Goal: Information Seeking & Learning: Learn about a topic

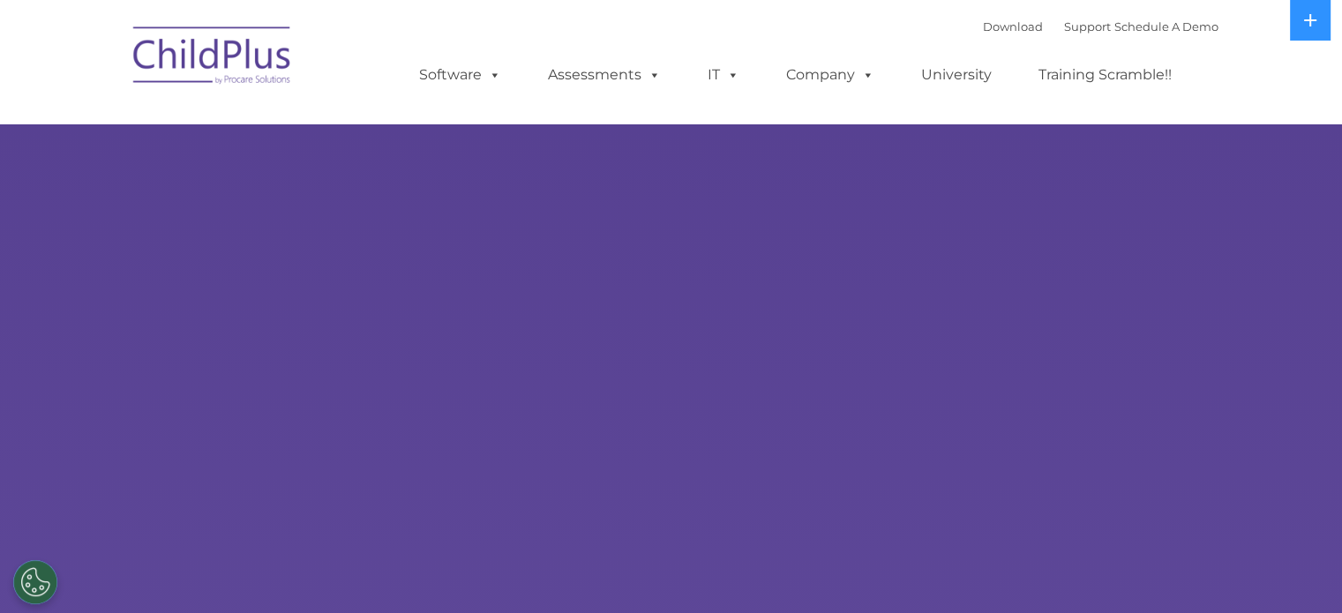
select select "MEDIUM"
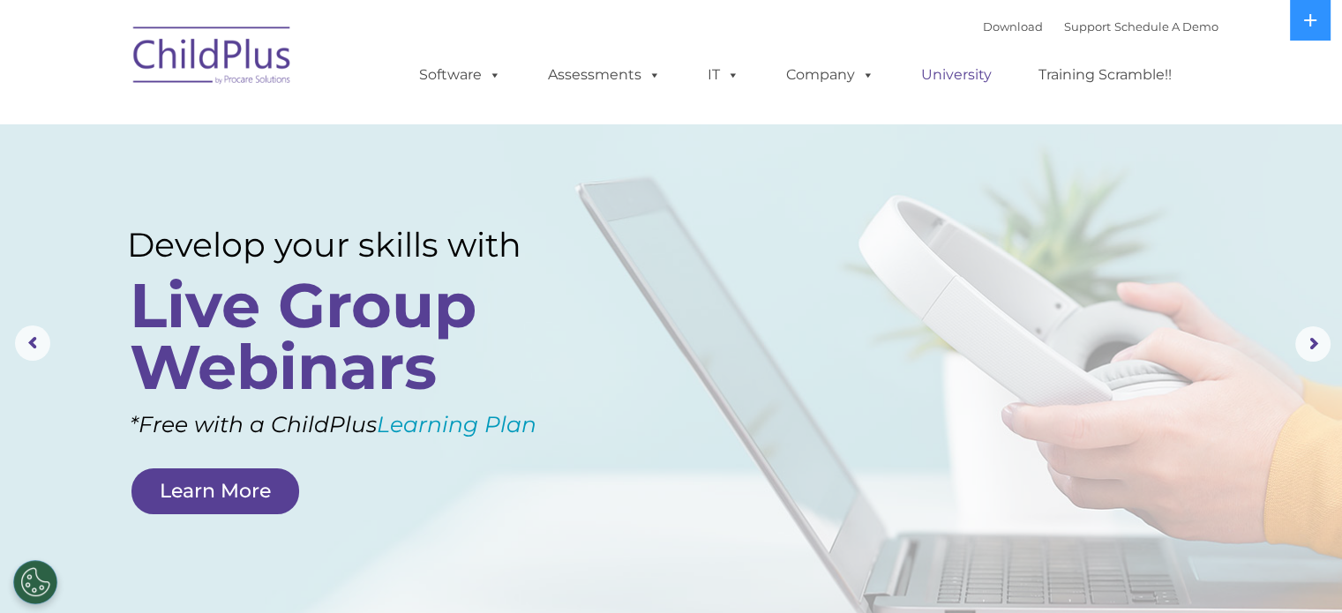
click at [967, 77] on link "University" at bounding box center [957, 74] width 106 height 35
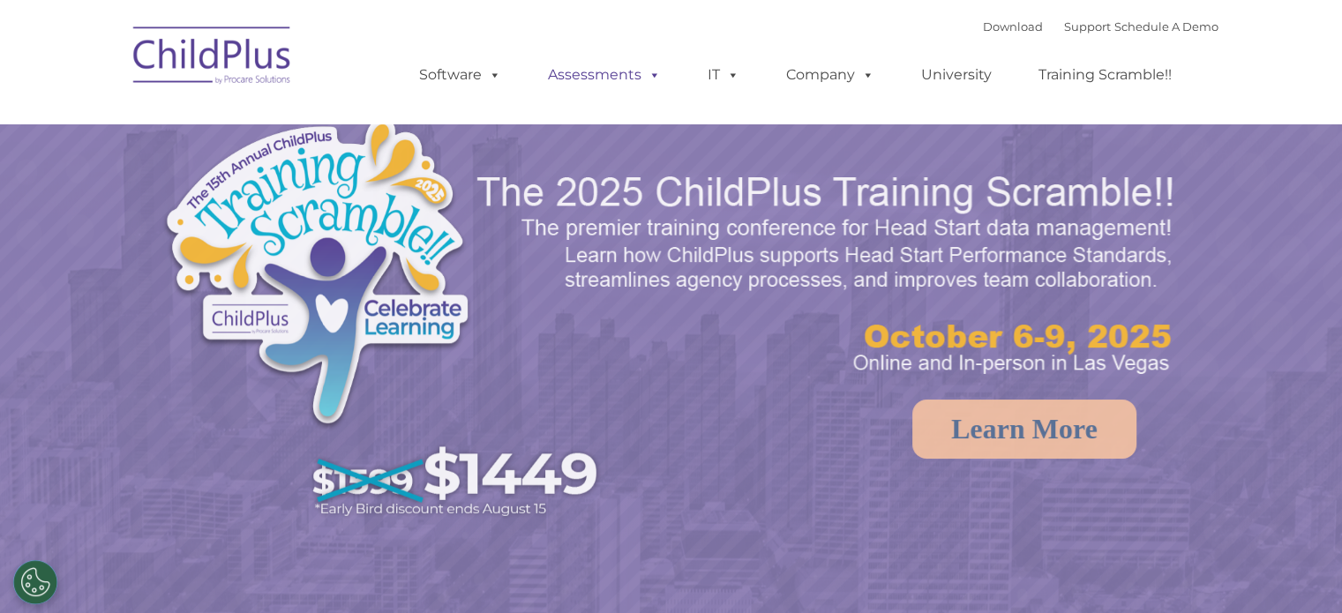
select select "MEDIUM"
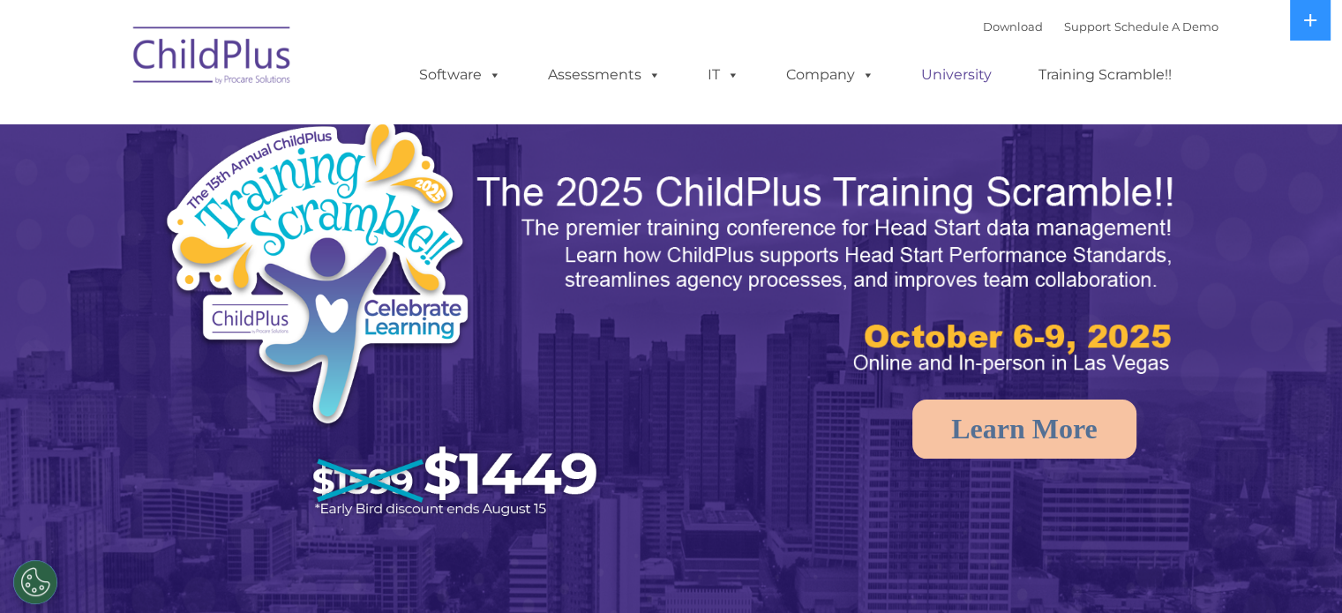
click at [957, 78] on link "University" at bounding box center [957, 74] width 106 height 35
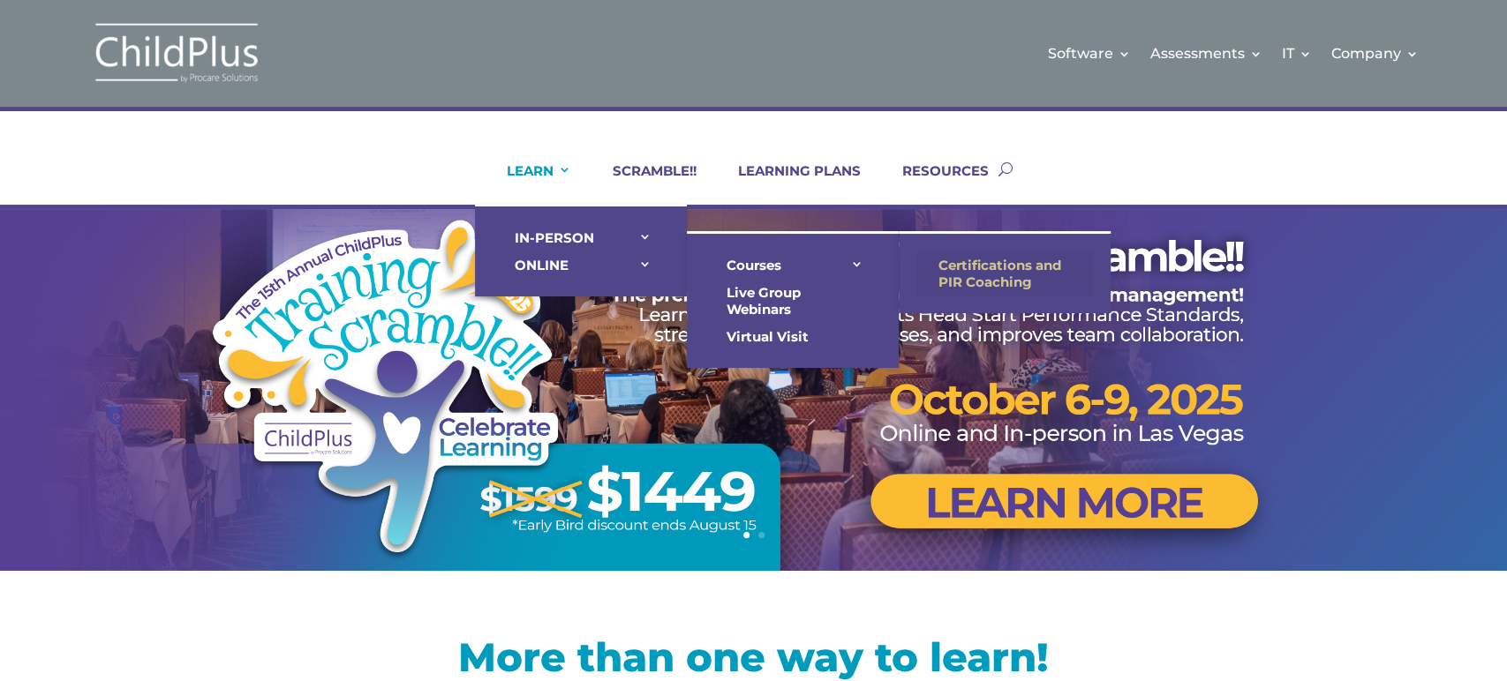
click at [973, 270] on link "Certifications and PIR Coaching" at bounding box center [1004, 274] width 177 height 44
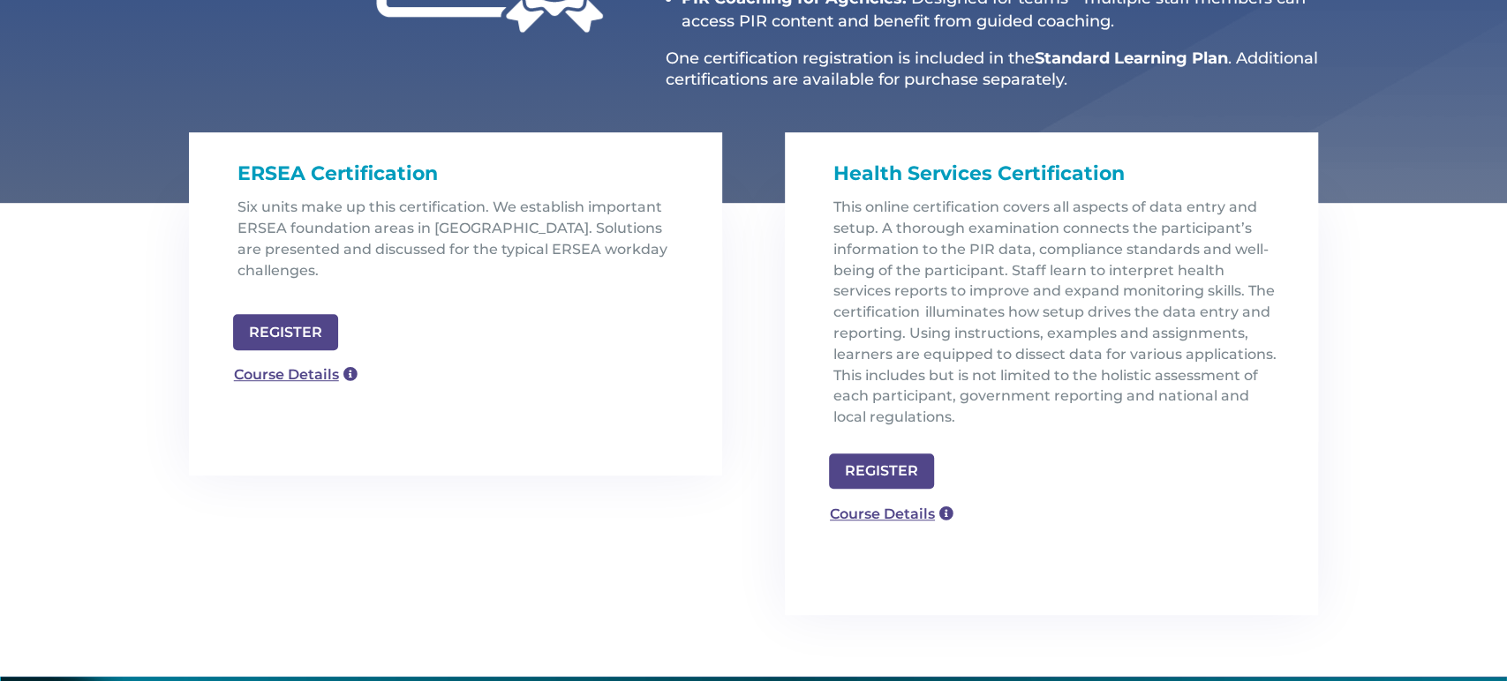
scroll to position [471, 0]
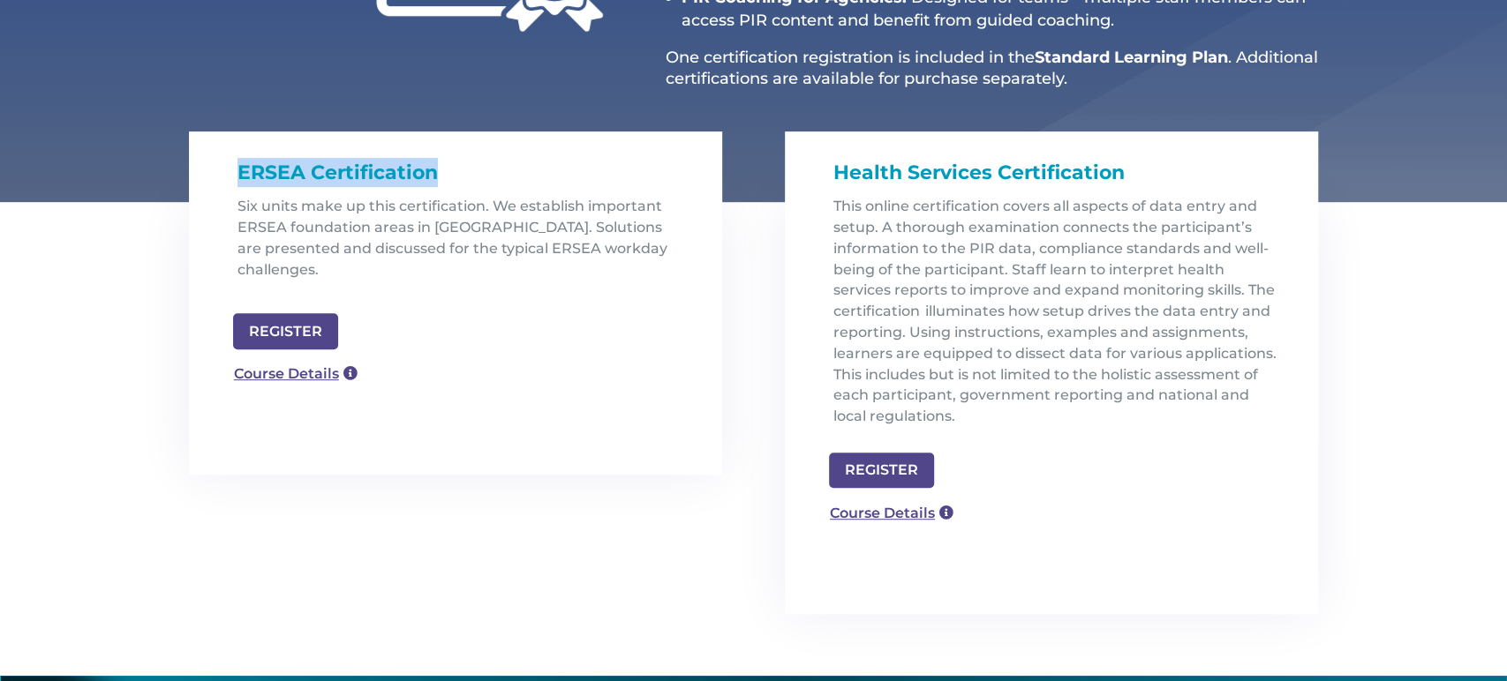
drag, startPoint x: 240, startPoint y: 165, endPoint x: 441, endPoint y: 168, distance: 201.2
click at [441, 168] on h1 "ERSEA Certification" at bounding box center [462, 177] width 450 height 38
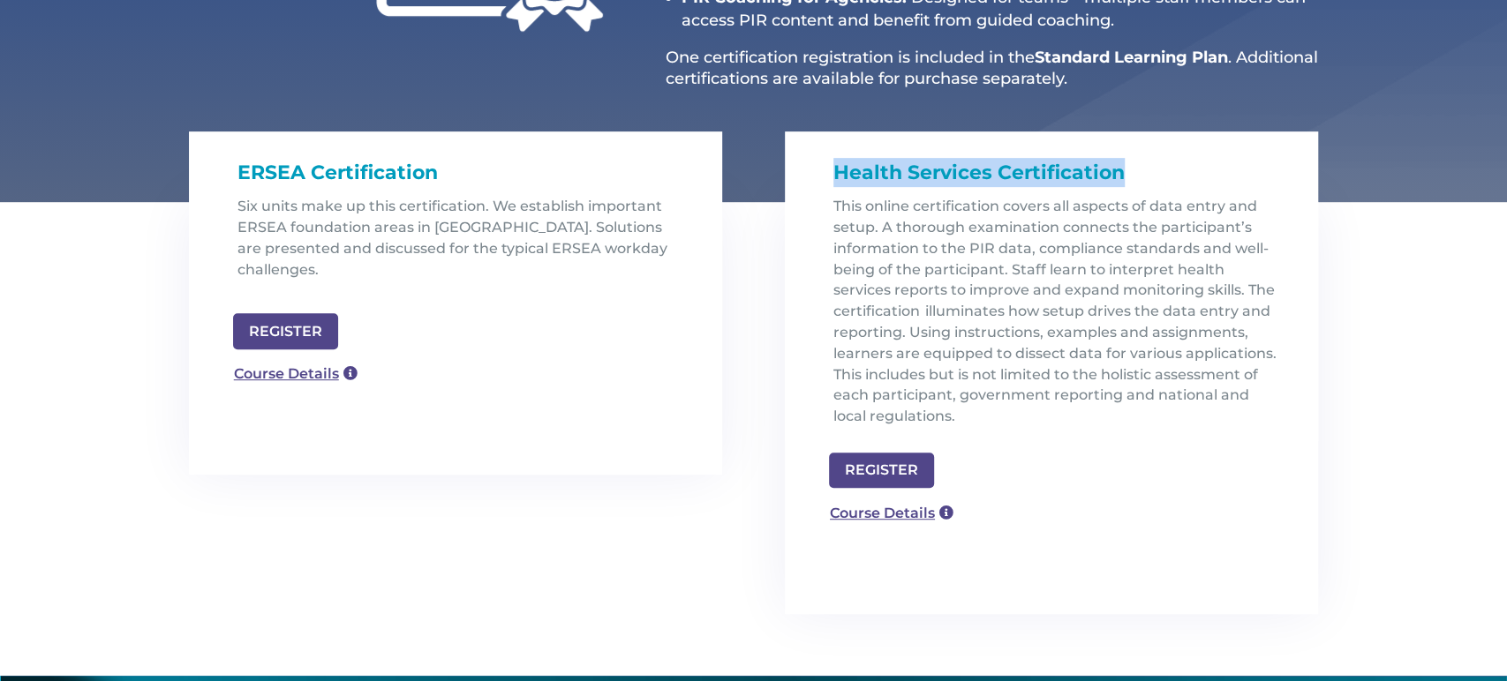
drag, startPoint x: 834, startPoint y: 176, endPoint x: 1144, endPoint y: 166, distance: 309.9
click at [1144, 166] on h1 "Health Services Certification" at bounding box center [1058, 177] width 450 height 38
click at [287, 358] on link "Course Details" at bounding box center [287, 372] width 127 height 28
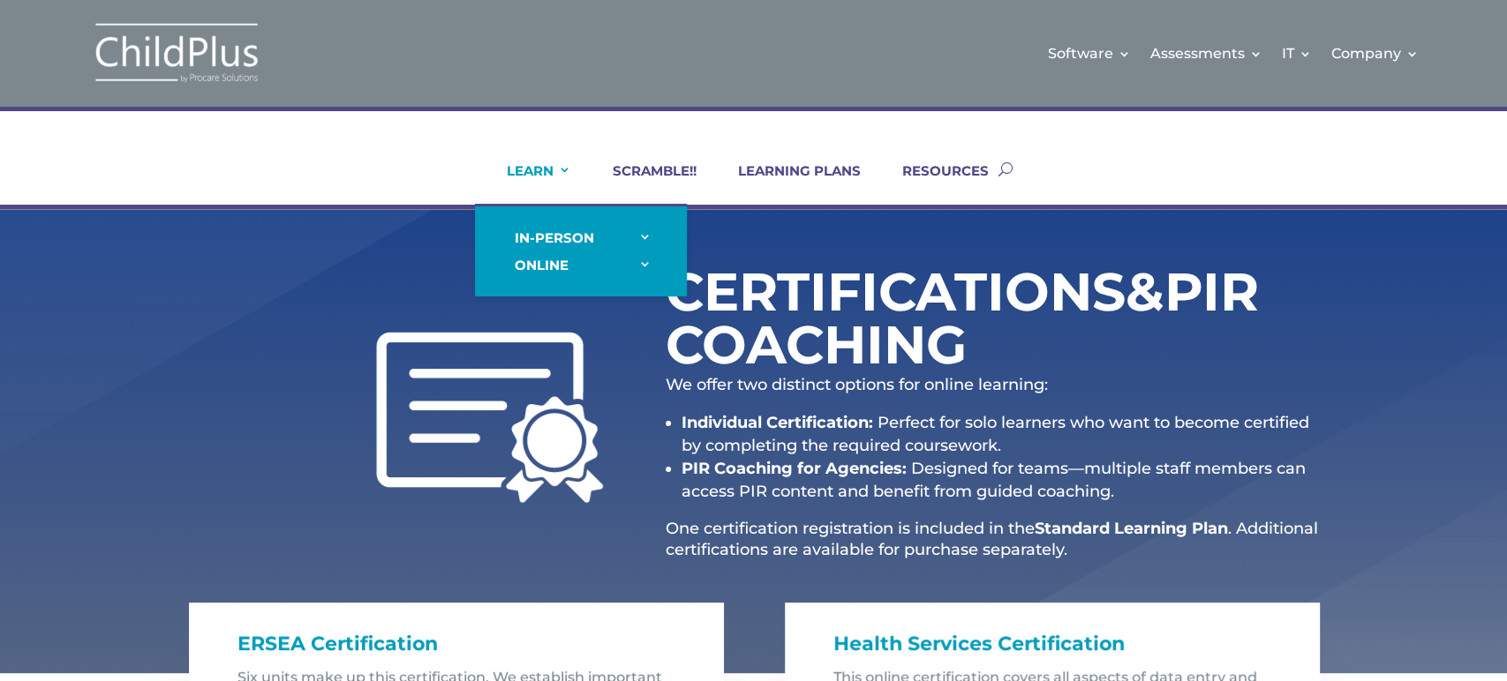
click at [525, 168] on link "LEARN" at bounding box center [528, 183] width 86 height 42
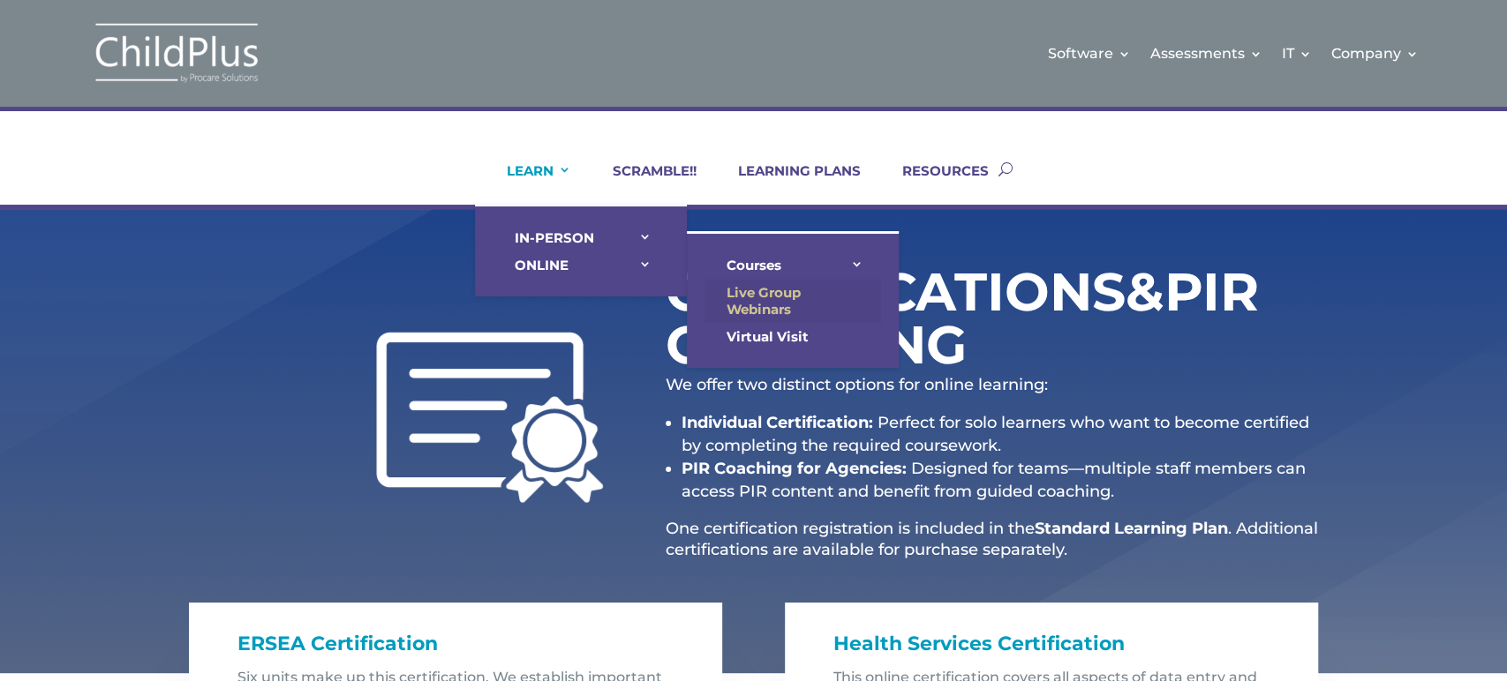
click at [774, 297] on link "Live Group Webinars" at bounding box center [792, 301] width 177 height 44
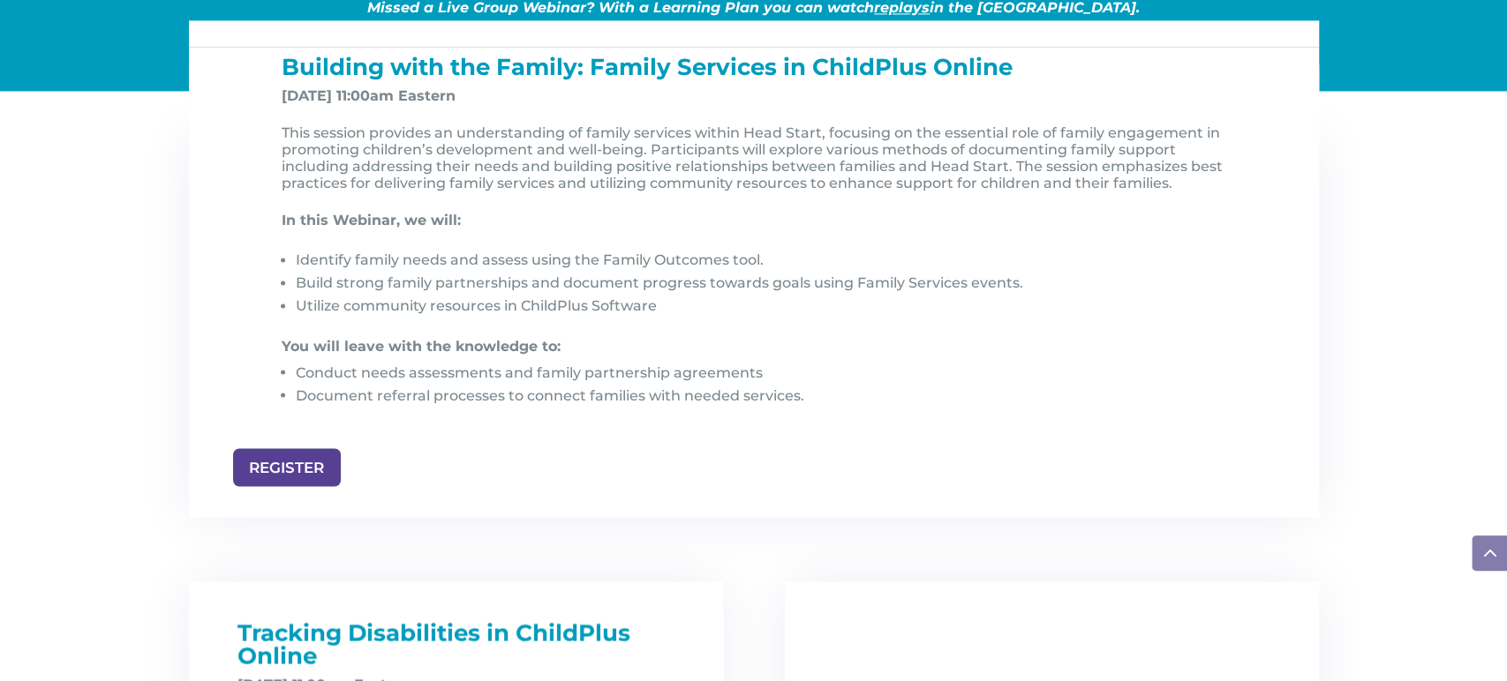
scroll to position [1890, 0]
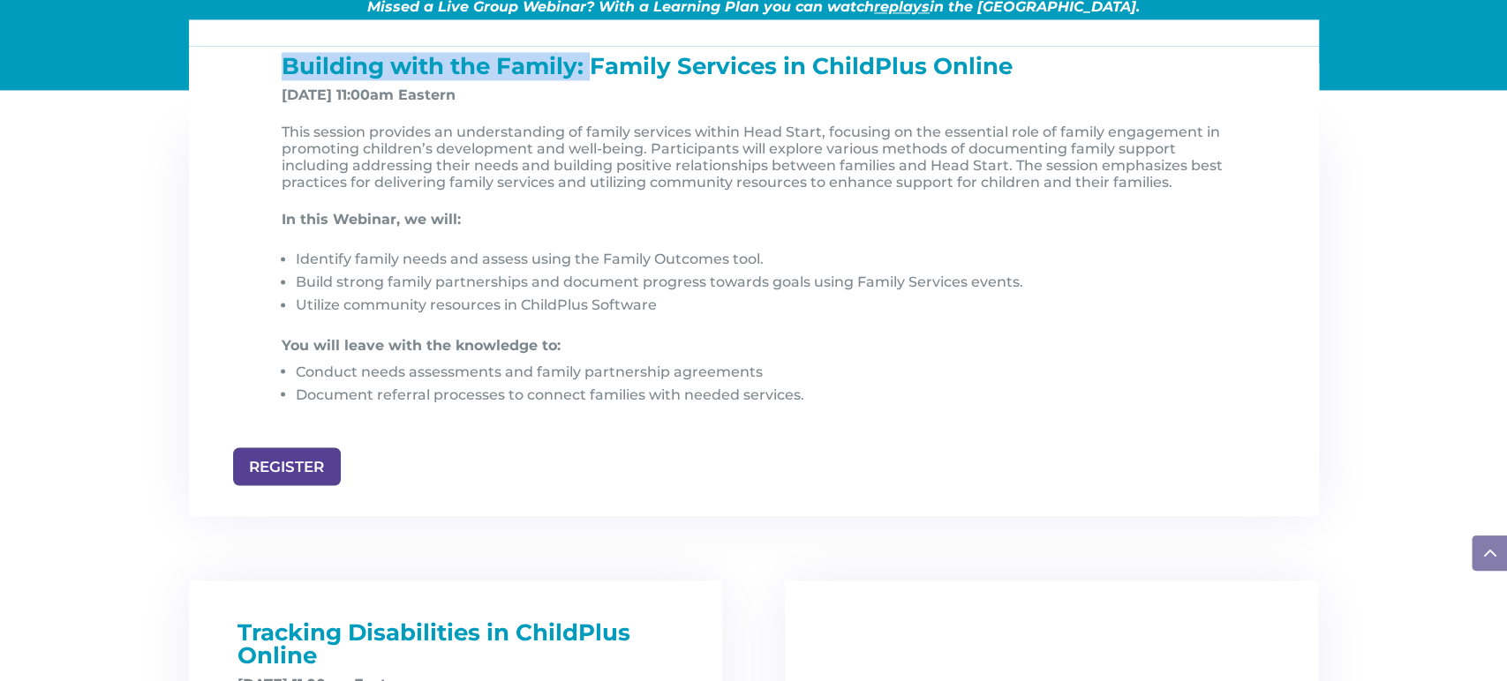
drag, startPoint x: 273, startPoint y: 64, endPoint x: 590, endPoint y: 72, distance: 316.9
click at [590, 72] on div "Building with the Family: Family Services in ChildPlus Online Nov 7, 2025, at 1…" at bounding box center [753, 251] width 971 height 392
drag, startPoint x: 279, startPoint y: 101, endPoint x: 597, endPoint y: 203, distance: 334.4
click at [327, 97] on div "Building with the Family: Family Services in ChildPlus Online Nov 7, 2025, at 1…" at bounding box center [753, 251] width 971 height 392
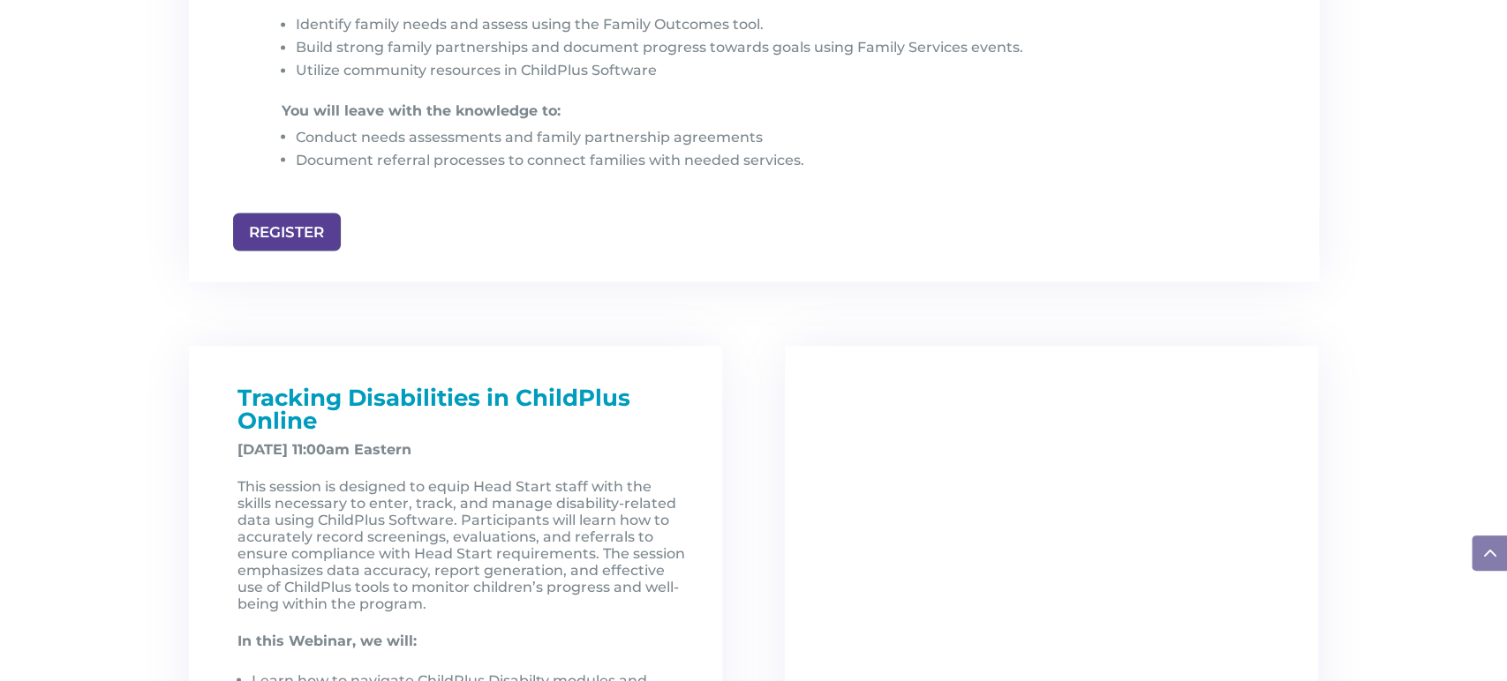
scroll to position [2126, 0]
drag, startPoint x: 247, startPoint y: 398, endPoint x: 527, endPoint y: 407, distance: 279.9
click at [522, 407] on span "Tracking Disabilities in ChildPlus Online" at bounding box center [433, 407] width 393 height 51
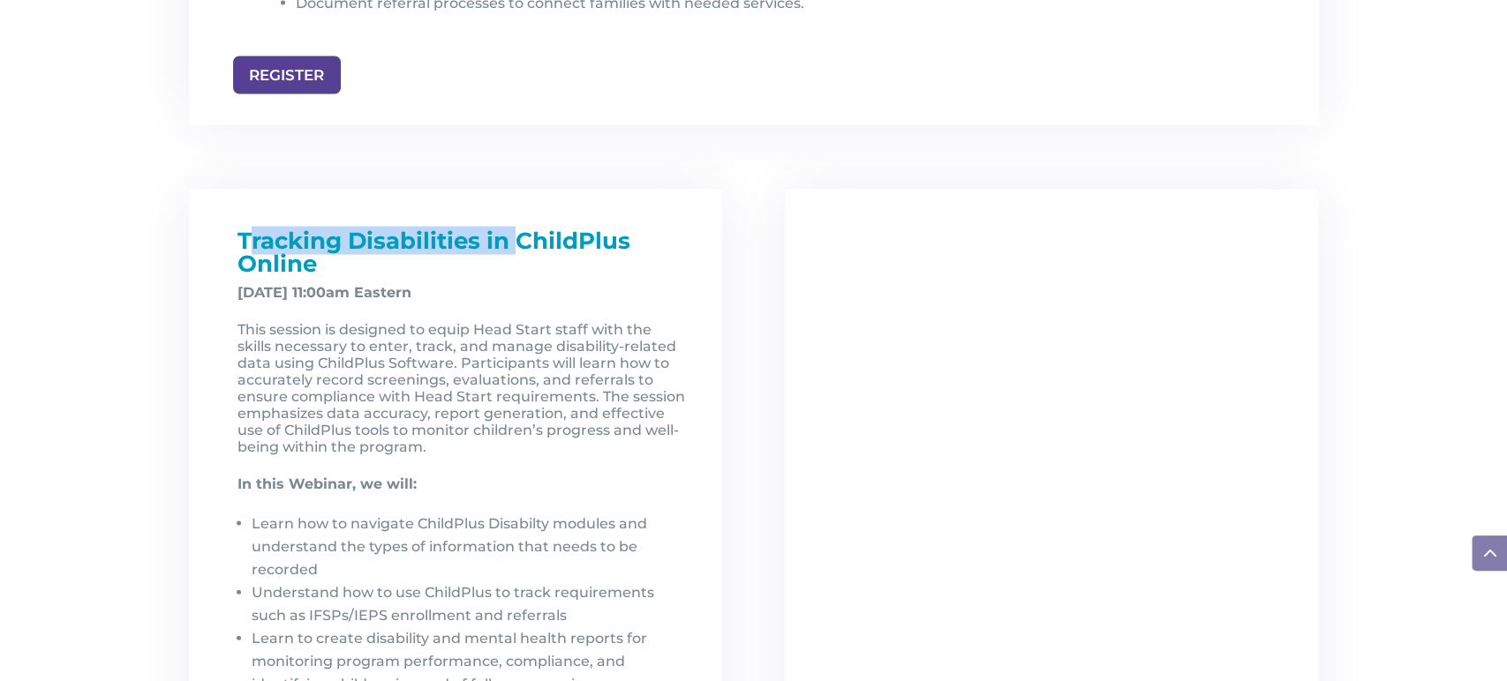
scroll to position [2282, 0]
click at [627, 302] on p "December 5, 2025, at 11:00am Eastern" at bounding box center [462, 298] width 450 height 31
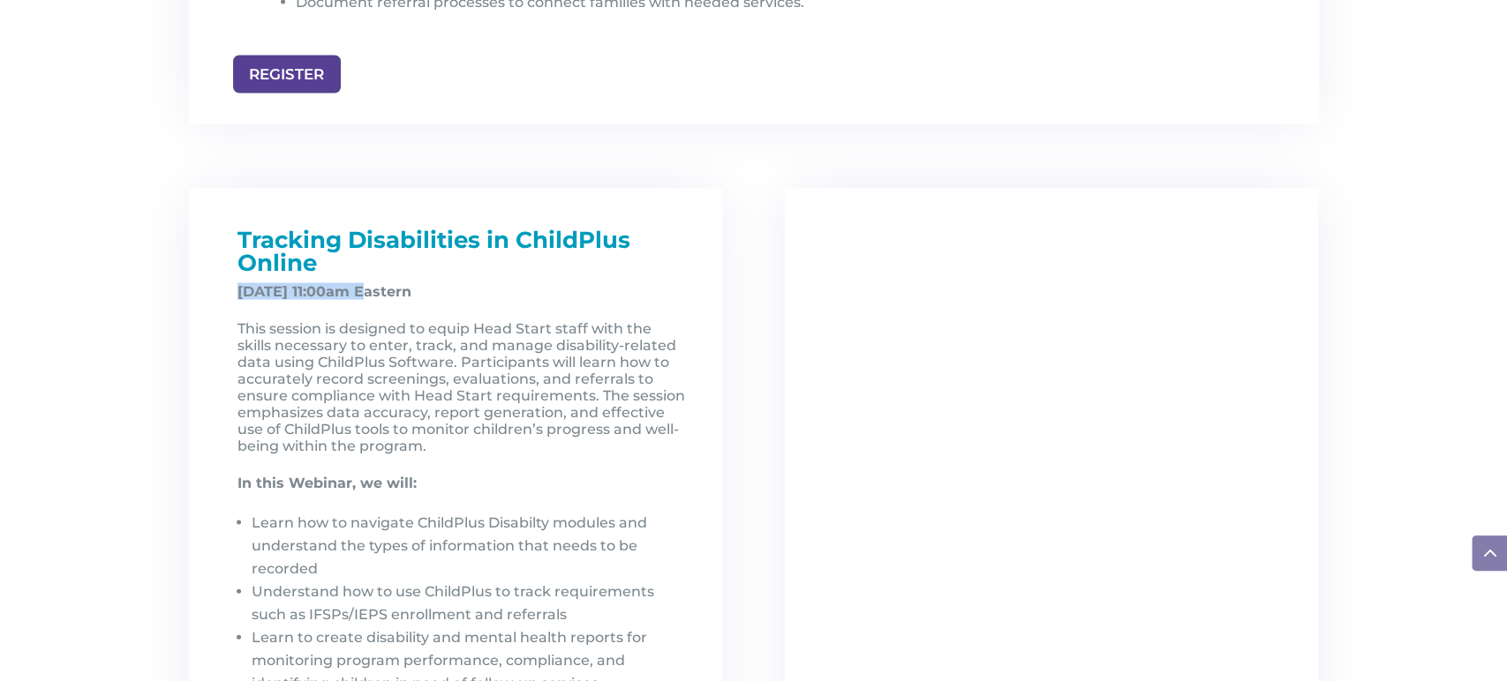
drag, startPoint x: 242, startPoint y: 295, endPoint x: 402, endPoint y: 294, distance: 159.7
click at [372, 294] on strong "December 5, 2025, at 11:00am Eastern" at bounding box center [324, 291] width 174 height 17
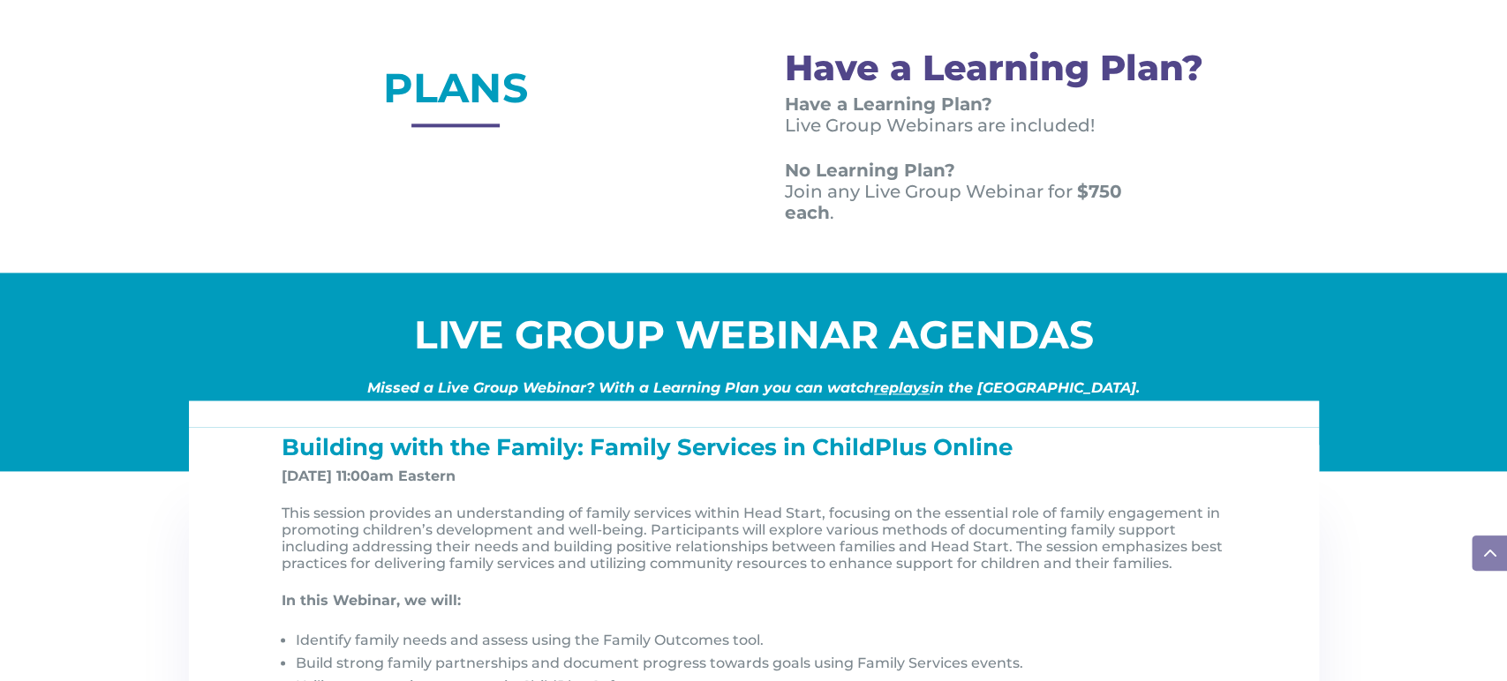
scroll to position [1505, 0]
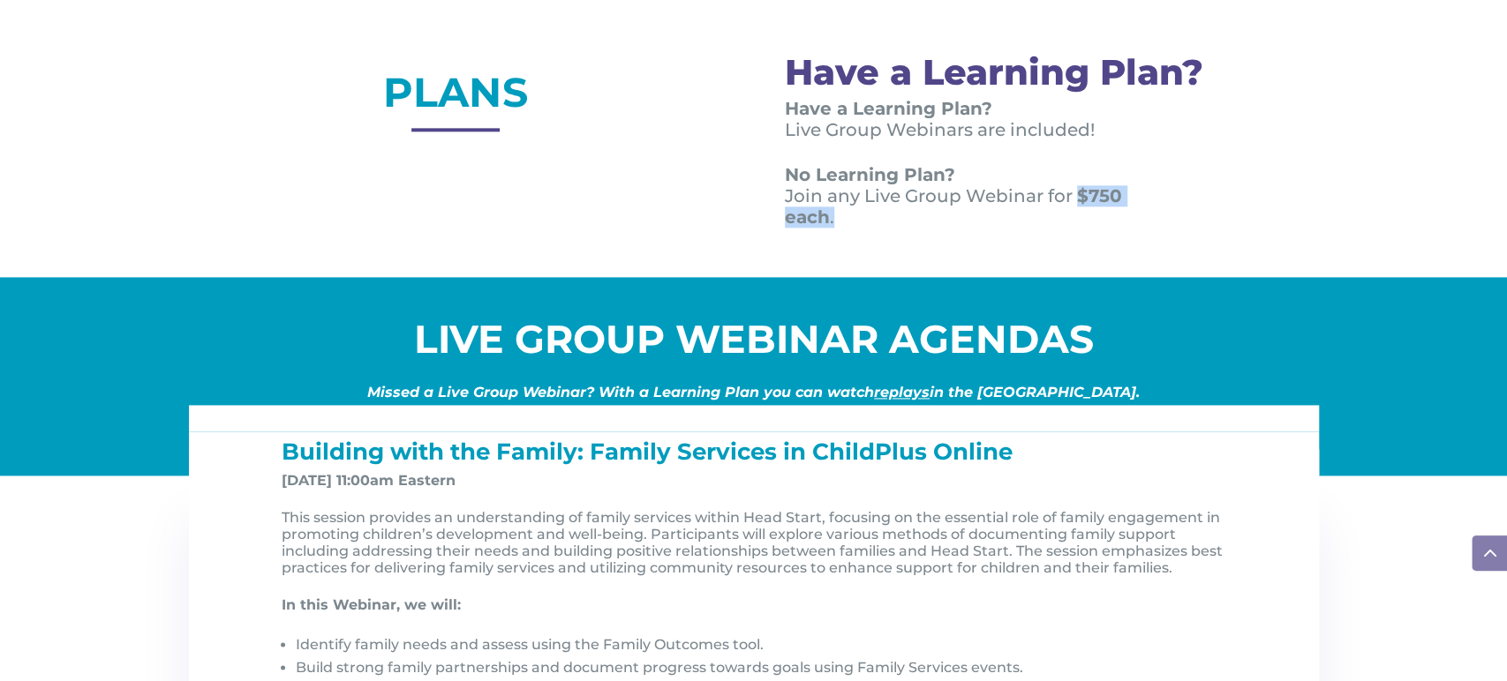
drag, startPoint x: 1072, startPoint y: 192, endPoint x: 1073, endPoint y: 217, distance: 24.7
click at [1073, 217] on p "No Learning Plan? Join any Live Group Webinar for $750 each ." at bounding box center [977, 196] width 384 height 64
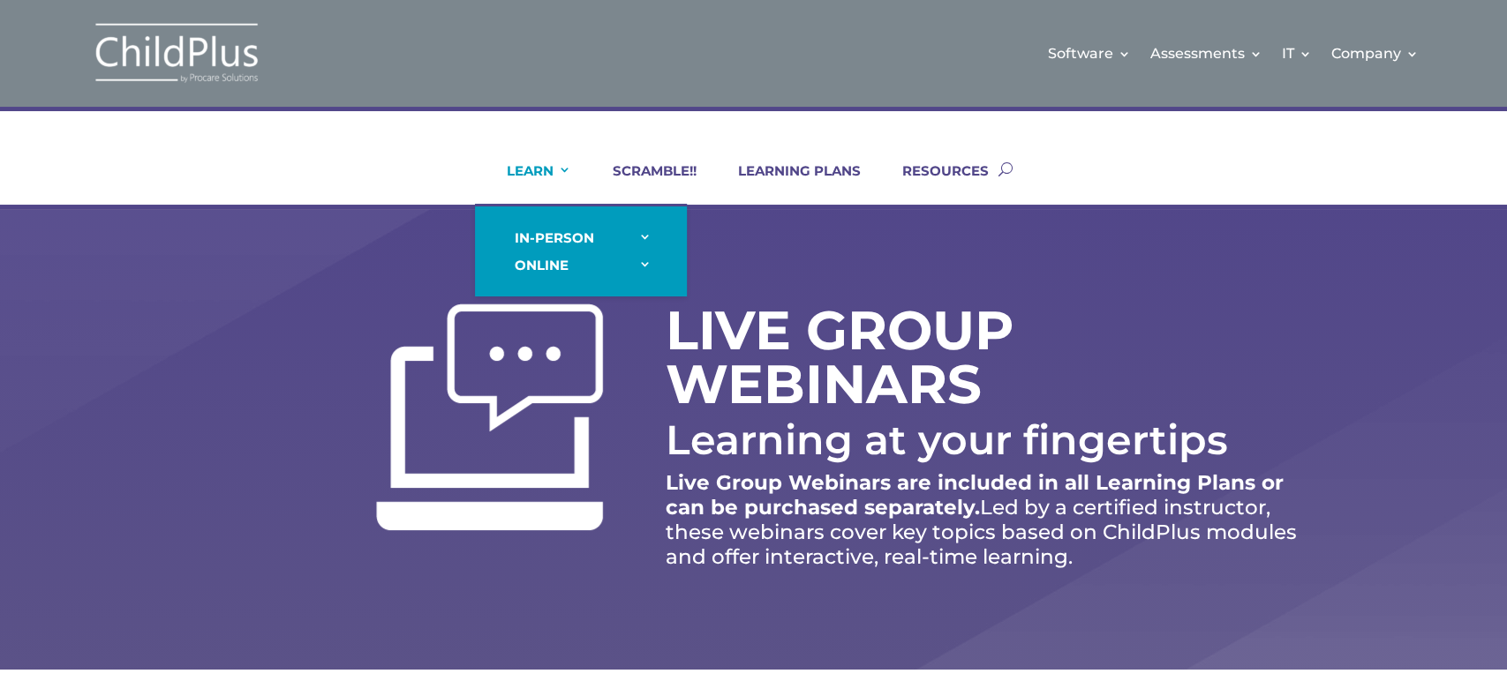
drag, startPoint x: 504, startPoint y: 165, endPoint x: 523, endPoint y: 183, distance: 26.2
click at [505, 165] on link "LEARN" at bounding box center [528, 183] width 86 height 42
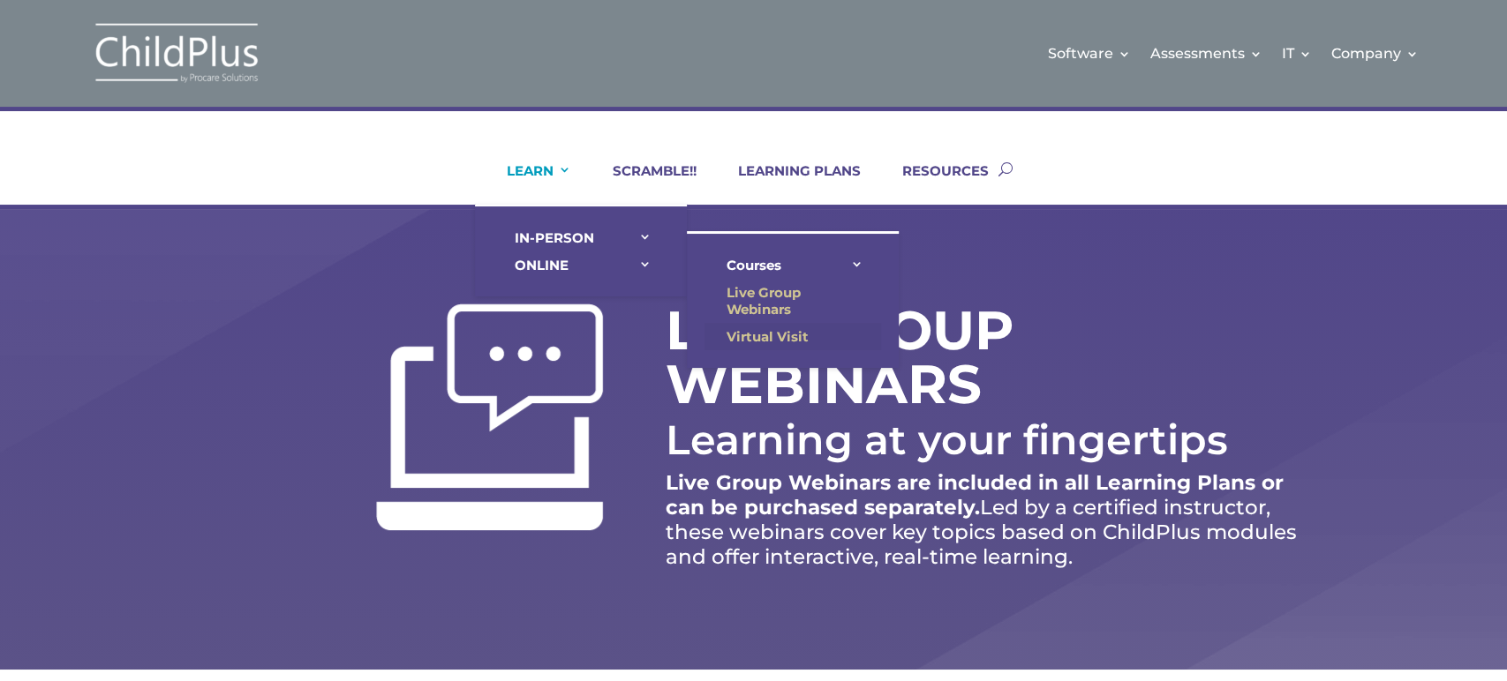
click at [784, 328] on link "Virtual Visit" at bounding box center [792, 336] width 177 height 27
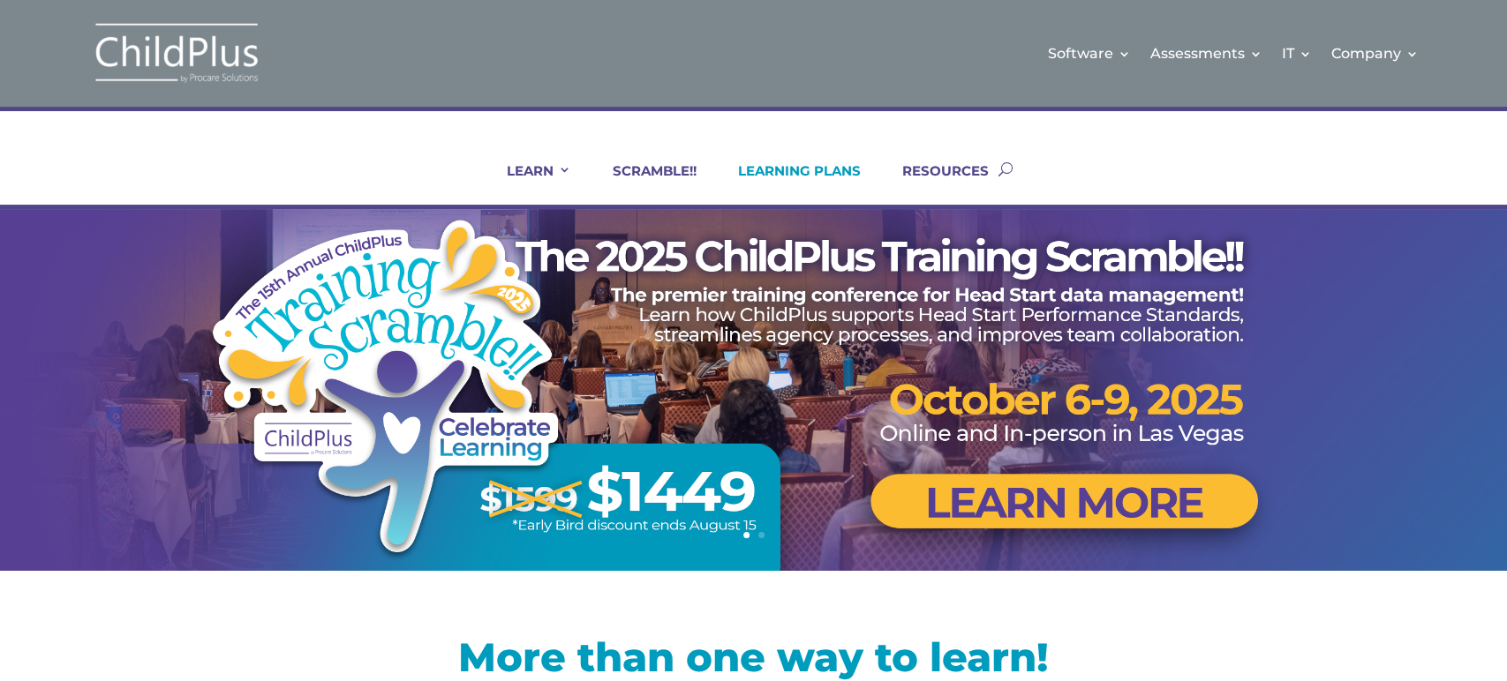
click at [774, 171] on link "LEARNING PLANS" at bounding box center [788, 183] width 145 height 42
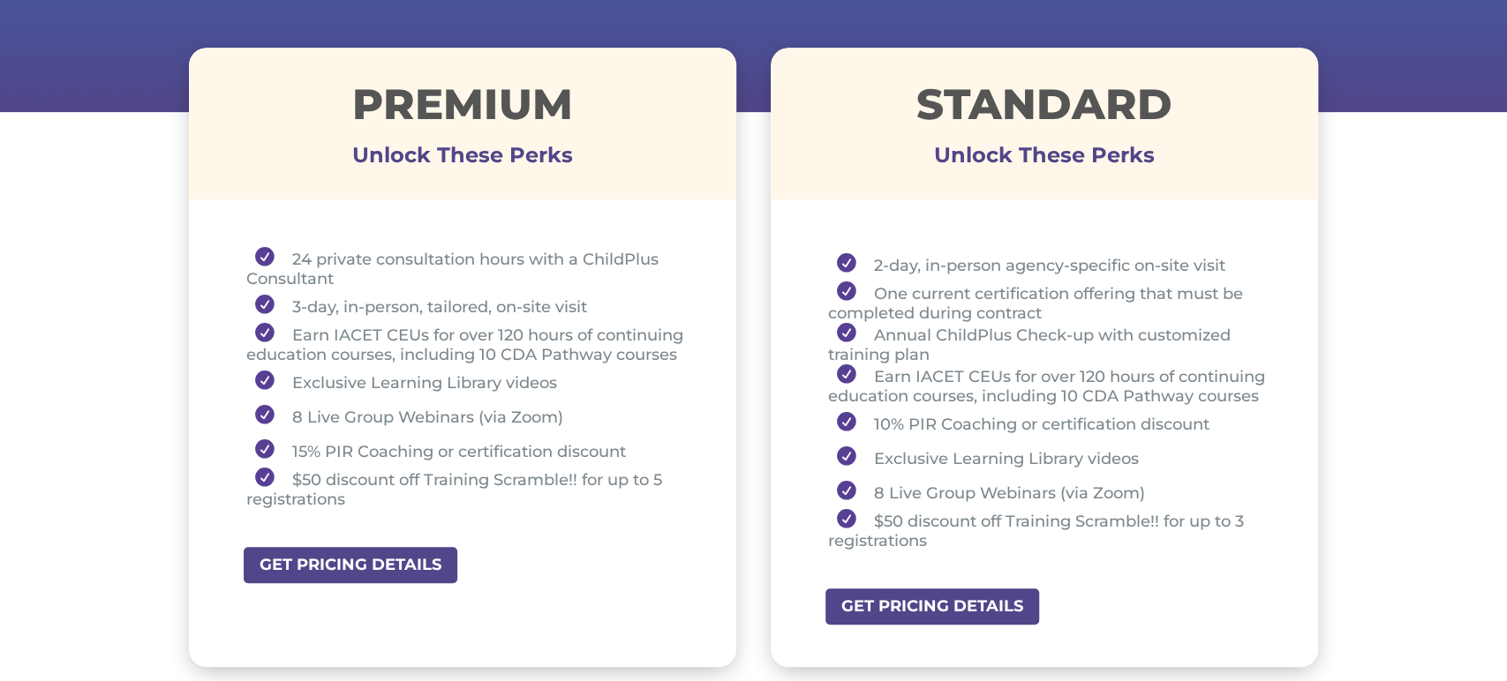
scroll to position [628, 0]
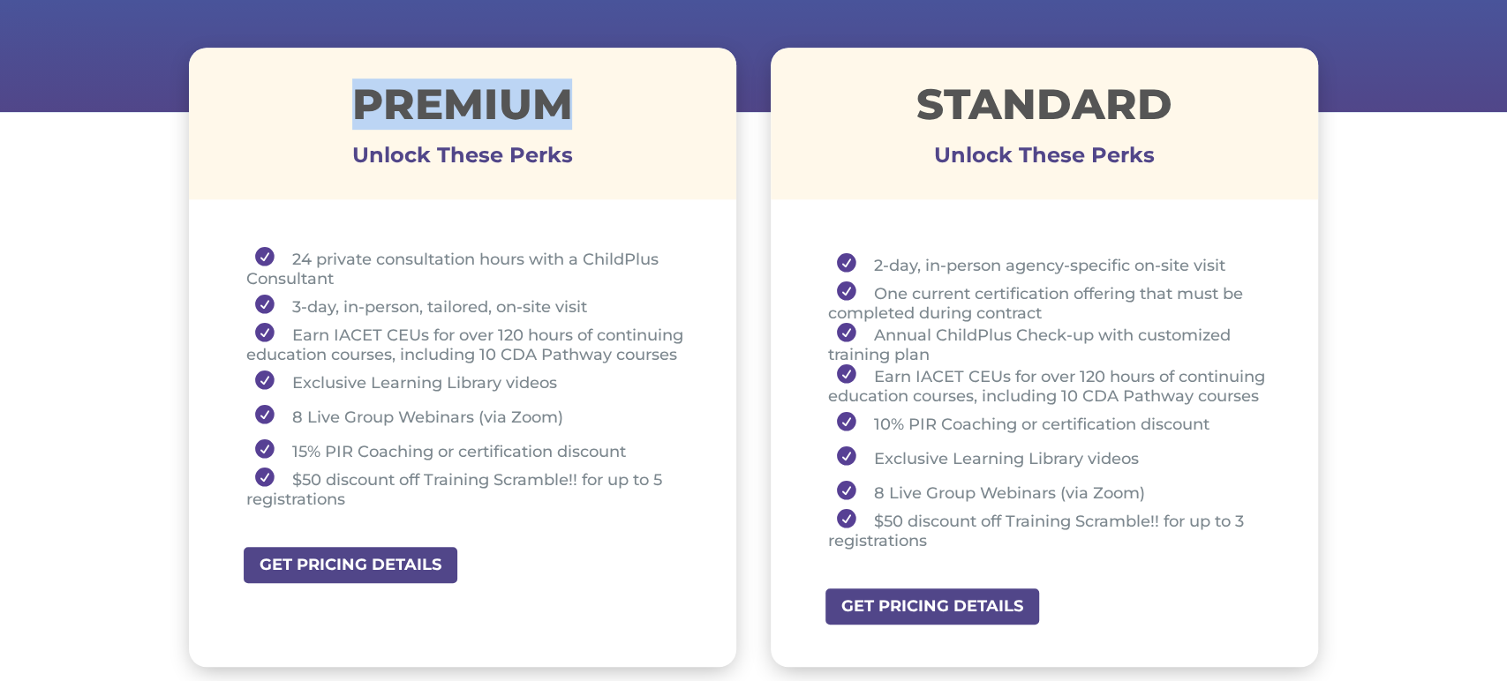
drag, startPoint x: 353, startPoint y: 109, endPoint x: 606, endPoint y: 109, distance: 253.3
click at [606, 109] on h1 "Premium" at bounding box center [463, 108] width 548 height 51
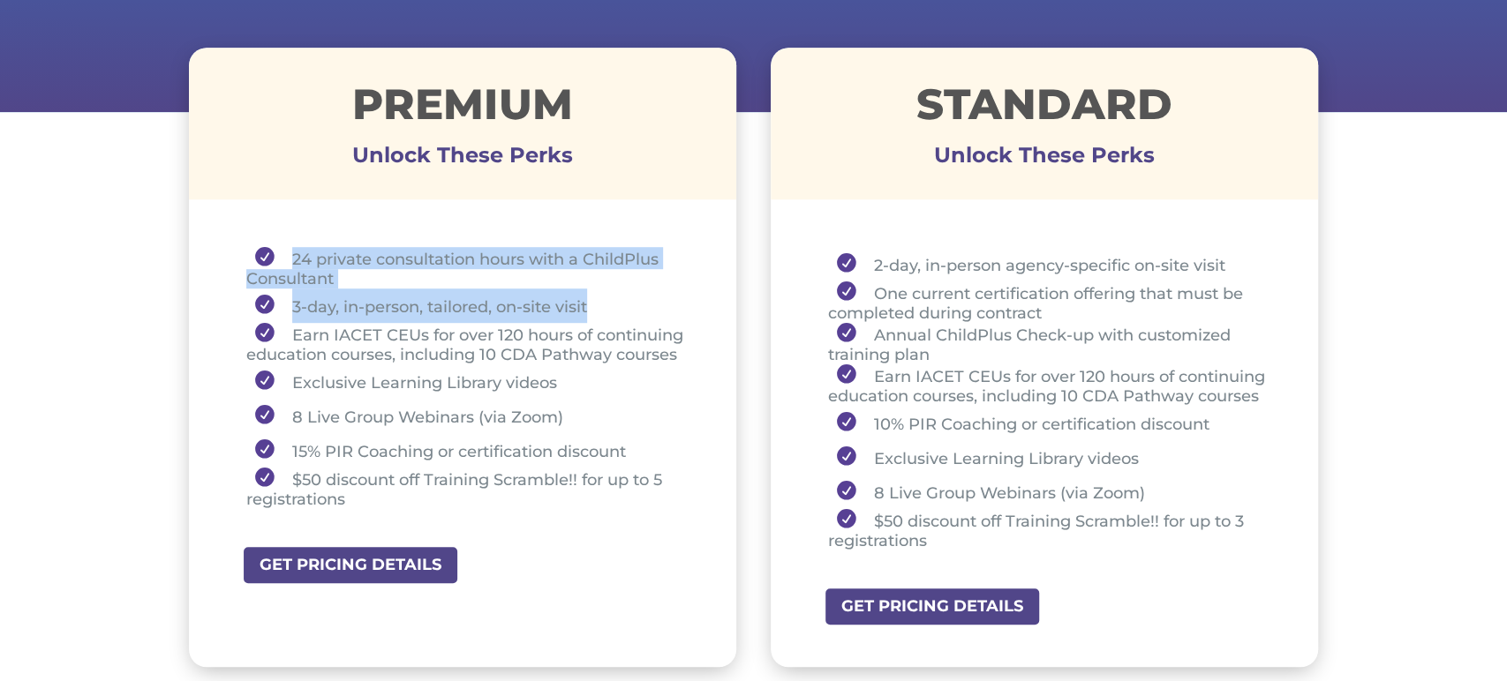
drag, startPoint x: 290, startPoint y: 251, endPoint x: 600, endPoint y: 298, distance: 313.4
click at [600, 298] on ul "24 private consultation hours with a ChildPlus Consultant 3-day, in-person, tai…" at bounding box center [463, 386] width 460 height 278
click at [339, 313] on li "3-day, in-person, tailored, on-site visit" at bounding box center [469, 306] width 447 height 34
click at [291, 302] on li "3-day, in-person, tailored, on-site visit" at bounding box center [469, 306] width 447 height 34
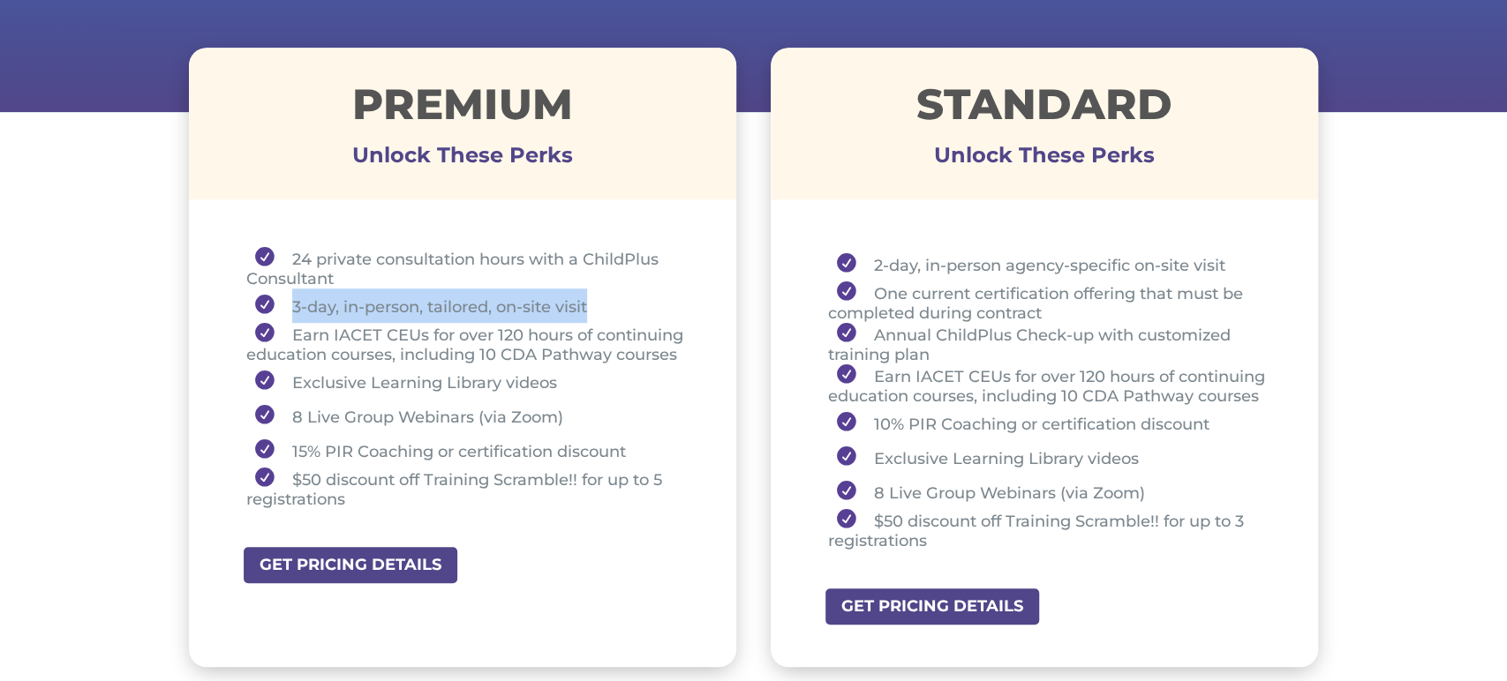
drag, startPoint x: 291, startPoint y: 302, endPoint x: 600, endPoint y: 306, distance: 308.9
click at [600, 306] on li "3-day, in-person, tailored, on-site visit" at bounding box center [469, 306] width 447 height 34
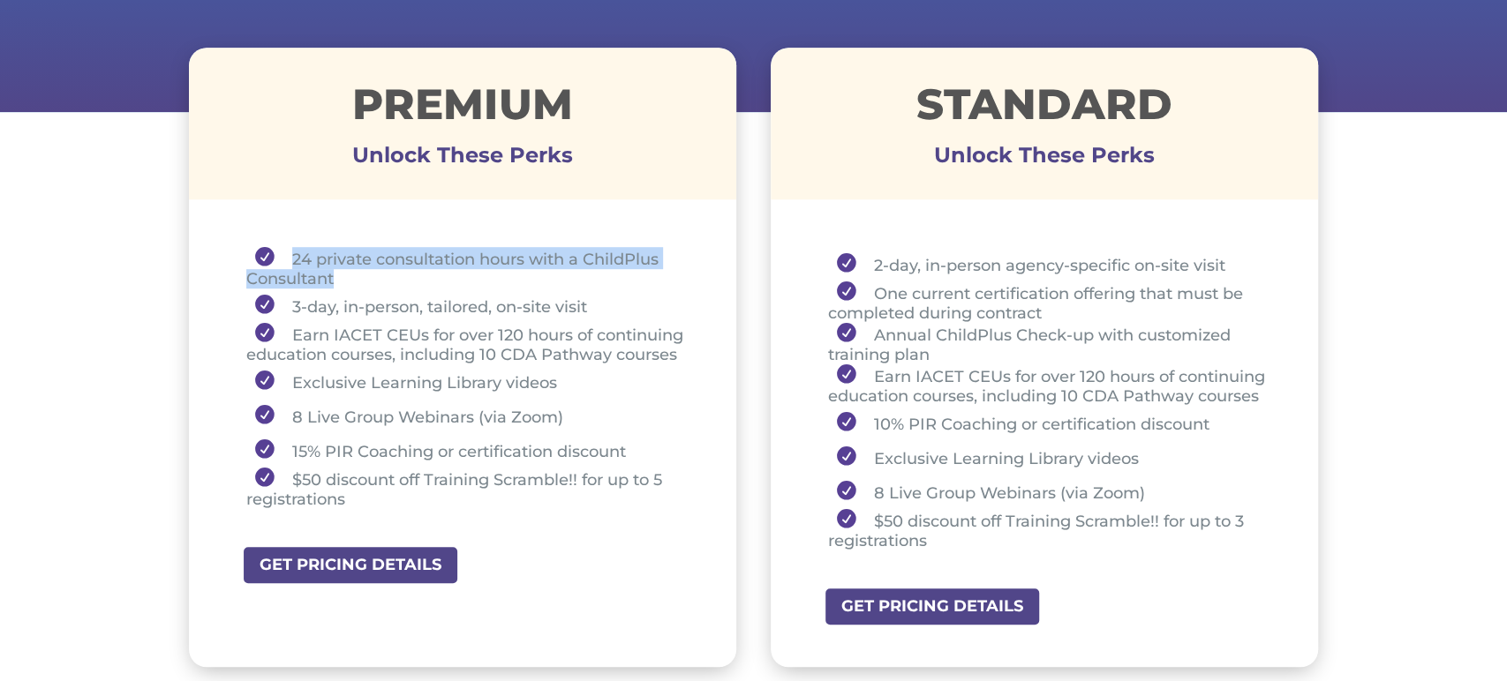
drag, startPoint x: 288, startPoint y: 259, endPoint x: 339, endPoint y: 281, distance: 55.4
click at [335, 278] on li "24 private consultation hours with a ChildPlus Consultant" at bounding box center [469, 267] width 447 height 41
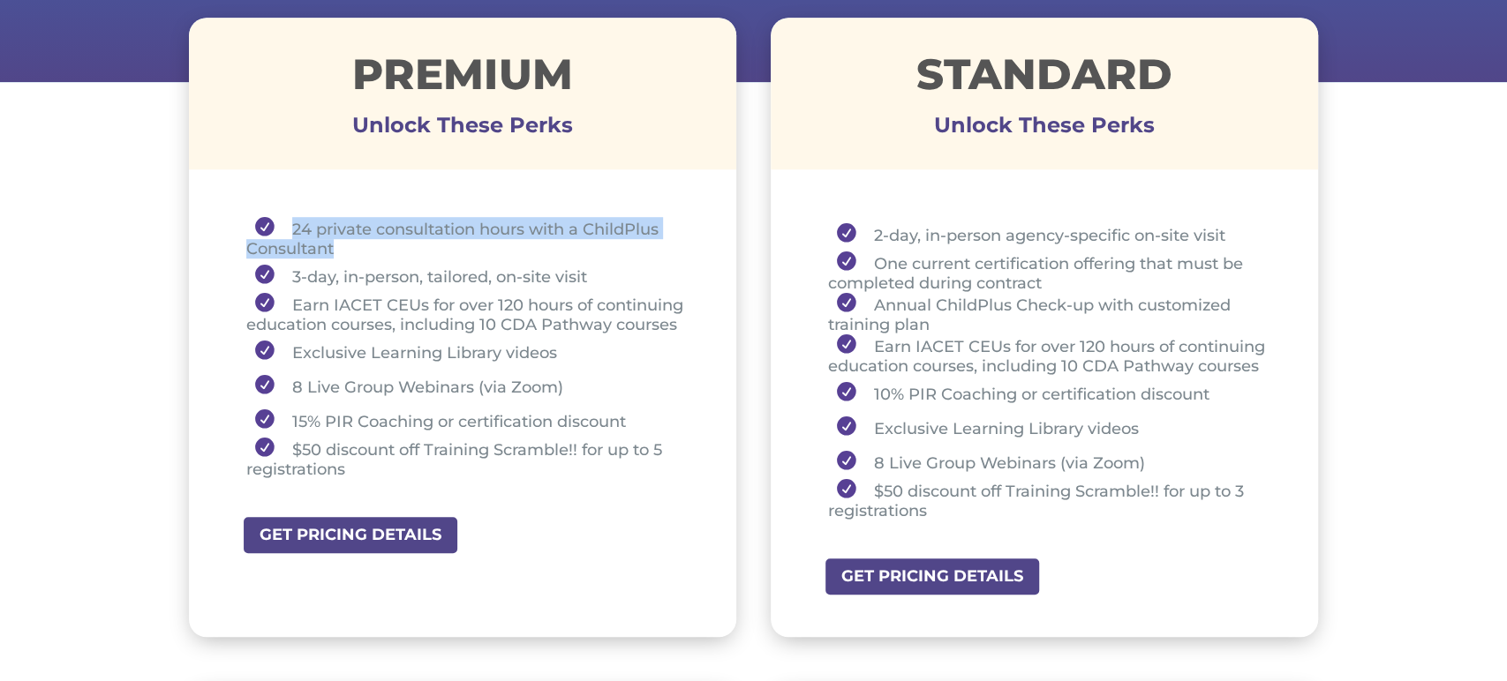
scroll to position [635, 0]
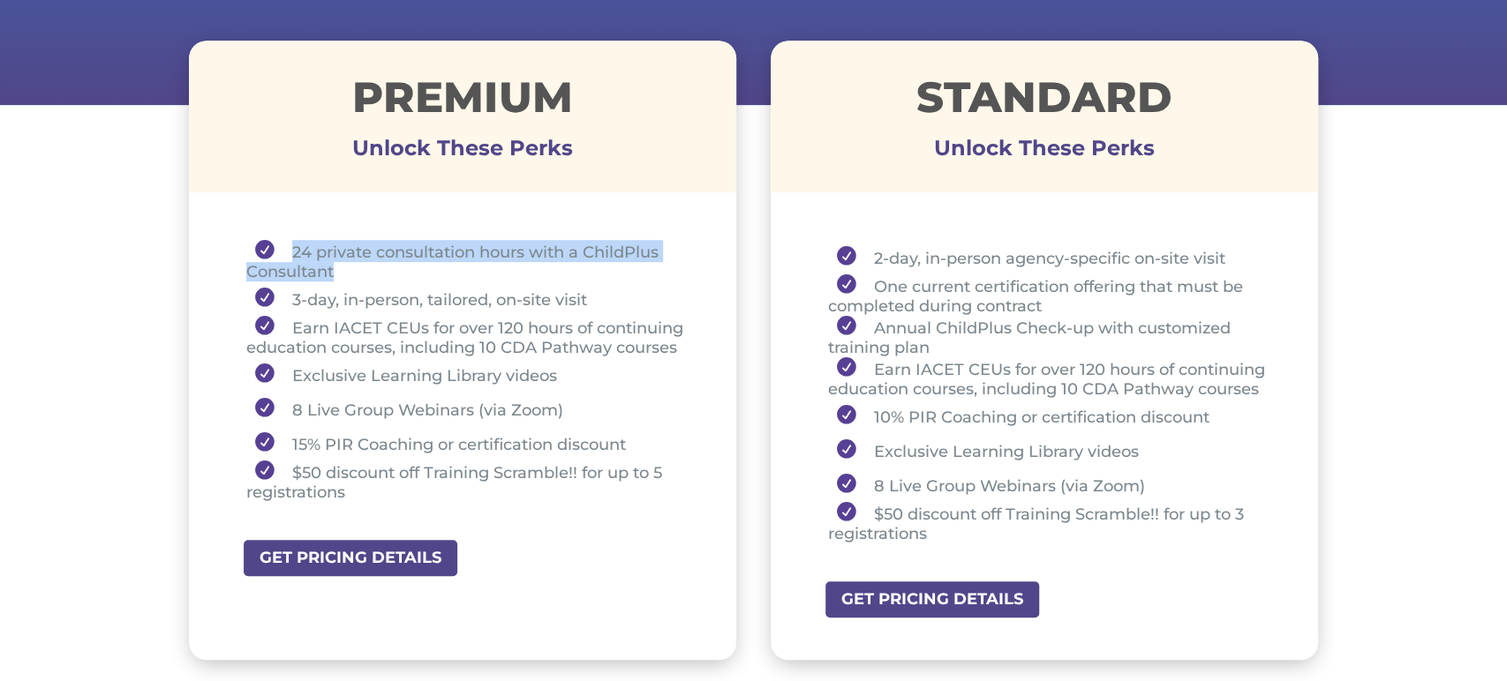
click at [350, 277] on li "24 private consultation hours with a ChildPlus Consultant" at bounding box center [469, 260] width 447 height 41
drag, startPoint x: 346, startPoint y: 274, endPoint x: 292, endPoint y: 255, distance: 57.2
click at [292, 255] on li "24 private consultation hours with a ChildPlus Consultant" at bounding box center [469, 260] width 447 height 41
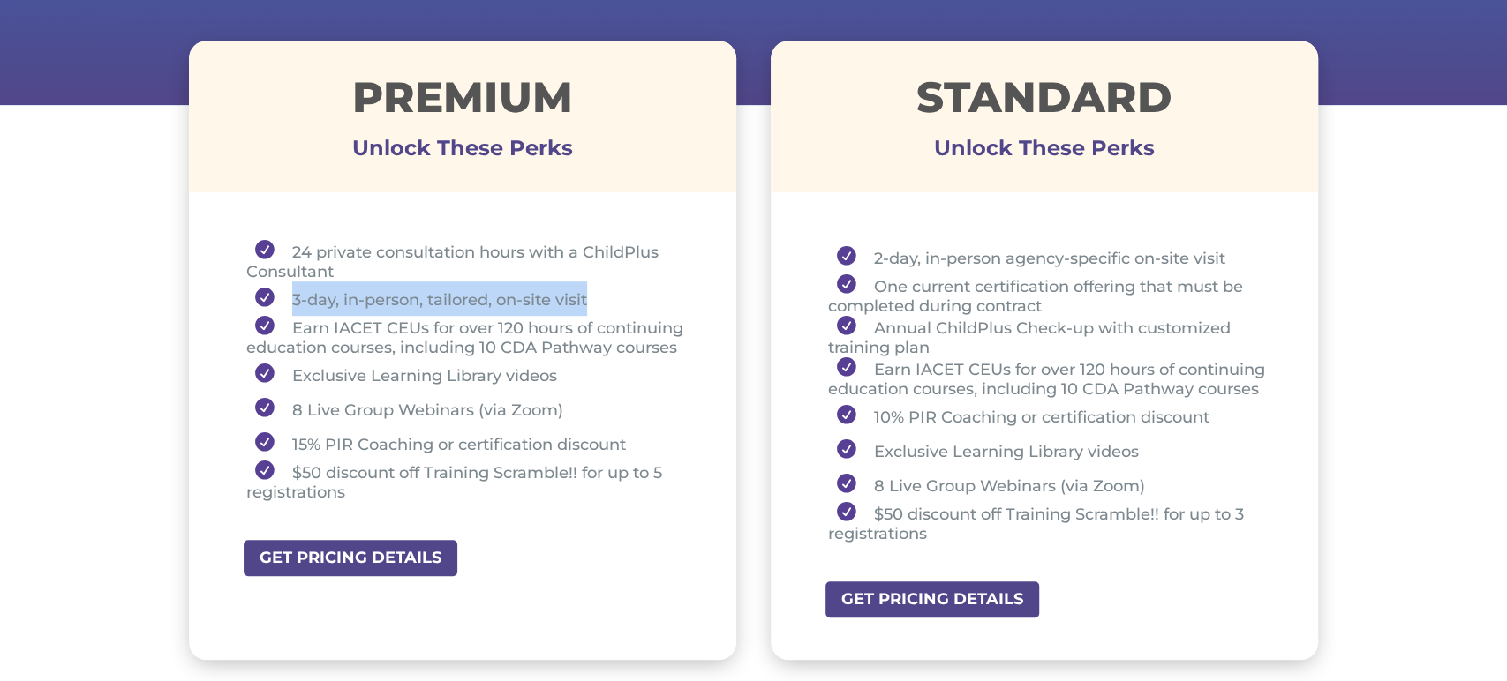
drag, startPoint x: 285, startPoint y: 297, endPoint x: 592, endPoint y: 291, distance: 307.2
click at [592, 291] on li "3-day, in-person, tailored, on-site visit" at bounding box center [469, 299] width 447 height 34
click at [600, 283] on li "3-day, in-person, tailored, on-site visit" at bounding box center [469, 299] width 447 height 34
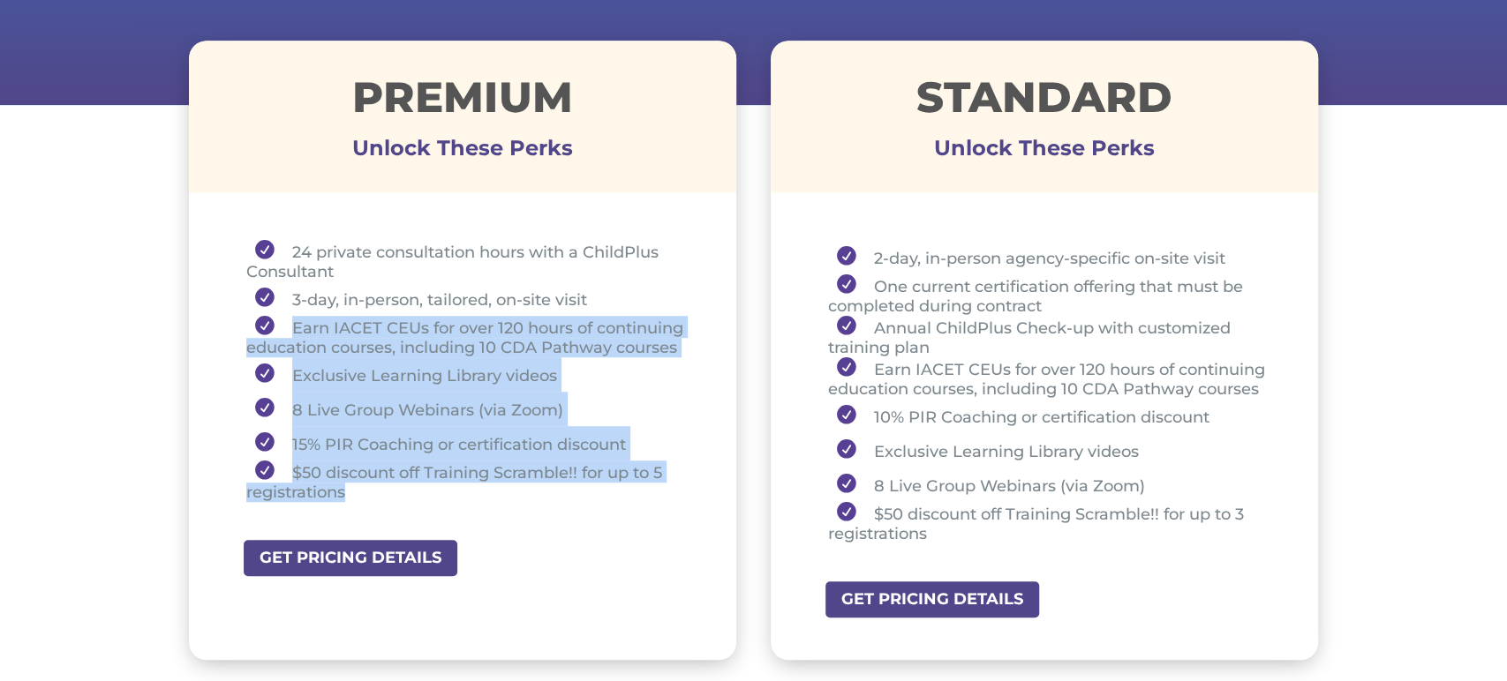
drag, startPoint x: 278, startPoint y: 319, endPoint x: 358, endPoint y: 485, distance: 184.3
click at [358, 485] on ul "24 private consultation hours with a ChildPlus Consultant 3-day, in-person, tai…" at bounding box center [463, 379] width 460 height 278
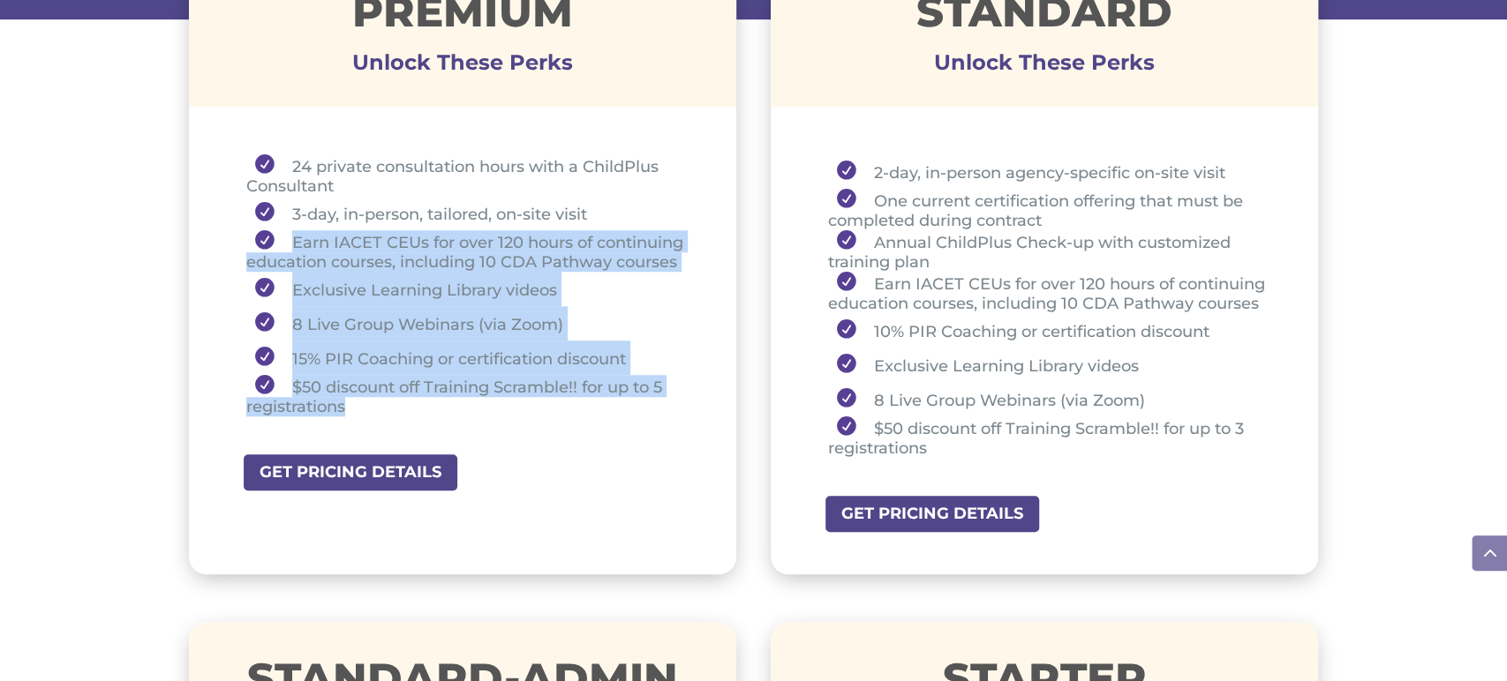
scroll to position [718, 0]
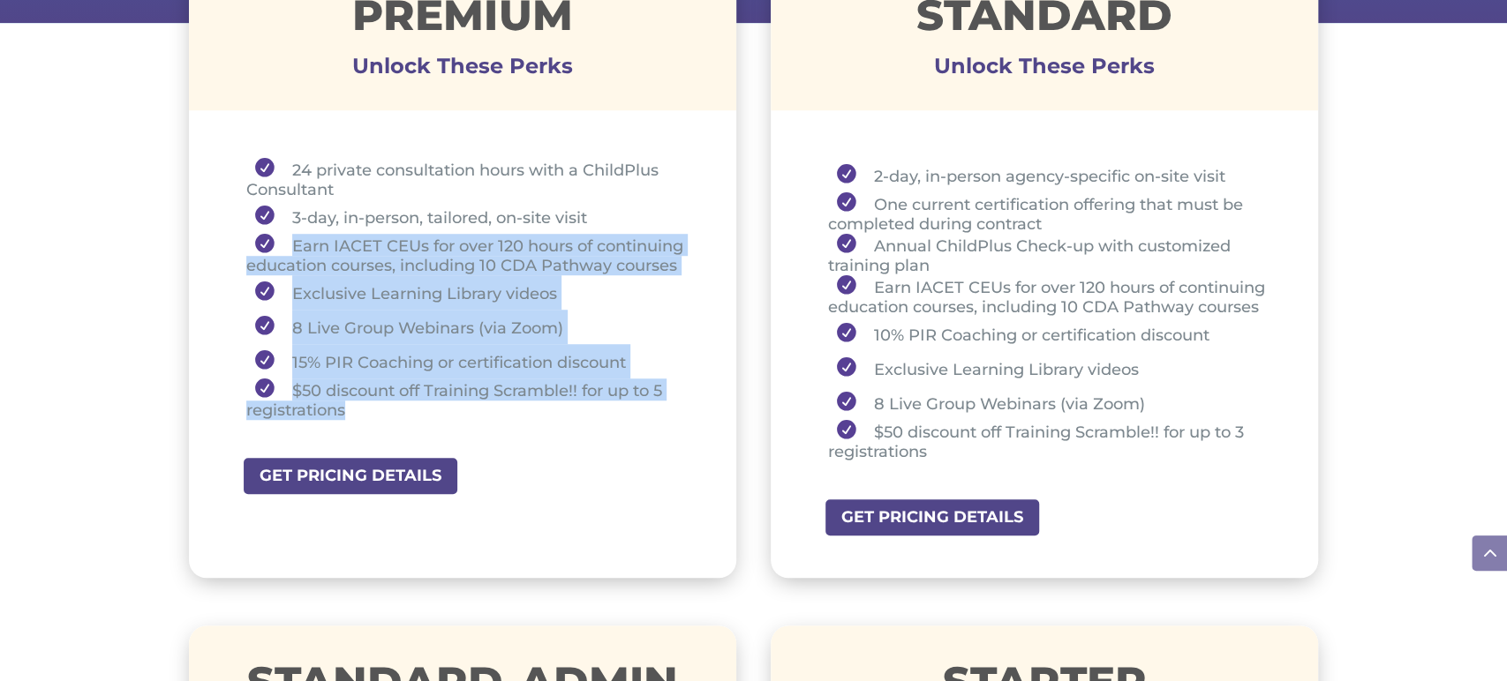
click at [627, 317] on li "8 Live Group Webinars (via Zoom)" at bounding box center [469, 327] width 447 height 34
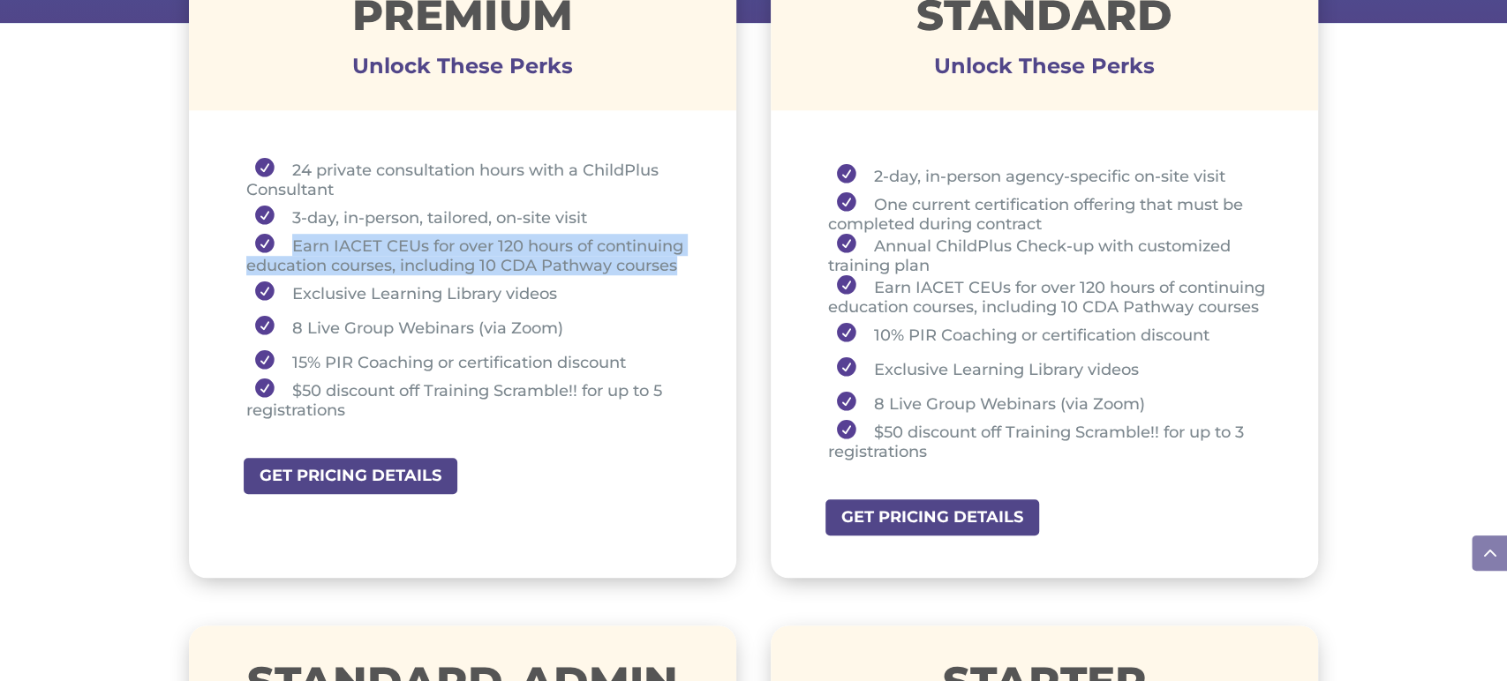
drag, startPoint x: 286, startPoint y: 238, endPoint x: 679, endPoint y: 261, distance: 393.4
click at [679, 261] on li "Earn IACET CEUs for over 120 hours of continuing education courses, including 1…" at bounding box center [469, 254] width 447 height 41
click at [424, 263] on li "Earn IACET CEUs for over 120 hours of continuing education courses, including 1…" at bounding box center [469, 254] width 447 height 41
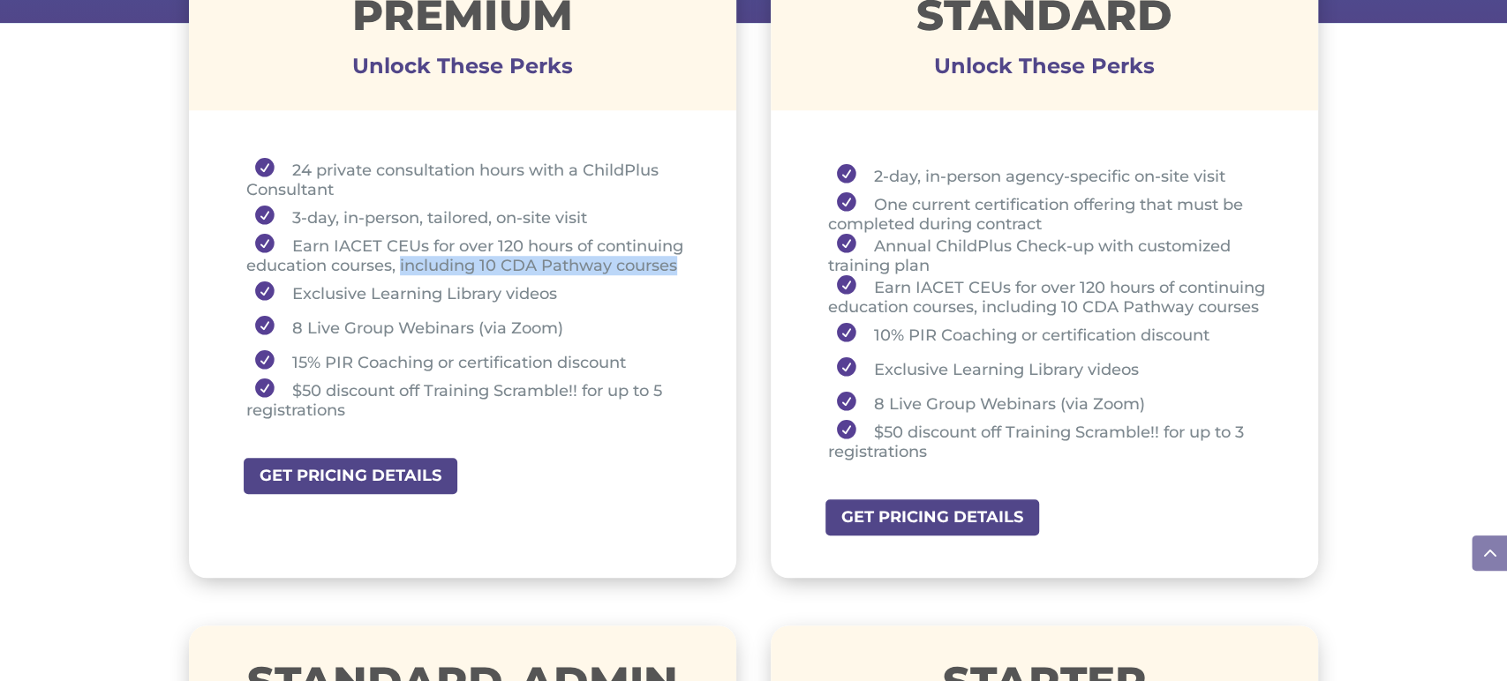
drag, startPoint x: 401, startPoint y: 264, endPoint x: 683, endPoint y: 267, distance: 282.4
click at [680, 263] on li "Earn IACET CEUs for over 120 hours of continuing education courses, including 1…" at bounding box center [469, 254] width 447 height 41
click at [469, 296] on li "Exclusive Learning Library videos" at bounding box center [469, 292] width 447 height 34
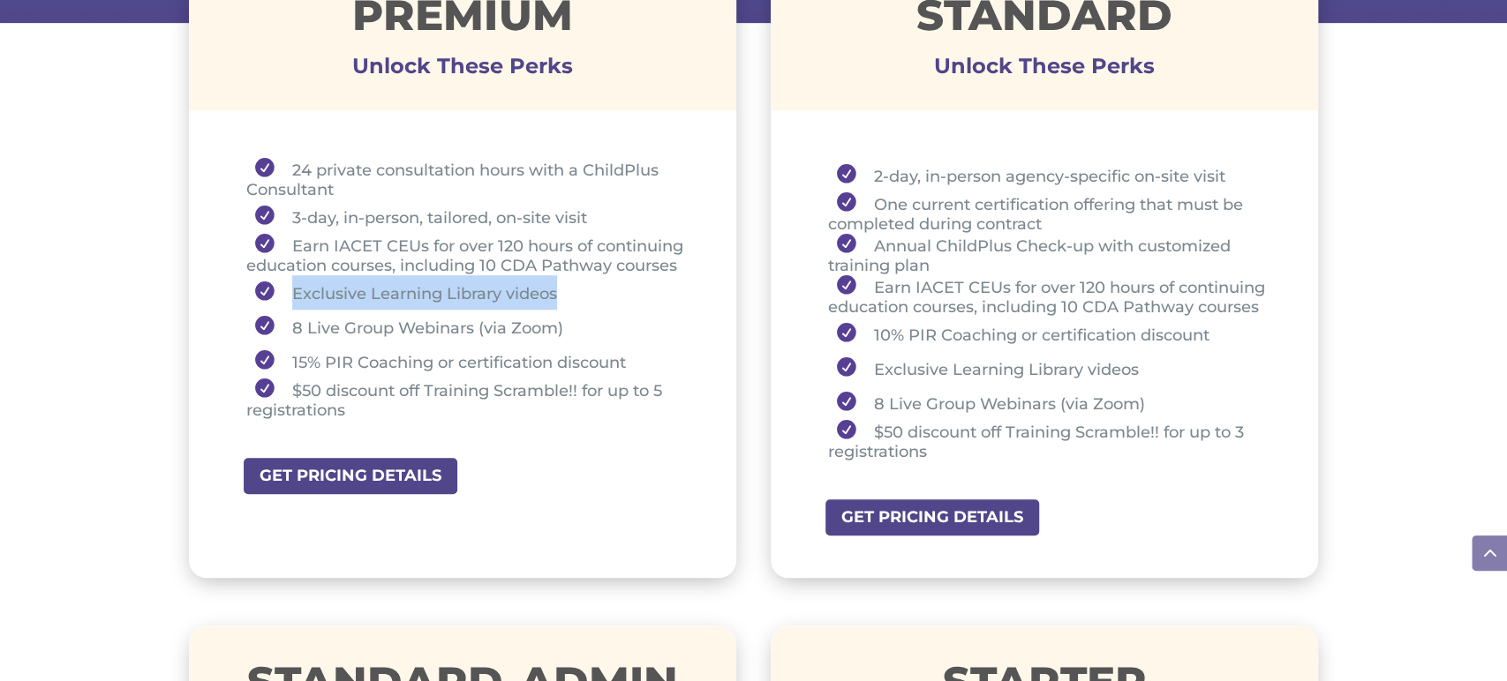
drag, startPoint x: 292, startPoint y: 294, endPoint x: 555, endPoint y: 288, distance: 263.1
click at [554, 287] on li "Exclusive Learning Library videos" at bounding box center [469, 292] width 447 height 34
click at [361, 297] on li "Exclusive Learning Library videos" at bounding box center [469, 292] width 447 height 34
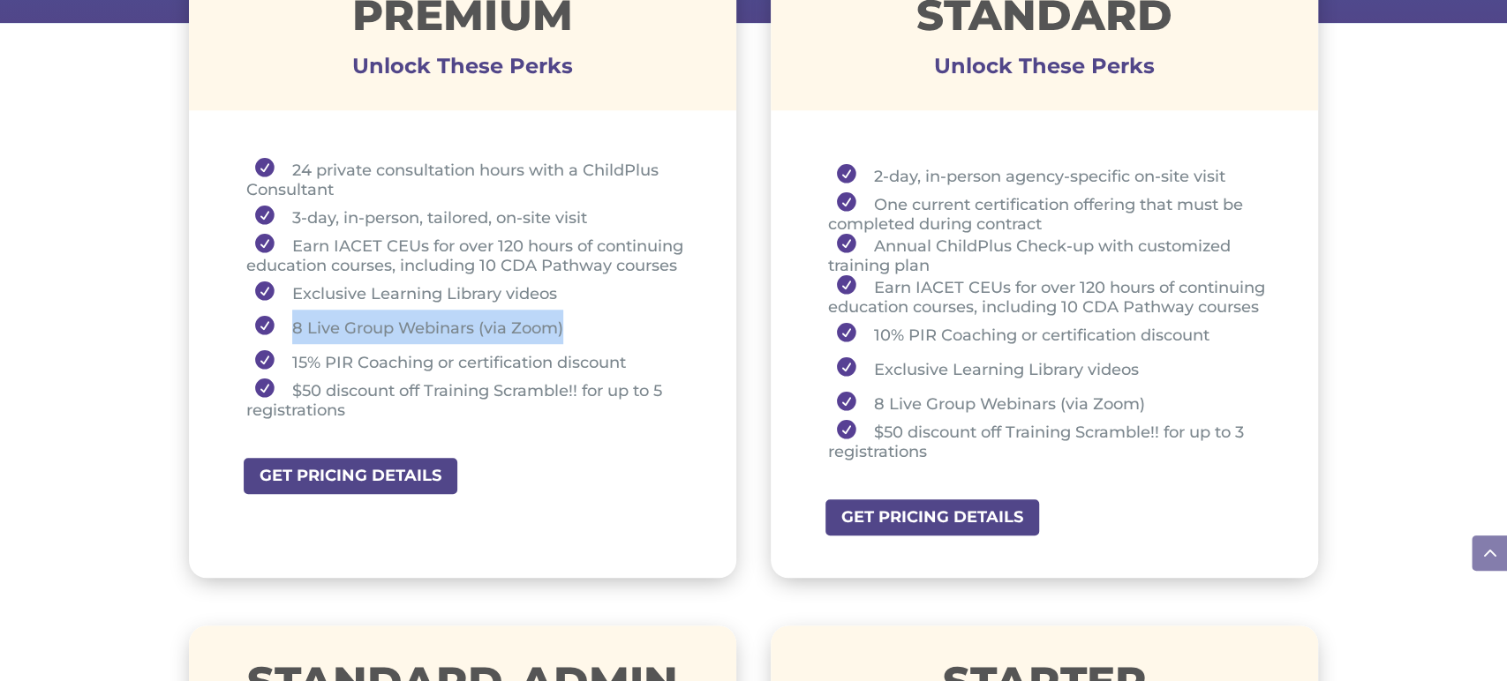
drag, startPoint x: 292, startPoint y: 327, endPoint x: 564, endPoint y: 318, distance: 272.0
click at [564, 318] on li "8 Live Group Webinars (via Zoom)" at bounding box center [469, 327] width 447 height 34
click at [587, 319] on li "8 Live Group Webinars (via Zoom)" at bounding box center [469, 327] width 447 height 34
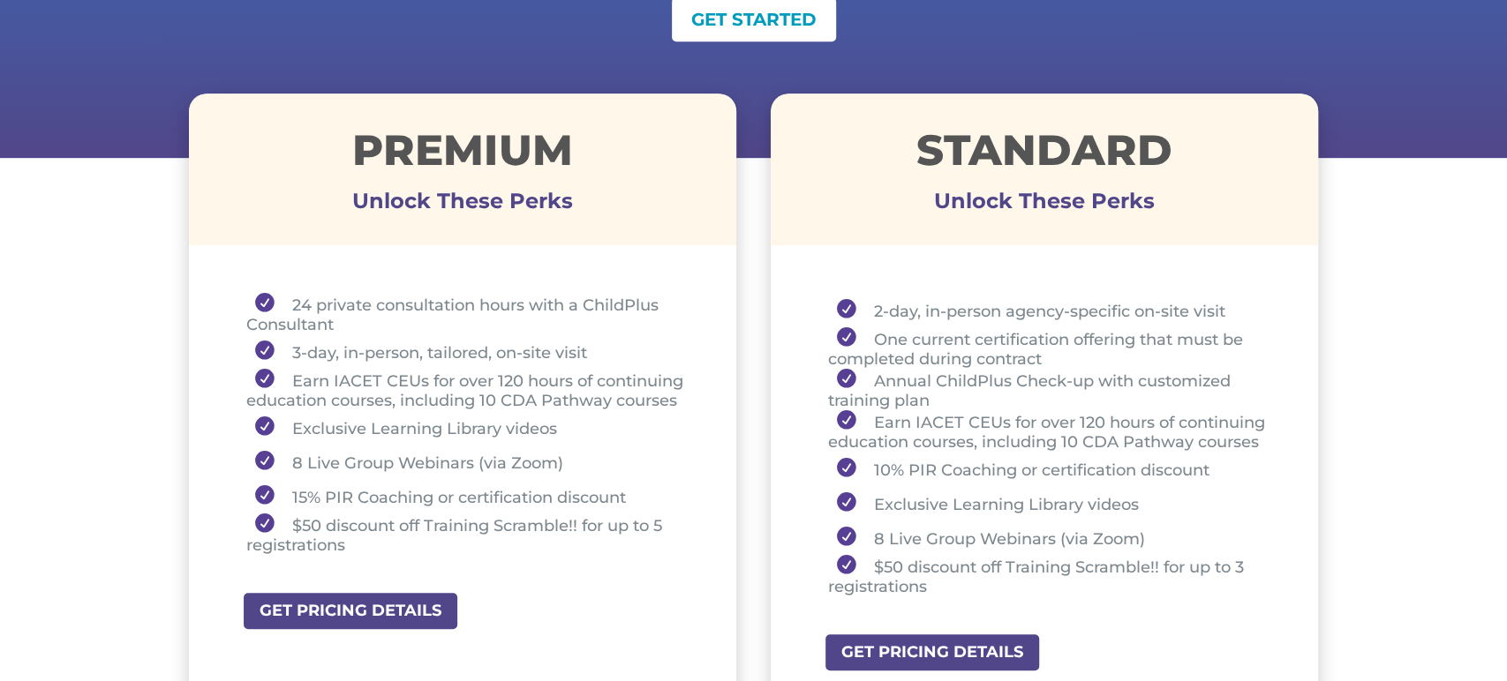
scroll to position [563, 0]
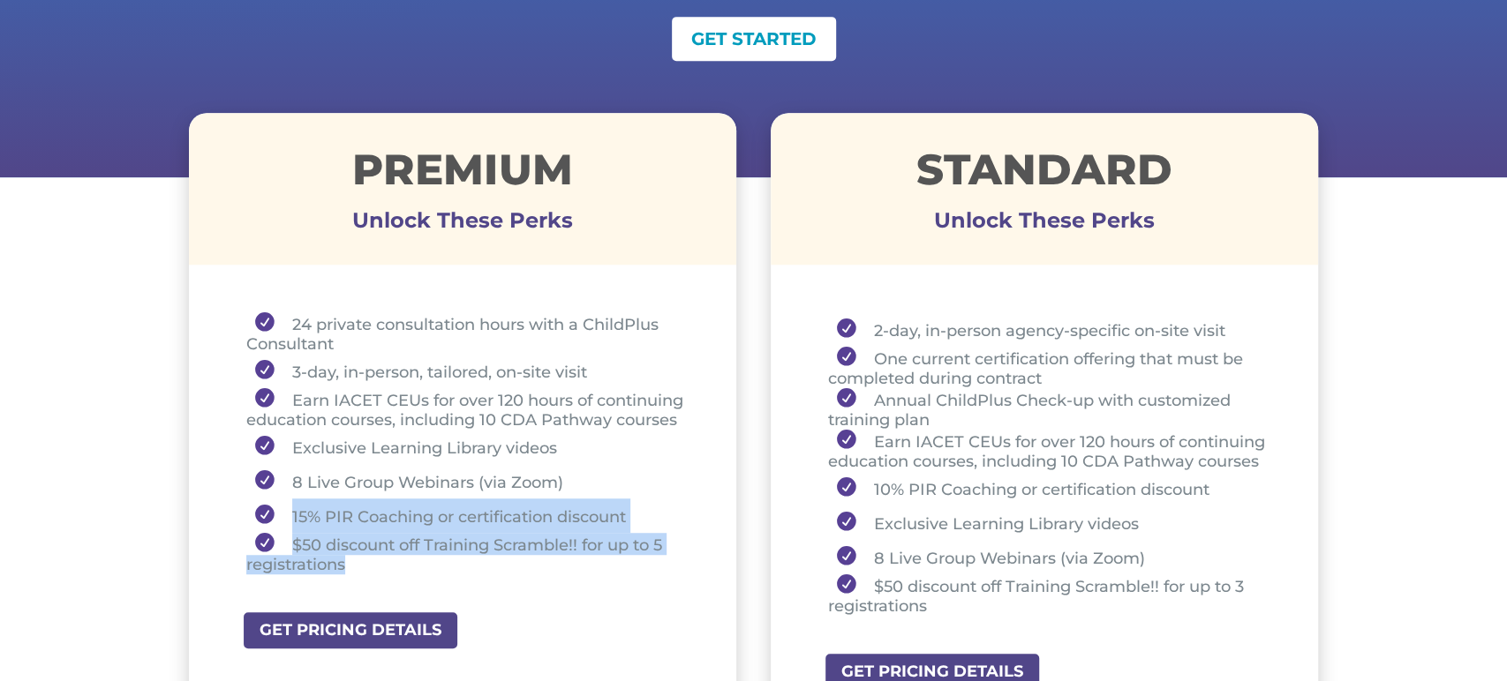
drag, startPoint x: 288, startPoint y: 513, endPoint x: 357, endPoint y: 576, distance: 93.7
click at [357, 576] on ul "24 private consultation hours with a ChildPlus Consultant 3-day, in-person, tai…" at bounding box center [463, 451] width 460 height 278
drag, startPoint x: 600, startPoint y: 571, endPoint x: 586, endPoint y: 572, distance: 14.1
click at [600, 572] on ul "24 private consultation hours with a ChildPlus Consultant 3-day, in-person, tai…" at bounding box center [463, 451] width 460 height 278
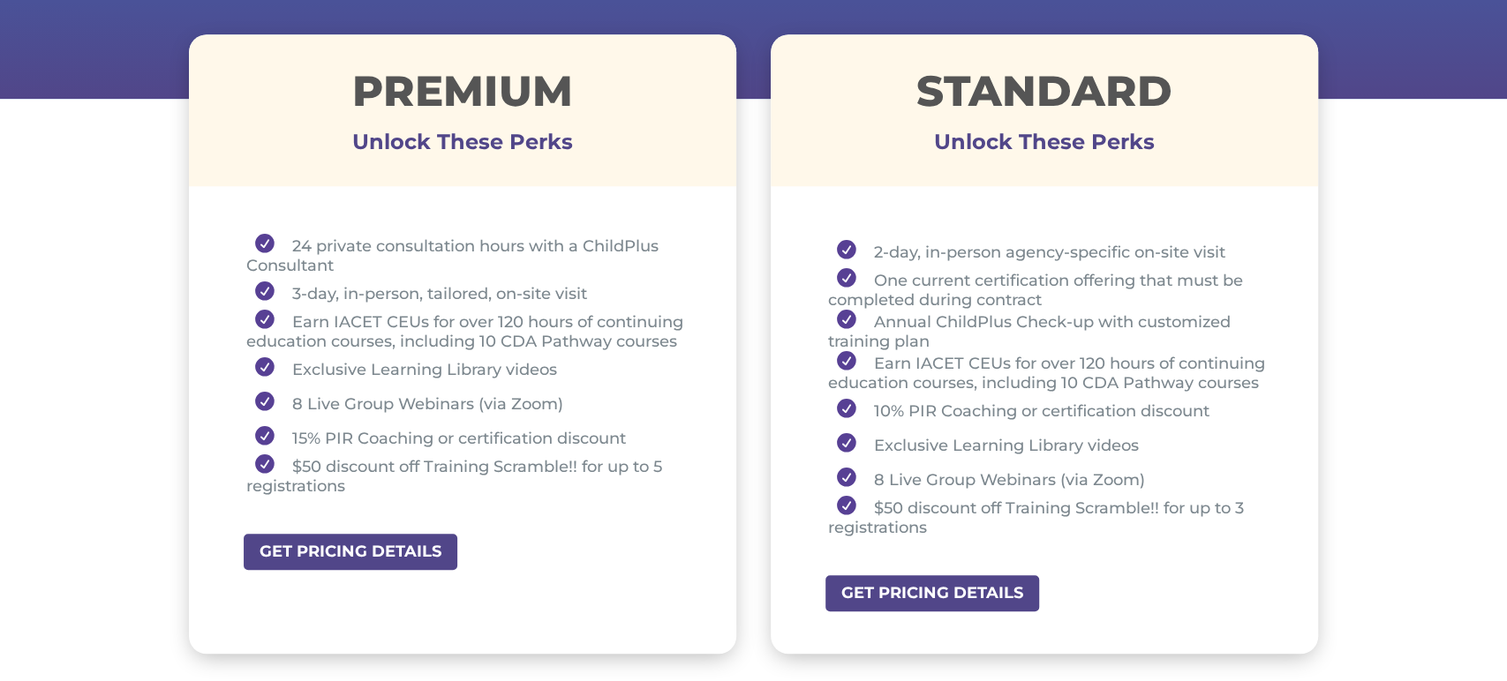
scroll to position [642, 0]
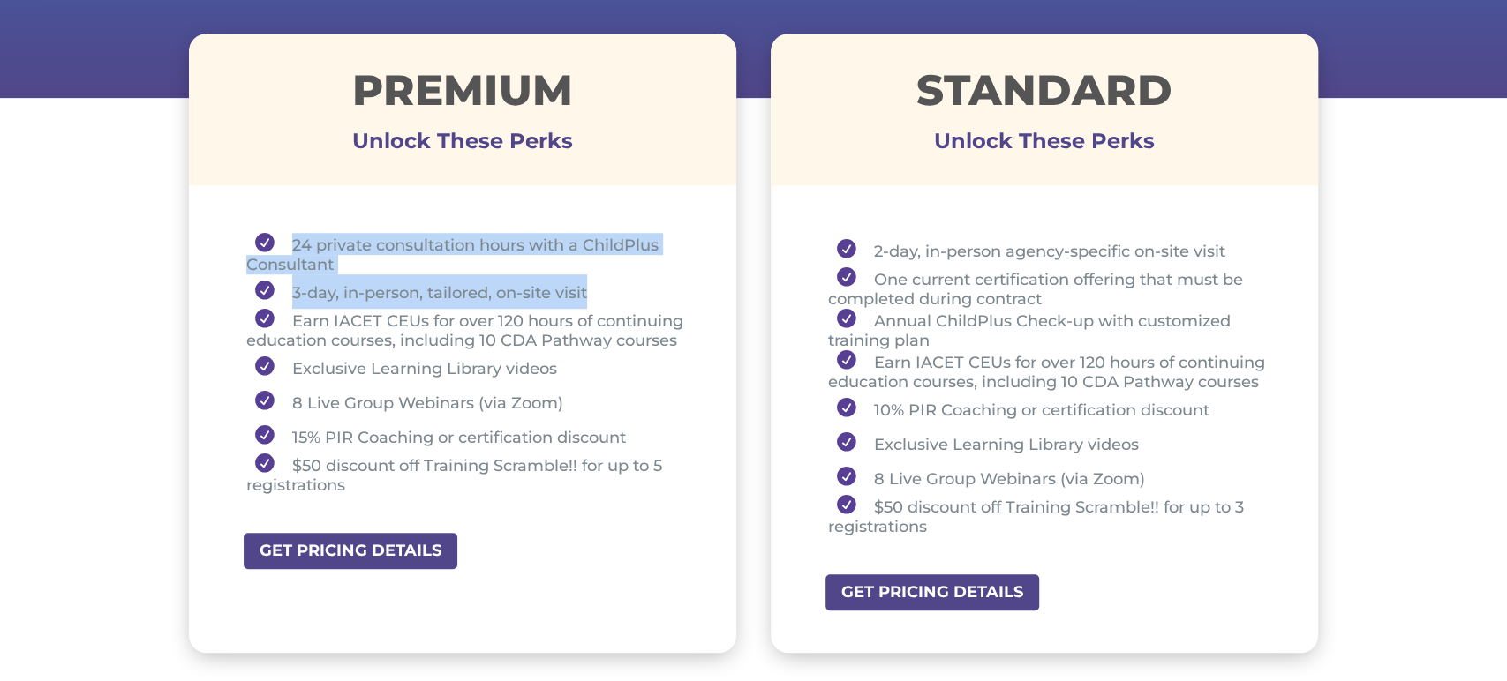
drag, startPoint x: 281, startPoint y: 237, endPoint x: 672, endPoint y: 281, distance: 393.4
click at [672, 281] on ul "24 private consultation hours with a ChildPlus Consultant 3-day, in-person, tai…" at bounding box center [463, 372] width 460 height 278
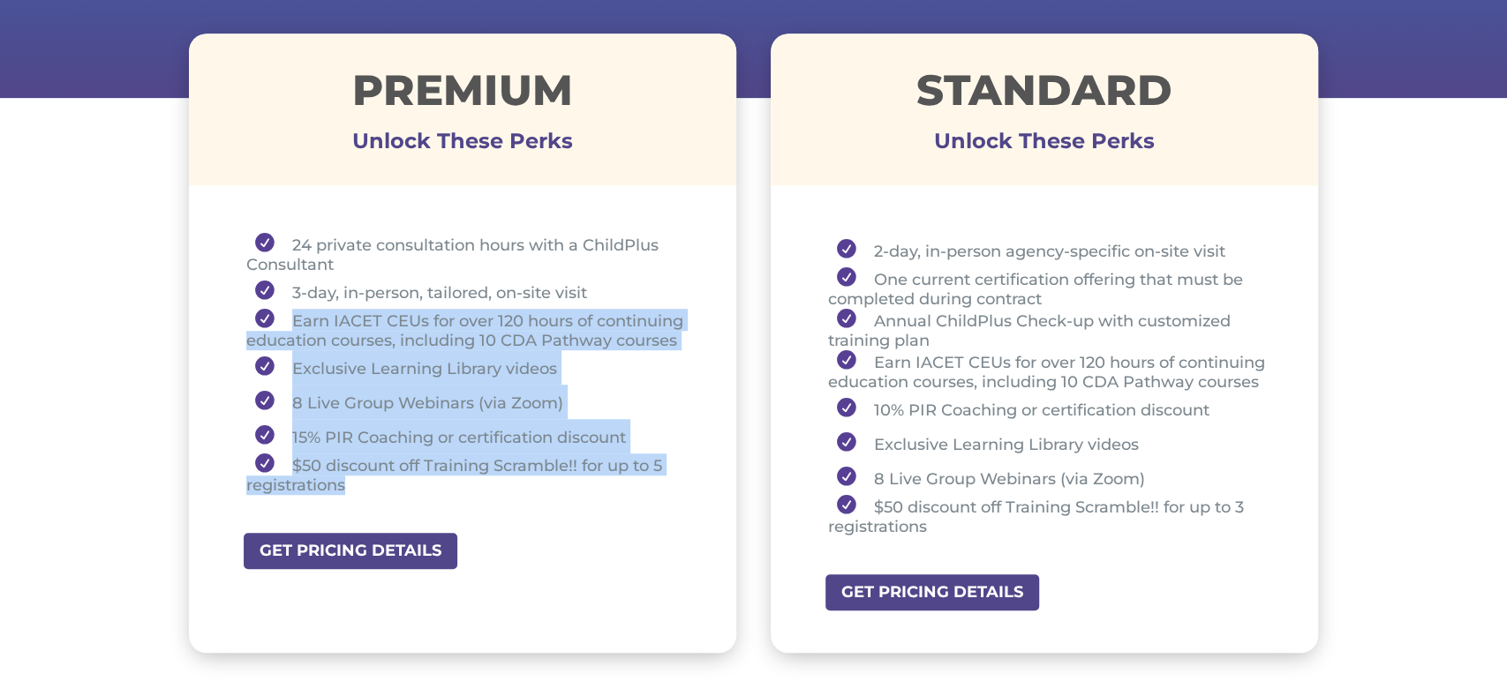
drag, startPoint x: 284, startPoint y: 313, endPoint x: 349, endPoint y: 495, distance: 193.2
click at [349, 495] on ul "24 private consultation hours with a ChildPlus Consultant 3-day, in-person, tai…" at bounding box center [463, 372] width 460 height 278
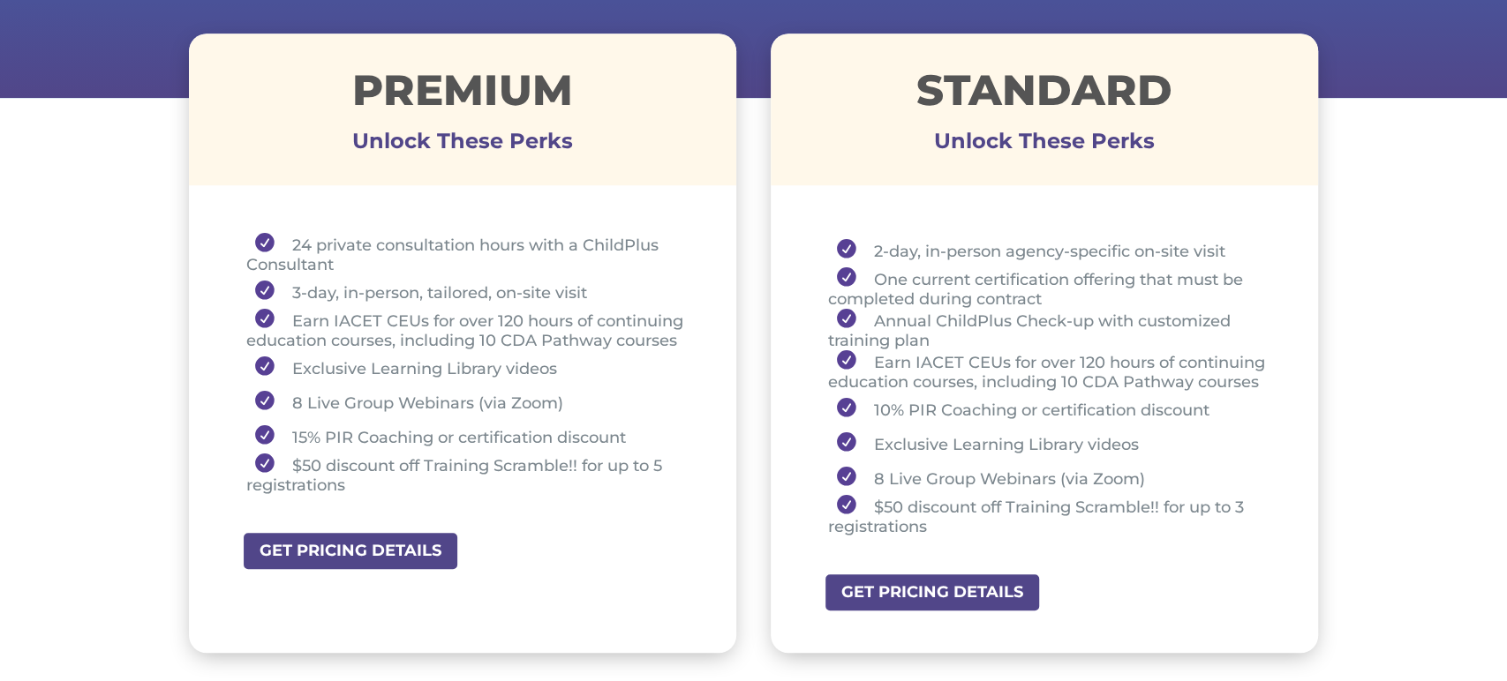
click at [815, 310] on ul "2-day, in-person agency-specific on-site visit One current certification offeri…" at bounding box center [1045, 392] width 460 height 319
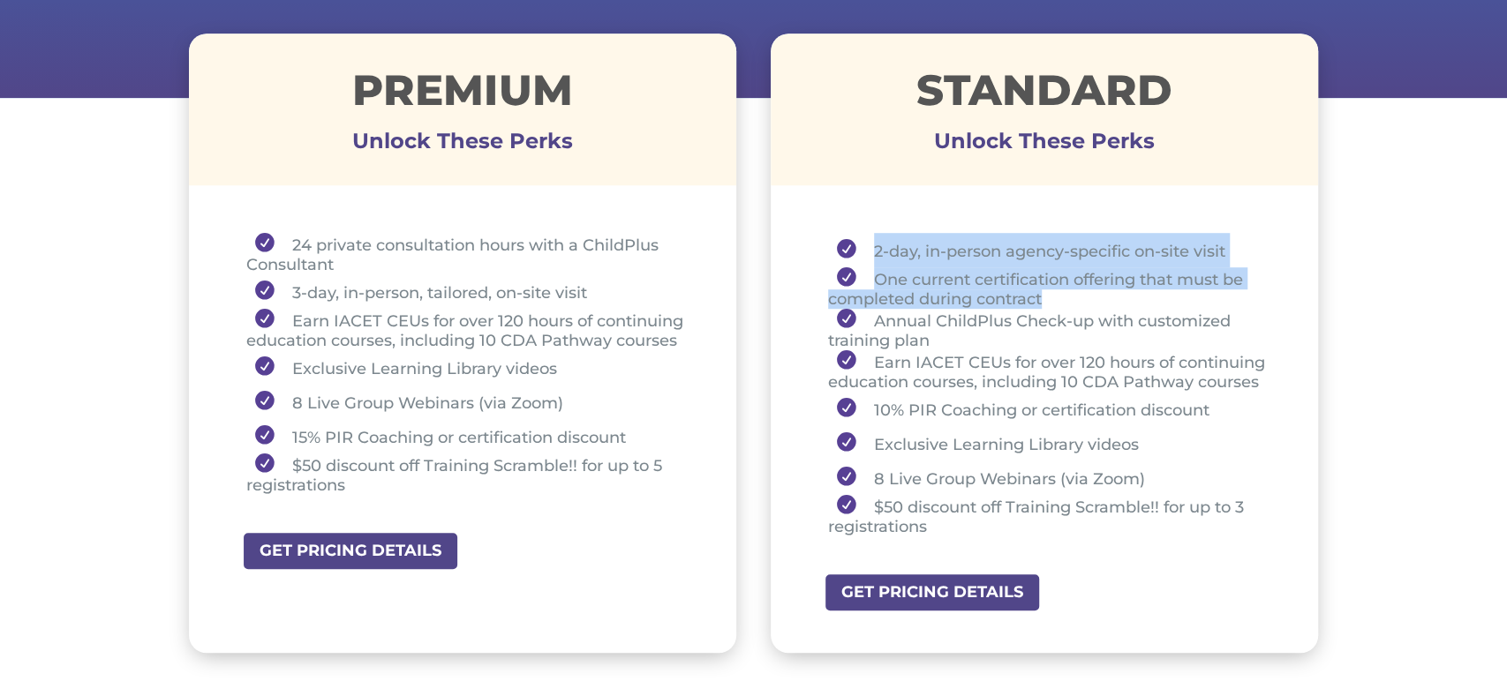
drag, startPoint x: 871, startPoint y: 242, endPoint x: 1065, endPoint y: 295, distance: 201.3
click at [1065, 295] on ul "2-day, in-person agency-specific on-site visit One current certification offeri…" at bounding box center [1045, 392] width 460 height 319
click at [924, 262] on li "2-day, in-person agency-specific on-site visit" at bounding box center [1051, 250] width 447 height 34
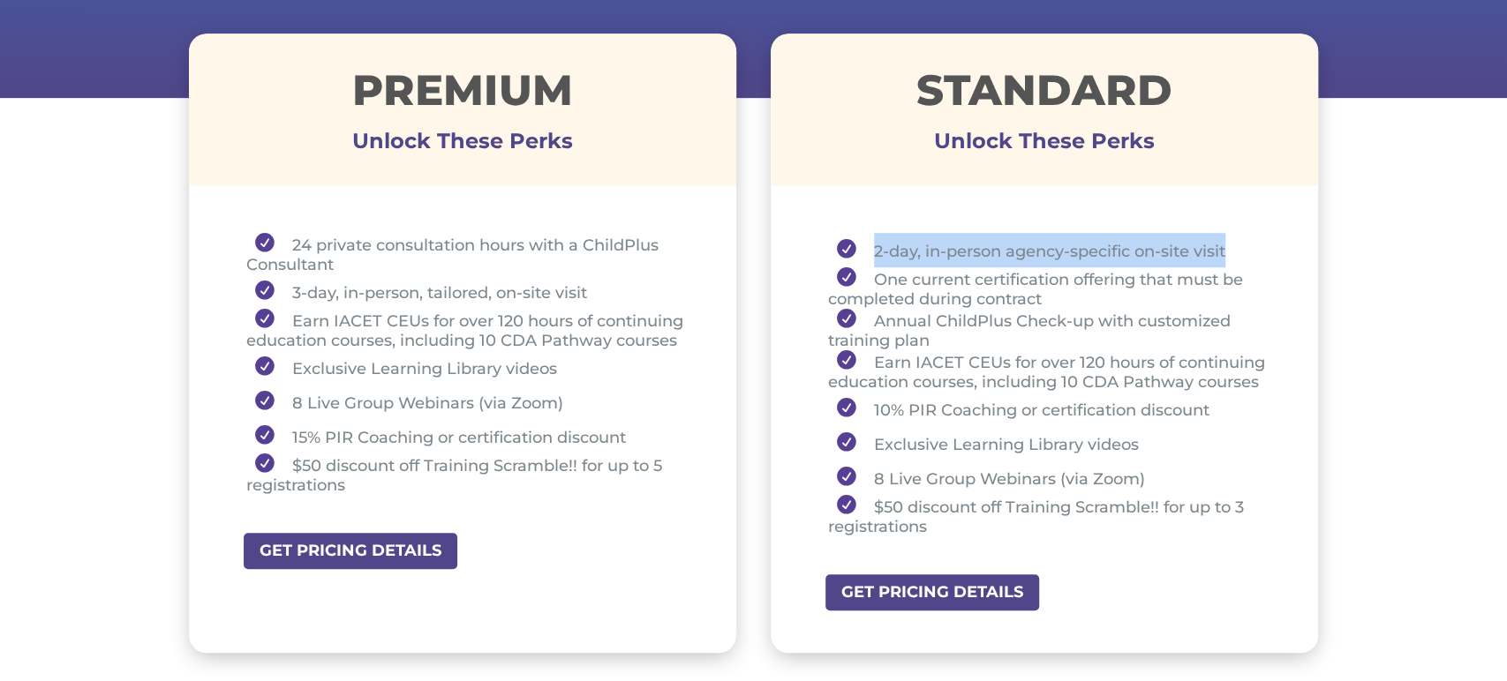
drag, startPoint x: 868, startPoint y: 252, endPoint x: 1238, endPoint y: 251, distance: 369.8
click at [1238, 251] on li "2-day, in-person agency-specific on-site visit" at bounding box center [1051, 250] width 447 height 34
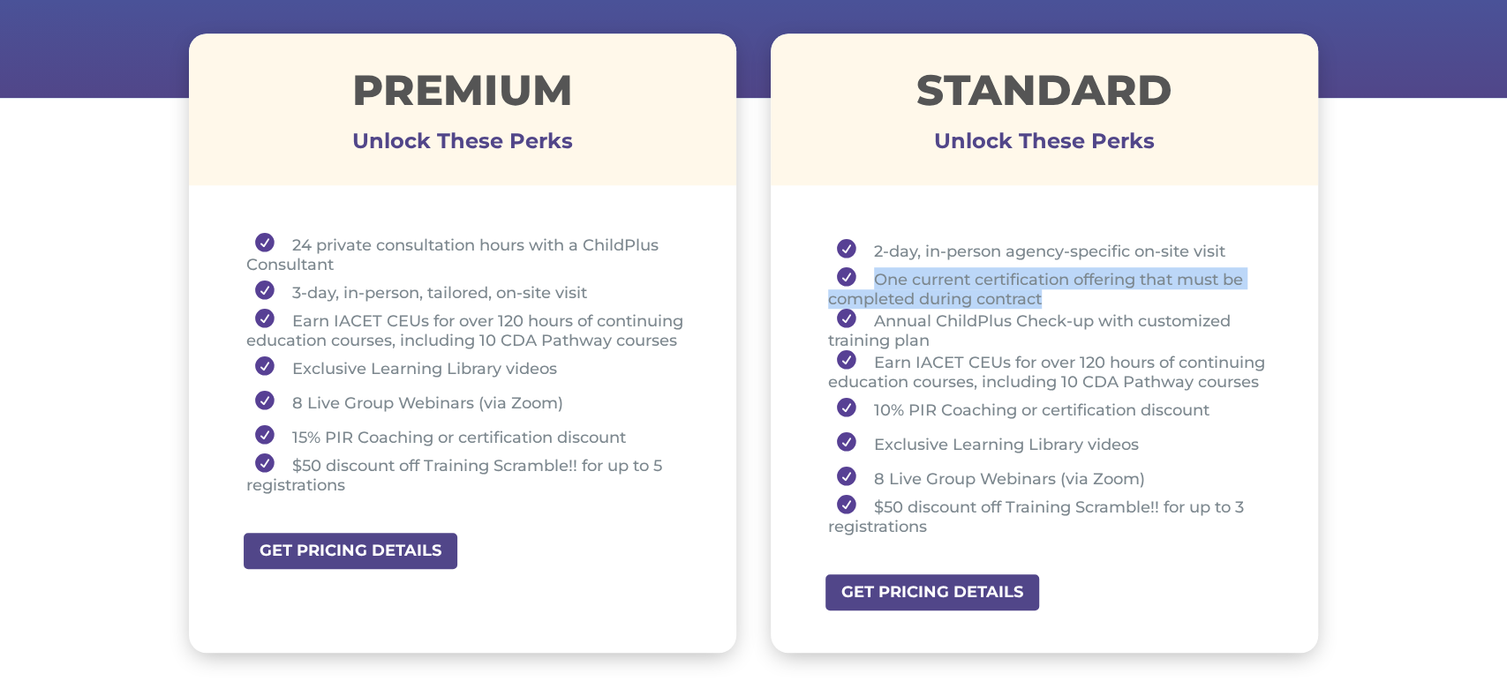
drag, startPoint x: 870, startPoint y: 272, endPoint x: 1076, endPoint y: 294, distance: 206.8
click at [1076, 294] on li "One current certification offering that must be completed during contract" at bounding box center [1051, 287] width 447 height 41
click at [1085, 303] on li "One current certification offering that must be completed during contract" at bounding box center [1051, 287] width 447 height 41
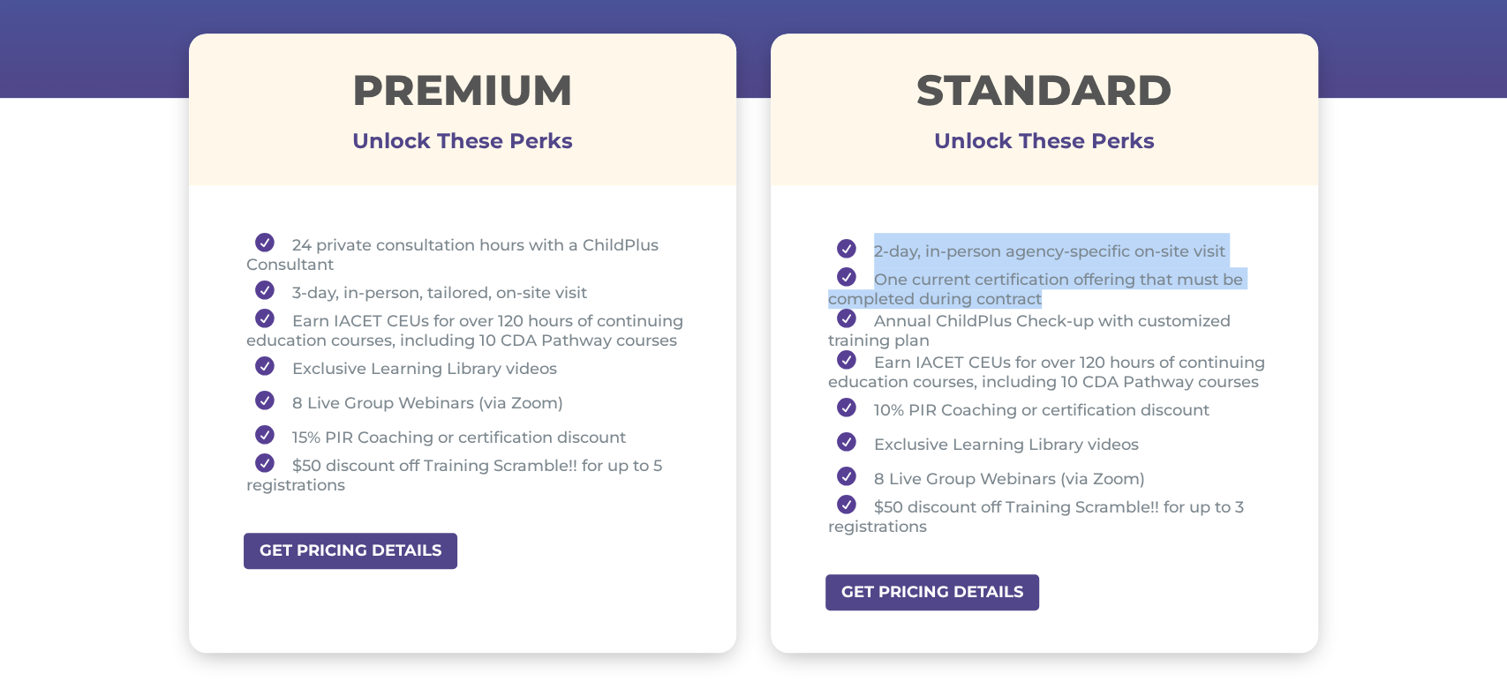
drag, startPoint x: 873, startPoint y: 245, endPoint x: 1060, endPoint y: 293, distance: 193.1
click at [1060, 293] on ul "2-day, in-person agency-specific on-site visit One current certification offeri…" at bounding box center [1045, 392] width 460 height 319
click at [1062, 297] on li "One current certification offering that must be completed during contract" at bounding box center [1051, 287] width 447 height 41
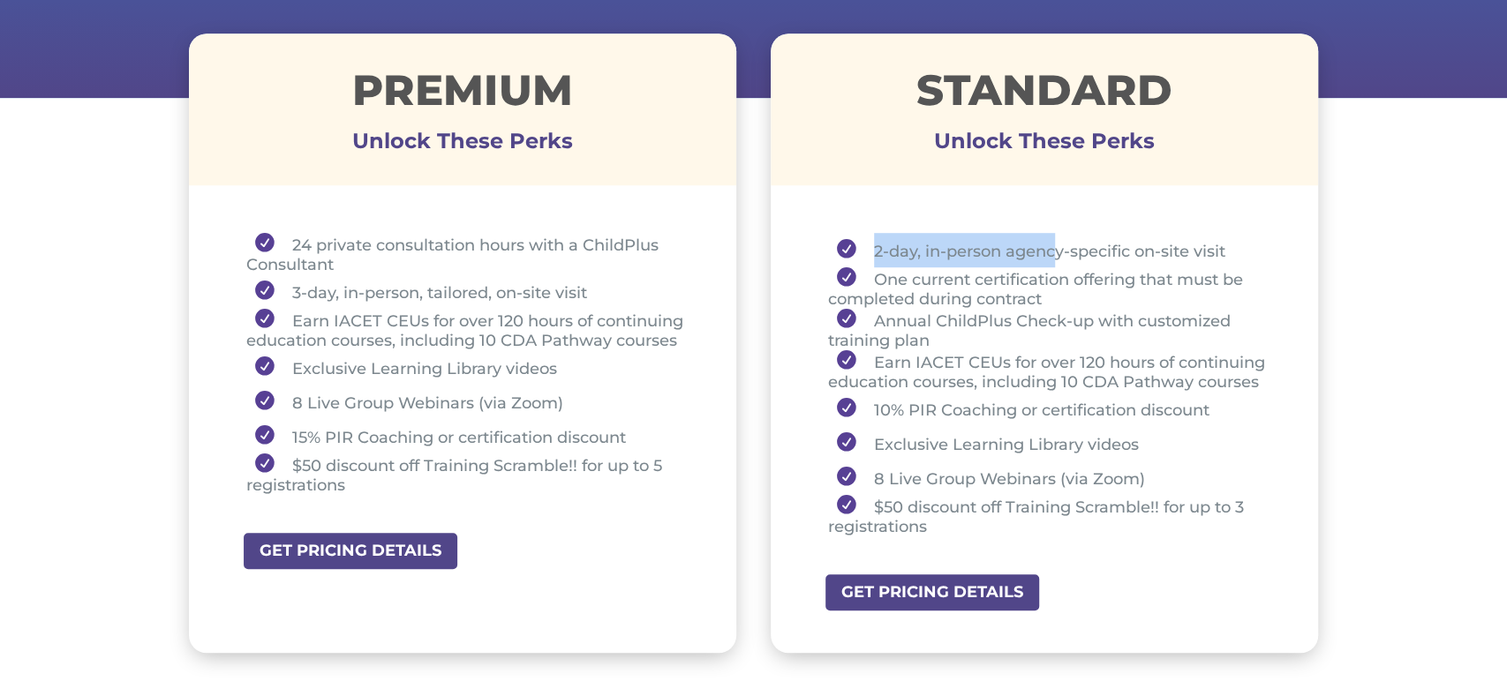
drag, startPoint x: 875, startPoint y: 247, endPoint x: 1054, endPoint y: 238, distance: 178.5
click at [1053, 236] on li "2-day, in-person agency-specific on-site visit" at bounding box center [1051, 250] width 447 height 34
drag, startPoint x: 874, startPoint y: 282, endPoint x: 1027, endPoint y: 274, distance: 153.8
click at [1027, 274] on li "One current certification offering that must be completed during contract" at bounding box center [1051, 287] width 447 height 41
drag, startPoint x: 974, startPoint y: 384, endPoint x: 960, endPoint y: 374, distance: 17.1
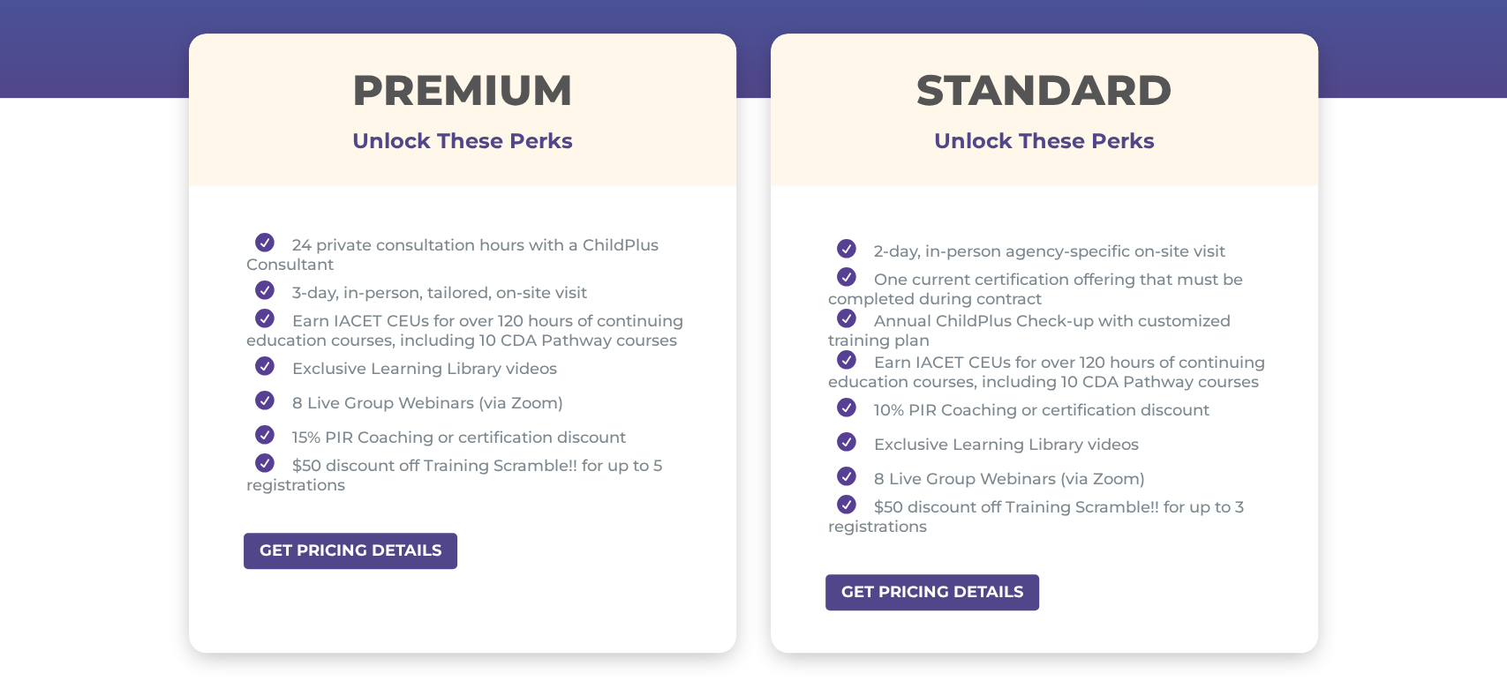
click at [974, 383] on li "Earn IACET CEUs for over 120 hours of continuing education courses, including 1…" at bounding box center [1051, 370] width 447 height 41
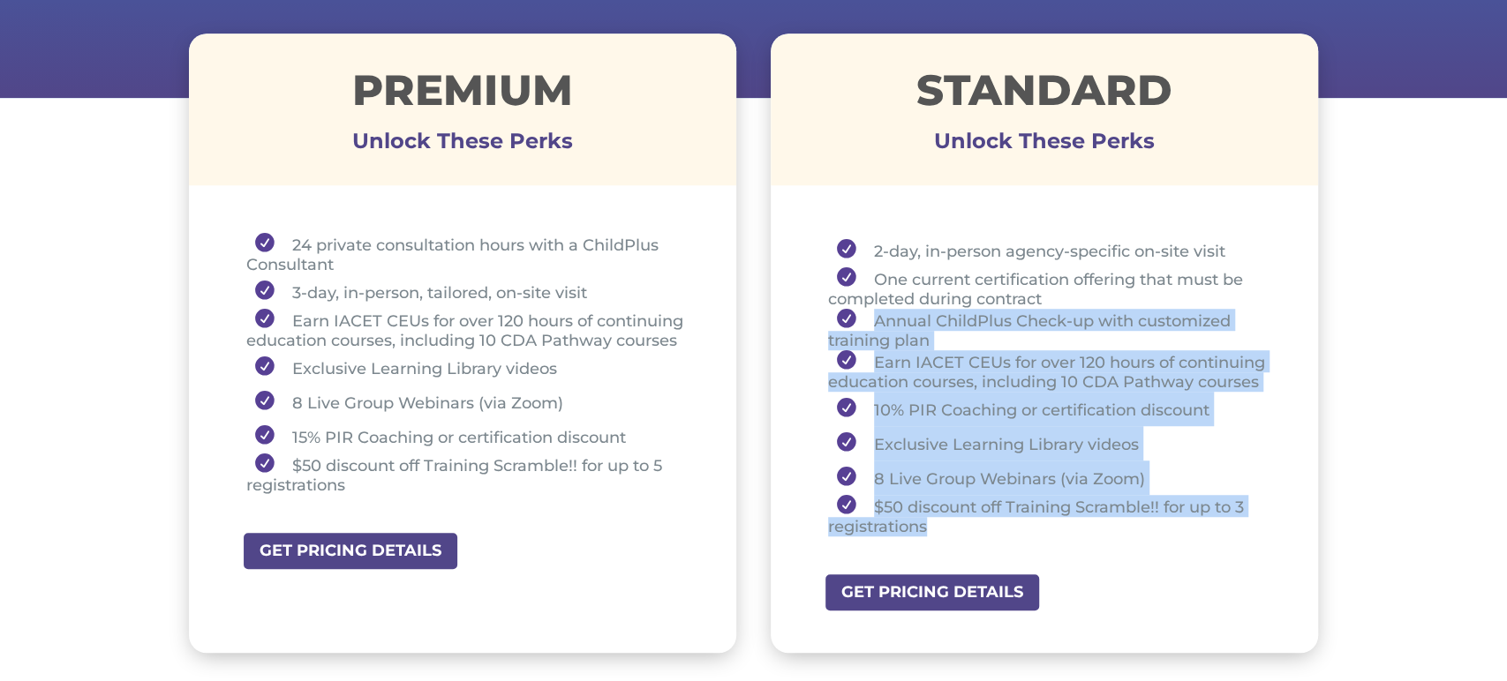
drag, startPoint x: 871, startPoint y: 317, endPoint x: 981, endPoint y: 524, distance: 234.9
click at [981, 524] on ul "2-day, in-person agency-specific on-site visit One current certification offeri…" at bounding box center [1045, 392] width 460 height 319
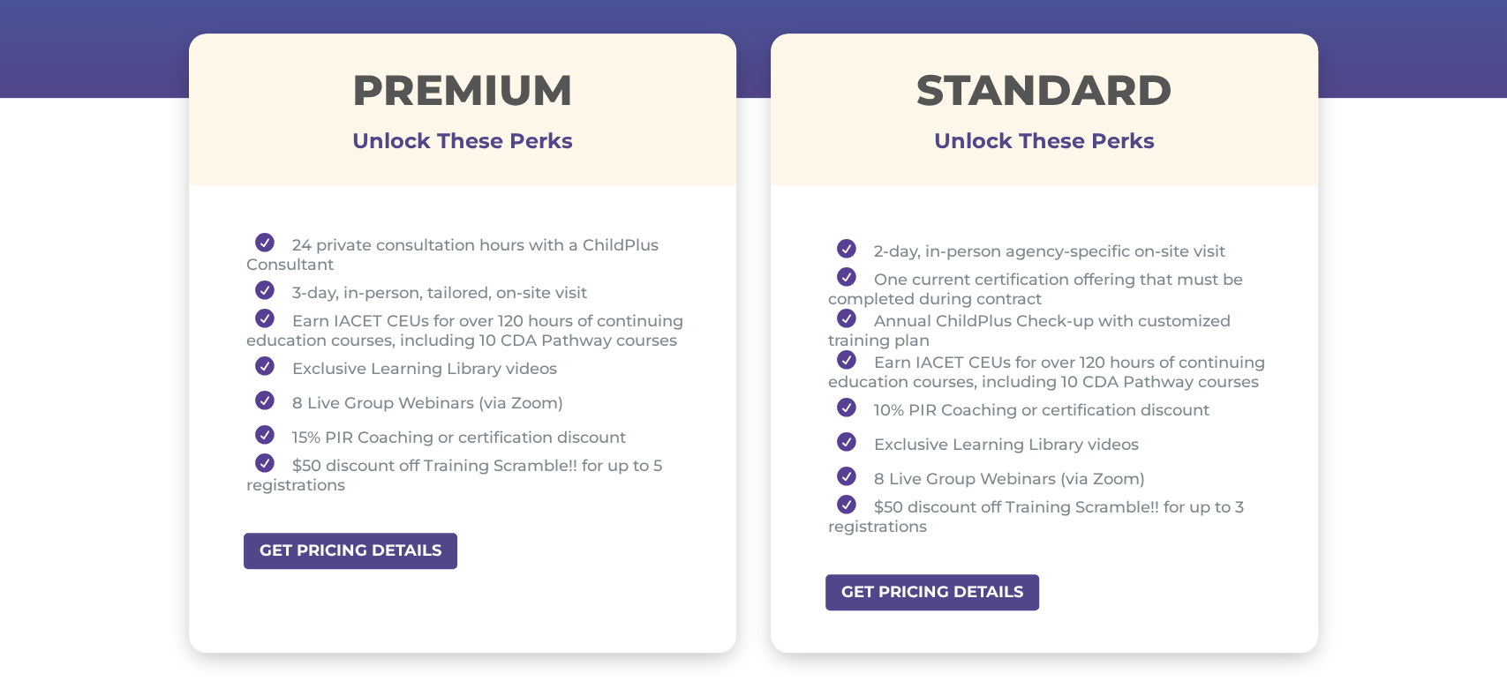
click at [1031, 267] on li "One current certification offering that must be completed during contract" at bounding box center [1051, 287] width 447 height 41
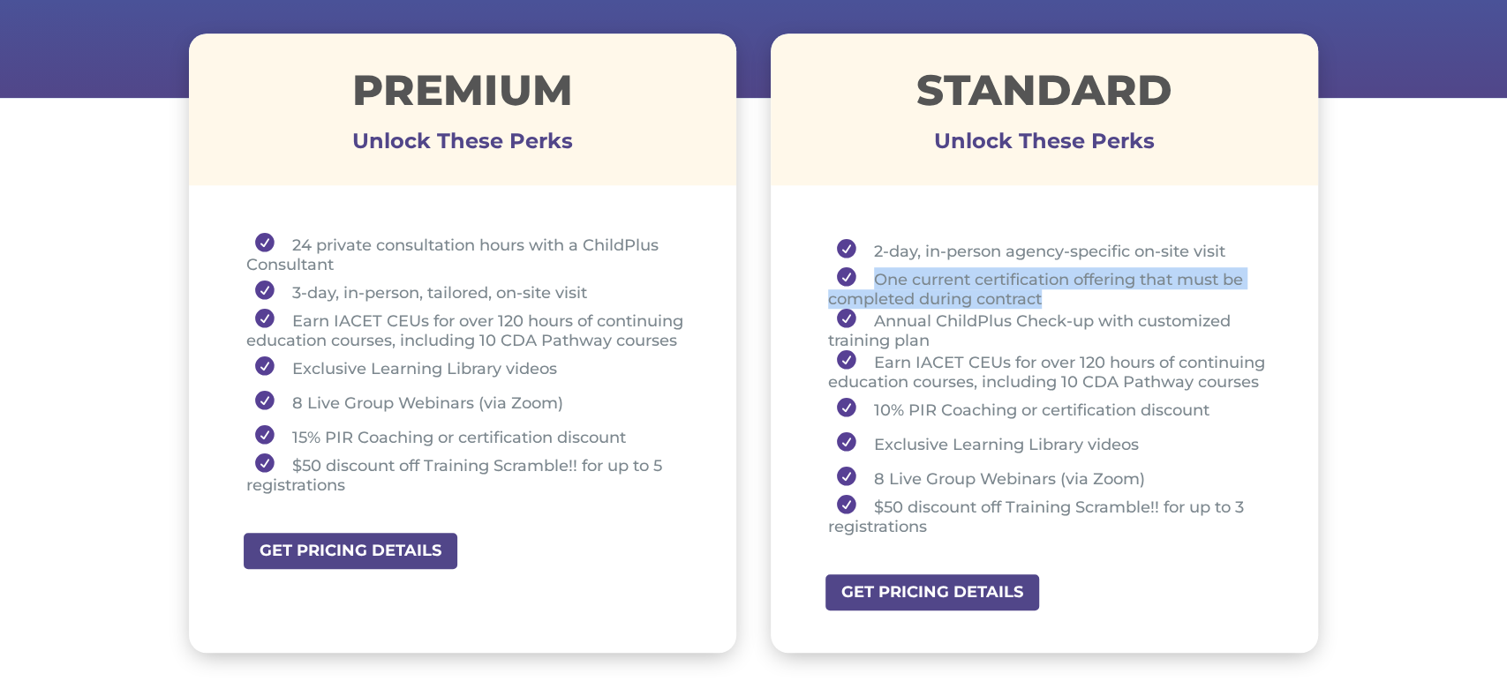
drag, startPoint x: 875, startPoint y: 281, endPoint x: 1047, endPoint y: 289, distance: 171.4
click at [1047, 289] on li "One current certification offering that must be completed during contract" at bounding box center [1051, 287] width 447 height 41
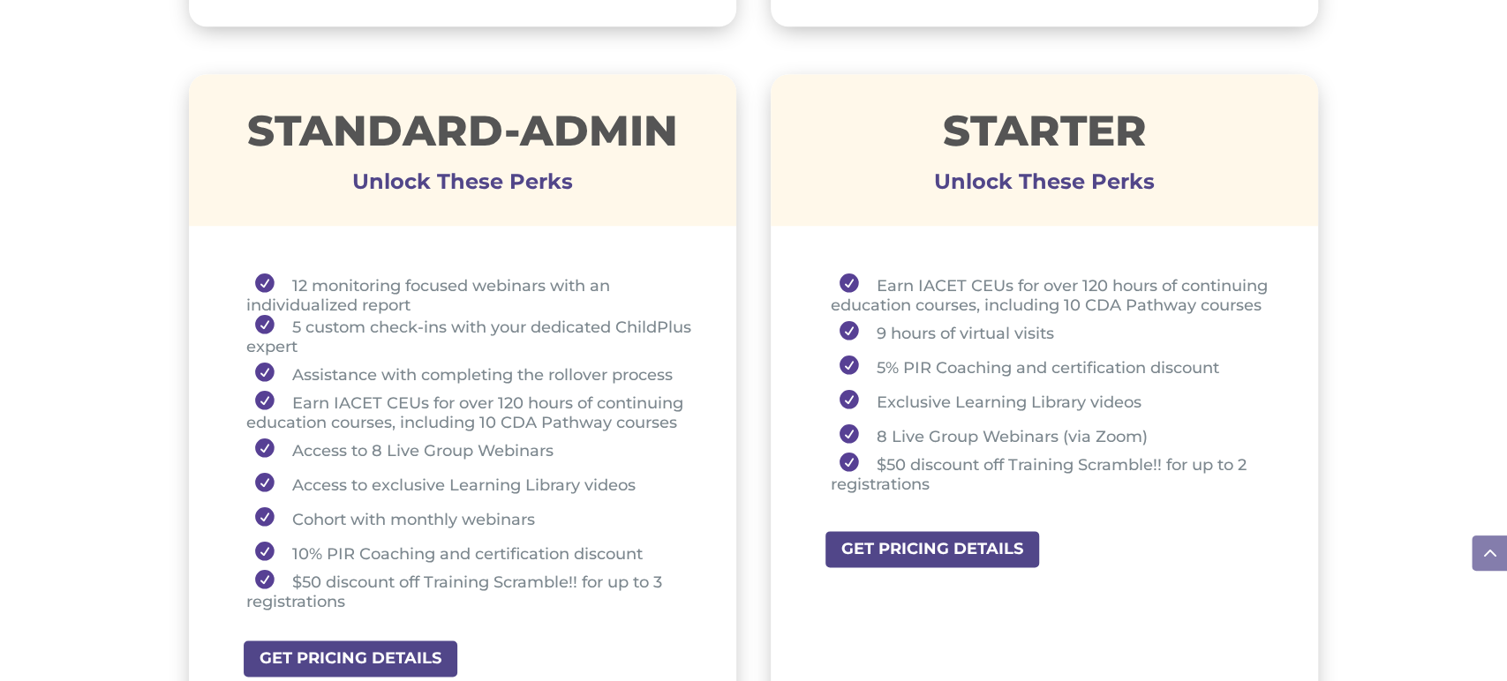
scroll to position [1274, 0]
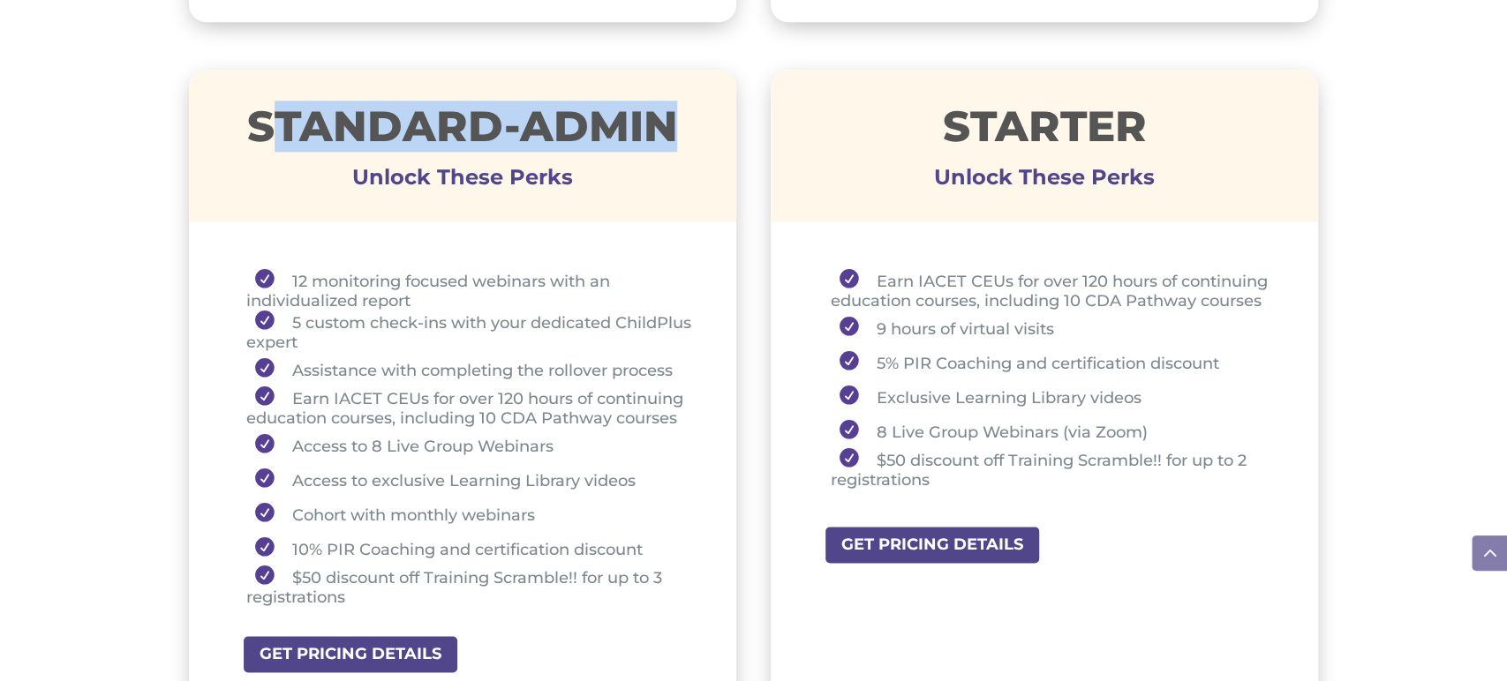
drag, startPoint x: 287, startPoint y: 125, endPoint x: 664, endPoint y: 118, distance: 376.9
click at [664, 118] on h1 "STANDARD-ADMIN" at bounding box center [463, 130] width 548 height 51
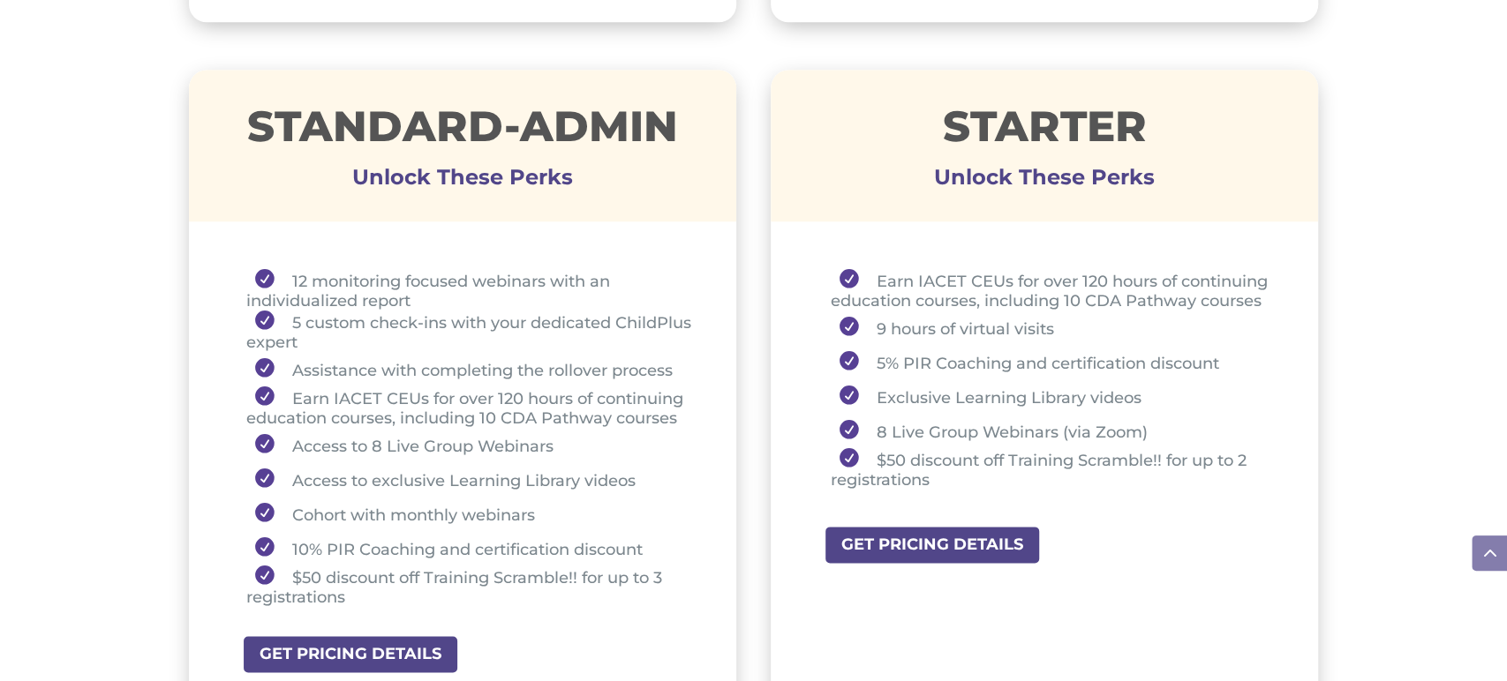
click at [699, 171] on p at bounding box center [463, 166] width 548 height 21
drag, startPoint x: 672, startPoint y: 125, endPoint x: 655, endPoint y: 127, distance: 16.9
click at [655, 127] on h1 "STANDARD-ADMIN" at bounding box center [463, 130] width 548 height 51
drag, startPoint x: 922, startPoint y: 127, endPoint x: 1194, endPoint y: 125, distance: 271.8
click at [1194, 125] on h1 "STARTER" at bounding box center [1044, 130] width 548 height 51
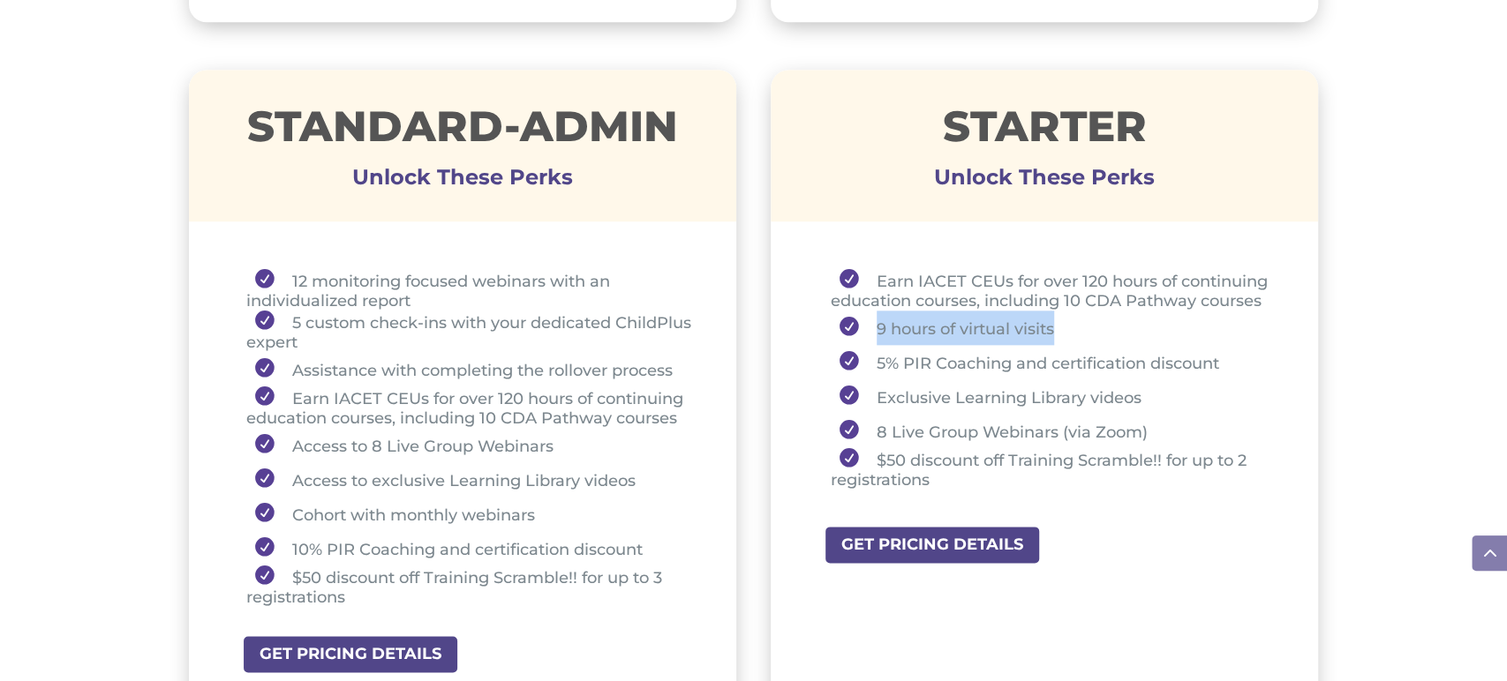
drag, startPoint x: 876, startPoint y: 326, endPoint x: 1059, endPoint y: 323, distance: 182.7
click at [1058, 323] on li "9 hours of virtual visits" at bounding box center [1052, 328] width 444 height 34
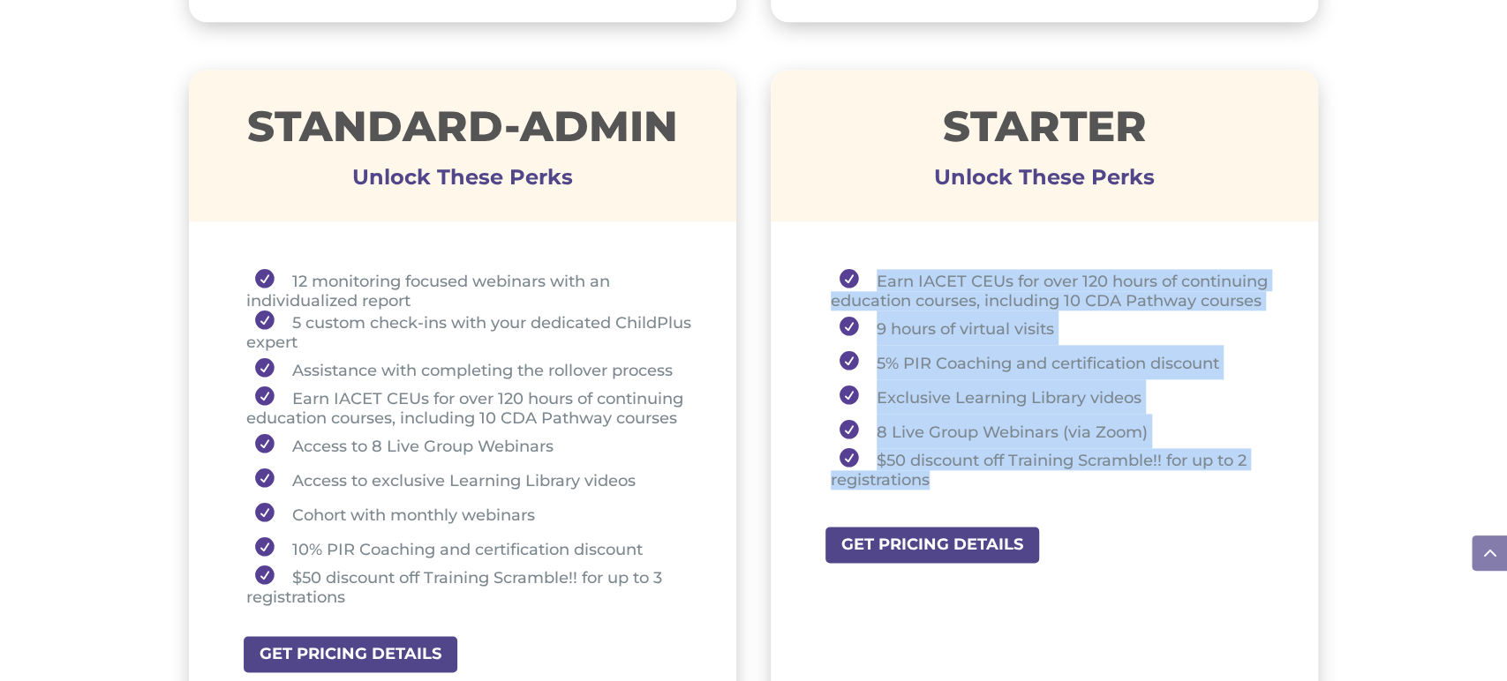
drag, startPoint x: 862, startPoint y: 267, endPoint x: 1116, endPoint y: 485, distance: 334.3
click at [1116, 485] on ul "Earn IACET CEUs for over 120 hours of continuing education courses, including 1…" at bounding box center [1045, 387] width 460 height 237
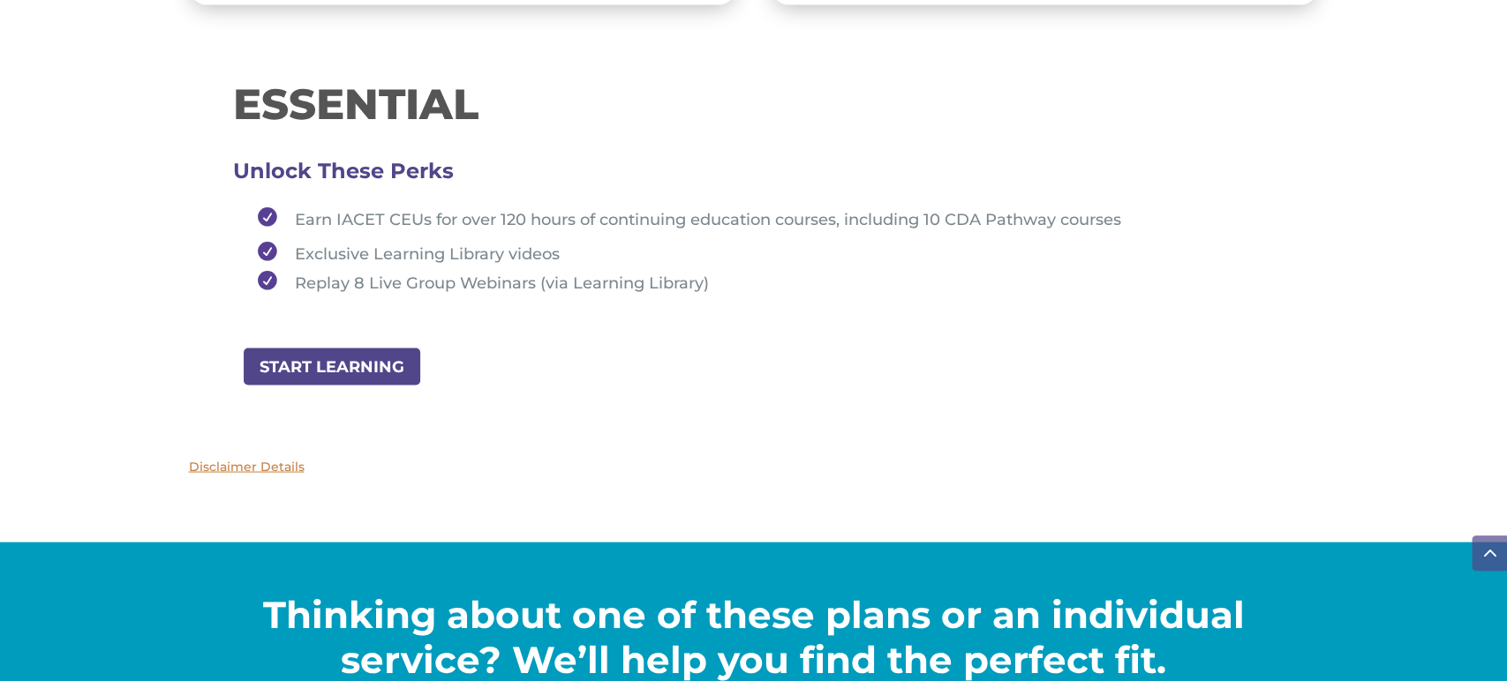
scroll to position [1985, 0]
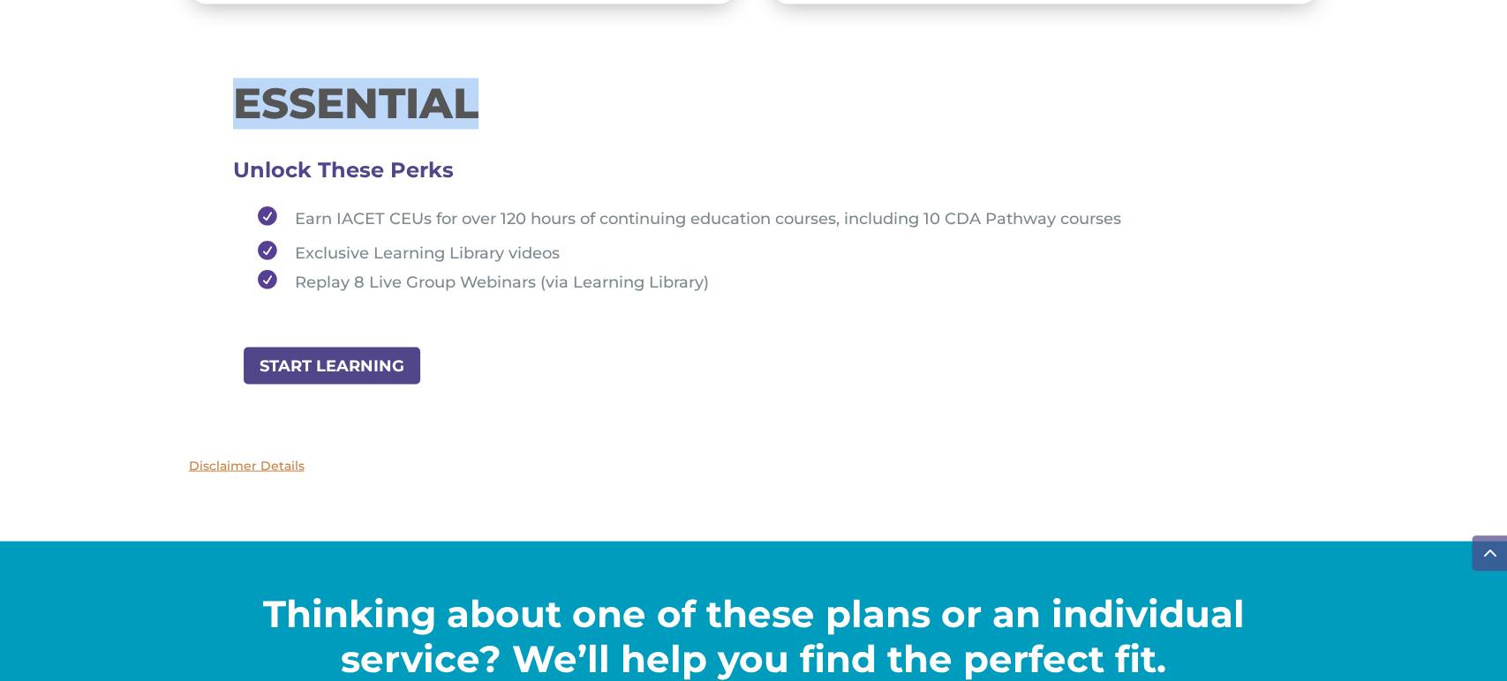
drag, startPoint x: 234, startPoint y: 109, endPoint x: 485, endPoint y: 109, distance: 250.6
click at [485, 109] on h1 "ESSENTIAL" at bounding box center [753, 107] width 1041 height 51
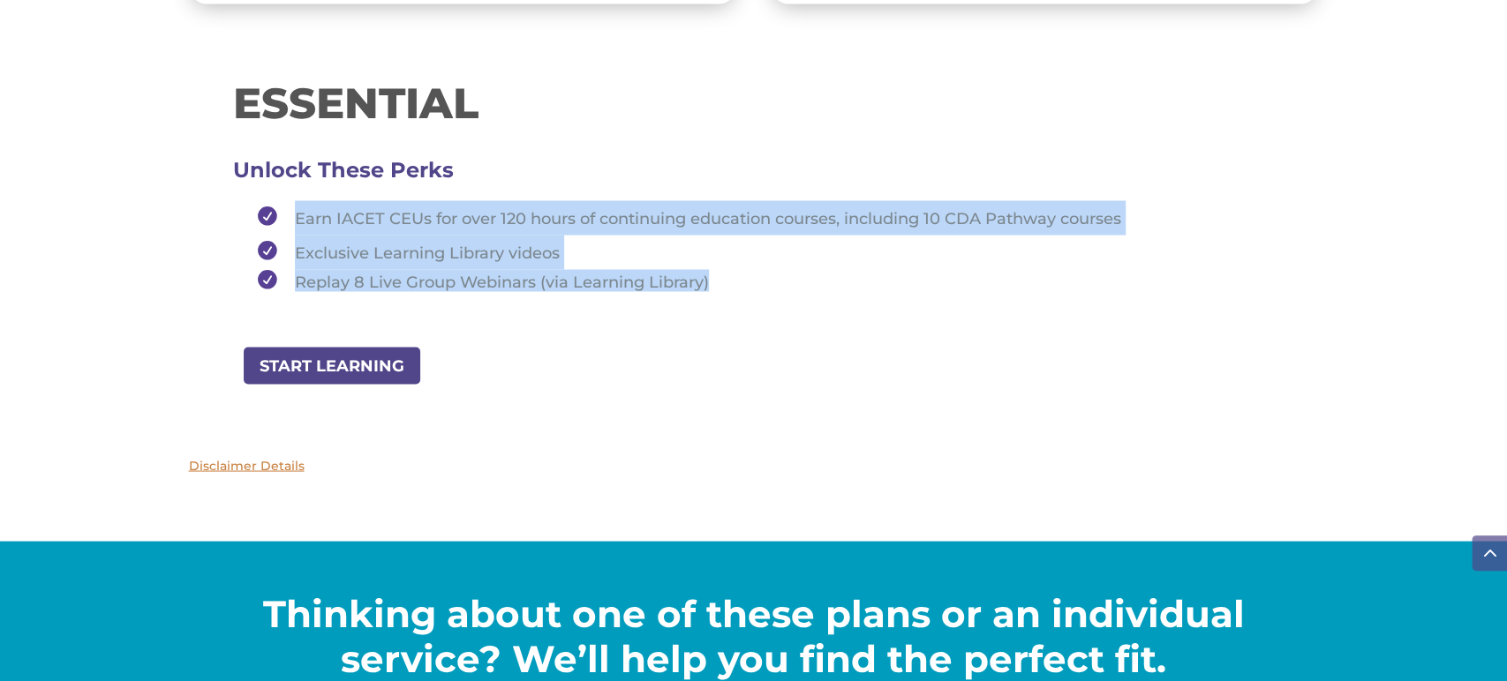
drag, startPoint x: 285, startPoint y: 217, endPoint x: 733, endPoint y: 289, distance: 454.1
click at [733, 289] on ul "Earn IACET CEUs for over 120 hours of continuing education courses, including 1…" at bounding box center [753, 253] width 1041 height 107
click at [290, 211] on li "Earn IACET CEUs for over 120 hours of continuing education courses, including 1…" at bounding box center [762, 217] width 1026 height 34
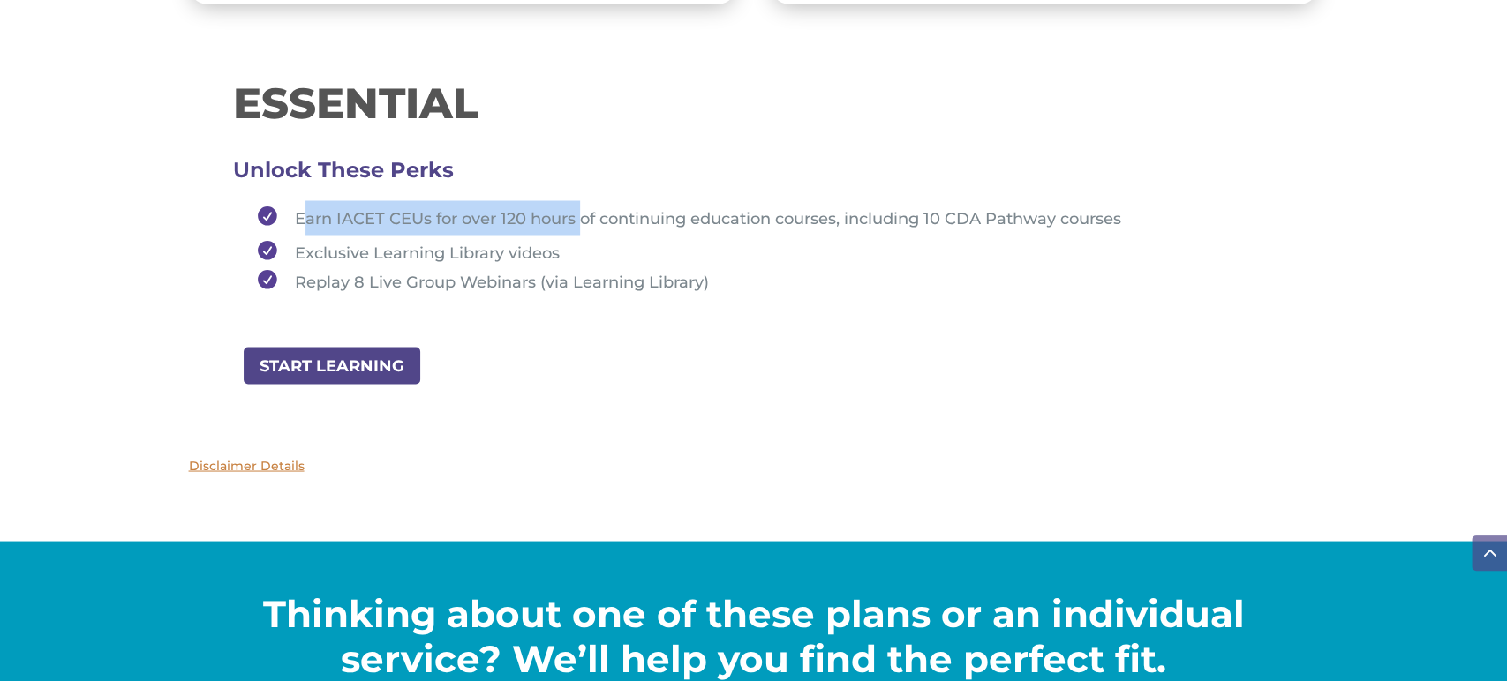
drag, startPoint x: 304, startPoint y: 213, endPoint x: 584, endPoint y: 221, distance: 280.8
click at [584, 221] on span "Earn IACET CEUs for over 120 hours of continuing education courses, including 1…" at bounding box center [708, 218] width 826 height 19
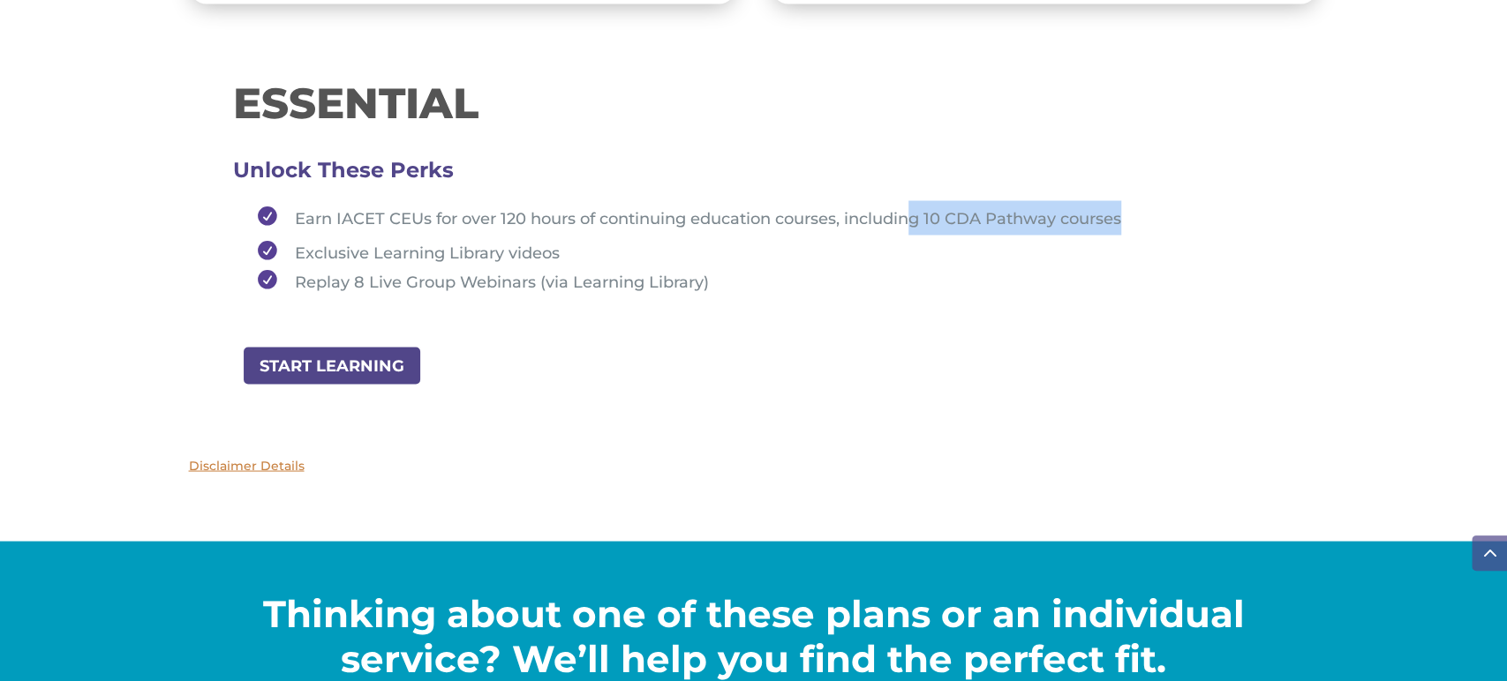
drag, startPoint x: 914, startPoint y: 217, endPoint x: 1128, endPoint y: 212, distance: 213.6
click at [1128, 212] on li "Earn IACET CEUs for over 120 hours of continuing education courses, including 1…" at bounding box center [762, 217] width 1026 height 34
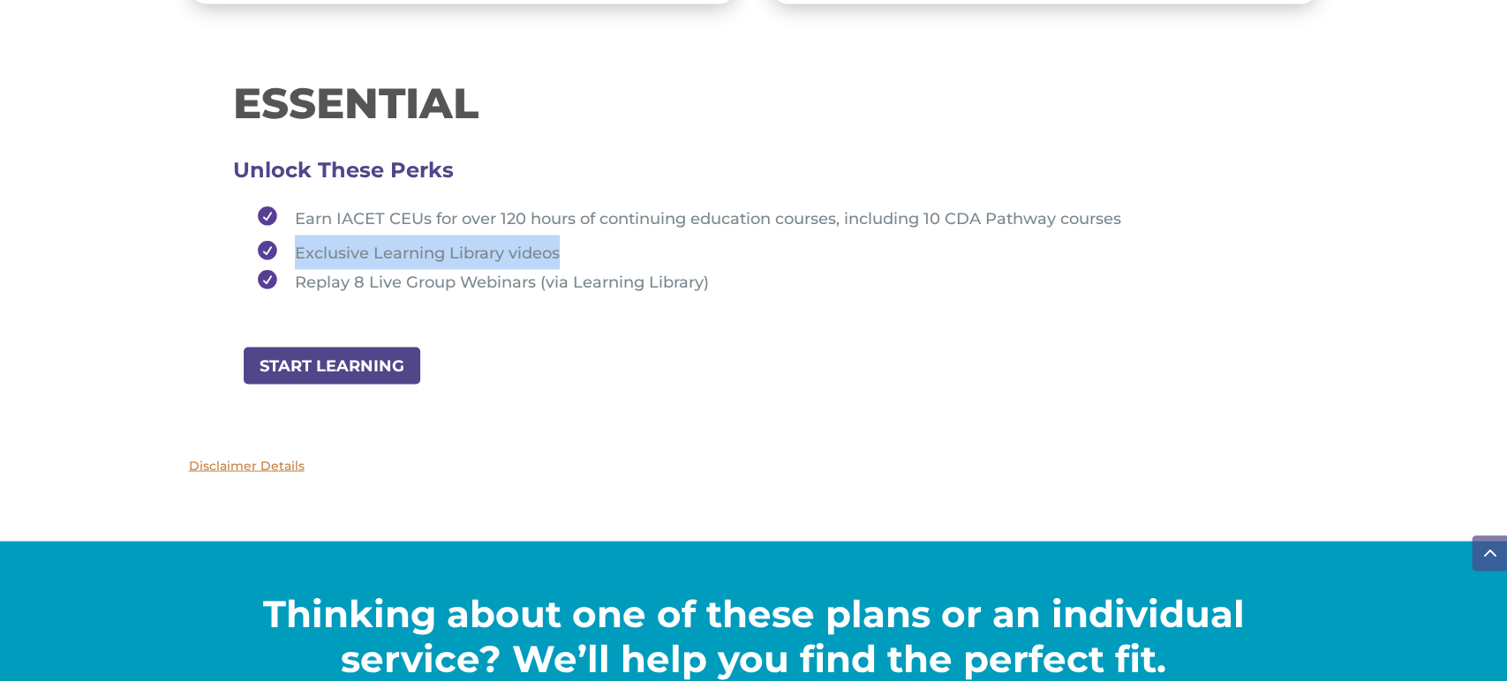
drag, startPoint x: 286, startPoint y: 248, endPoint x: 564, endPoint y: 244, distance: 278.0
click at [564, 244] on li "Exclusive Learning Library videos" at bounding box center [762, 252] width 1026 height 34
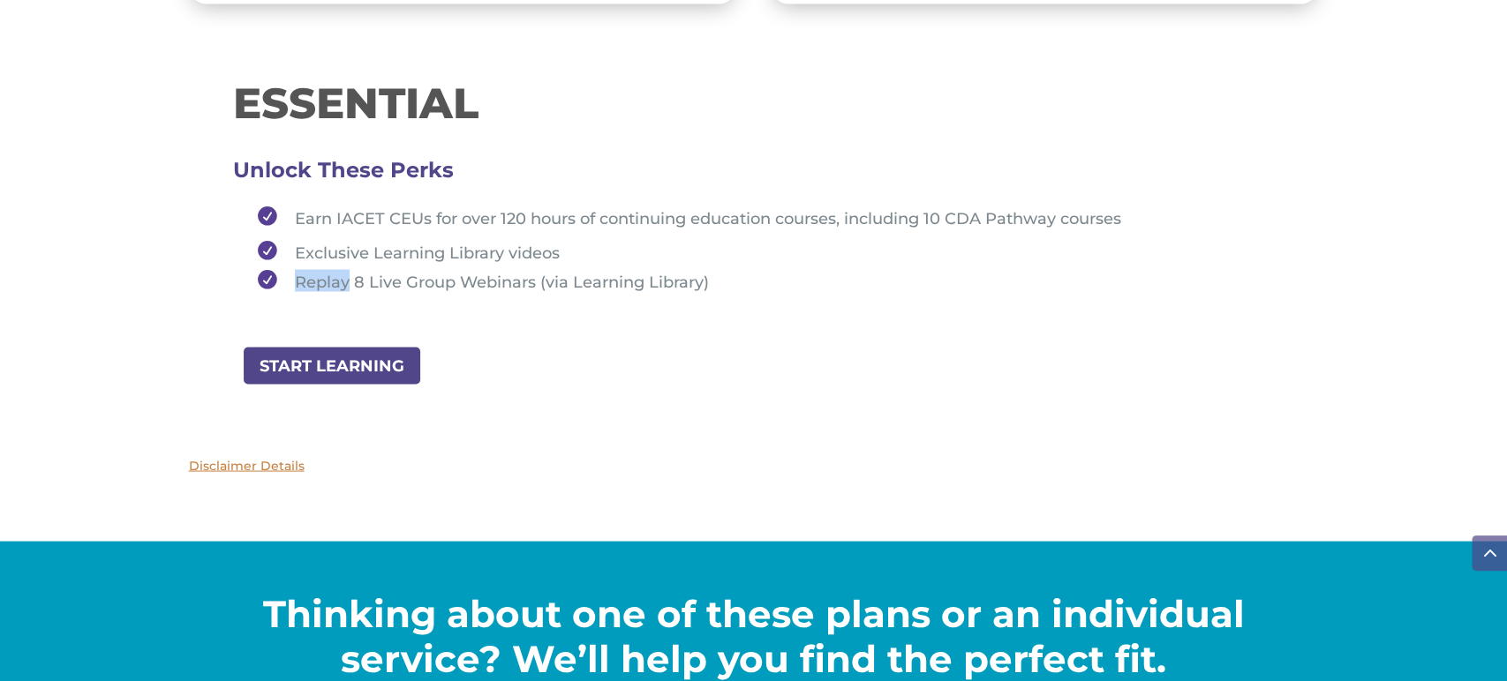
drag, startPoint x: 289, startPoint y: 274, endPoint x: 347, endPoint y: 274, distance: 57.4
click at [347, 274] on li "Replay 8 Live Group Webinars (via Learning Library)" at bounding box center [762, 280] width 1026 height 22
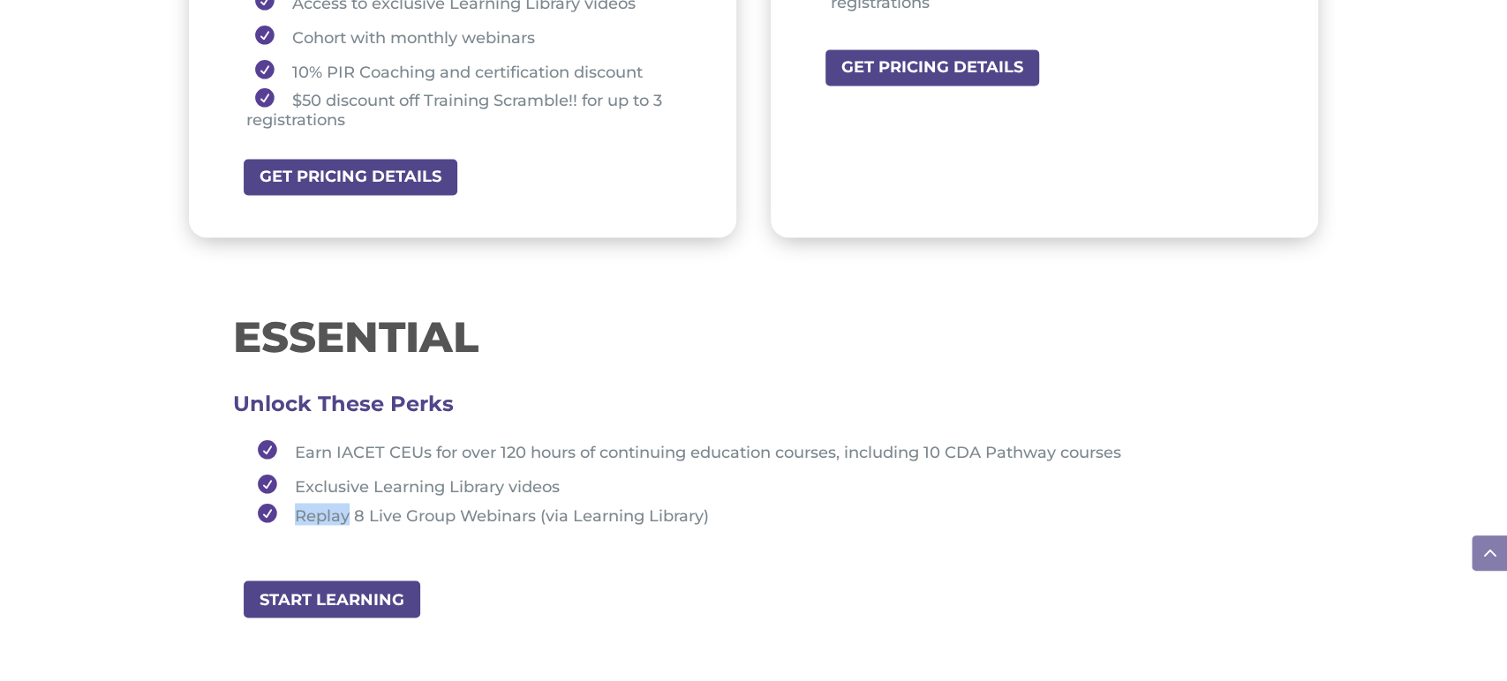
scroll to position [1751, 0]
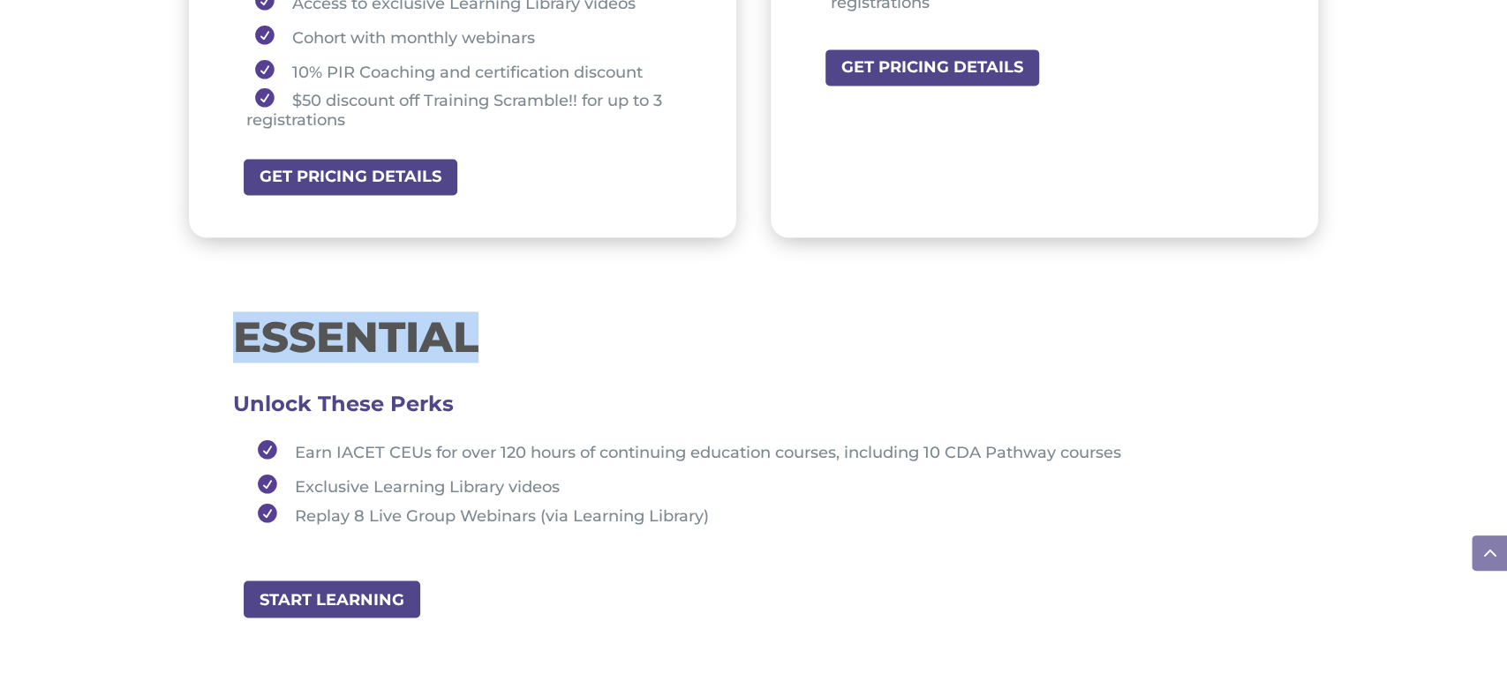
drag, startPoint x: 240, startPoint y: 337, endPoint x: 516, endPoint y: 350, distance: 276.6
click at [516, 350] on h1 "ESSENTIAL" at bounding box center [753, 341] width 1041 height 51
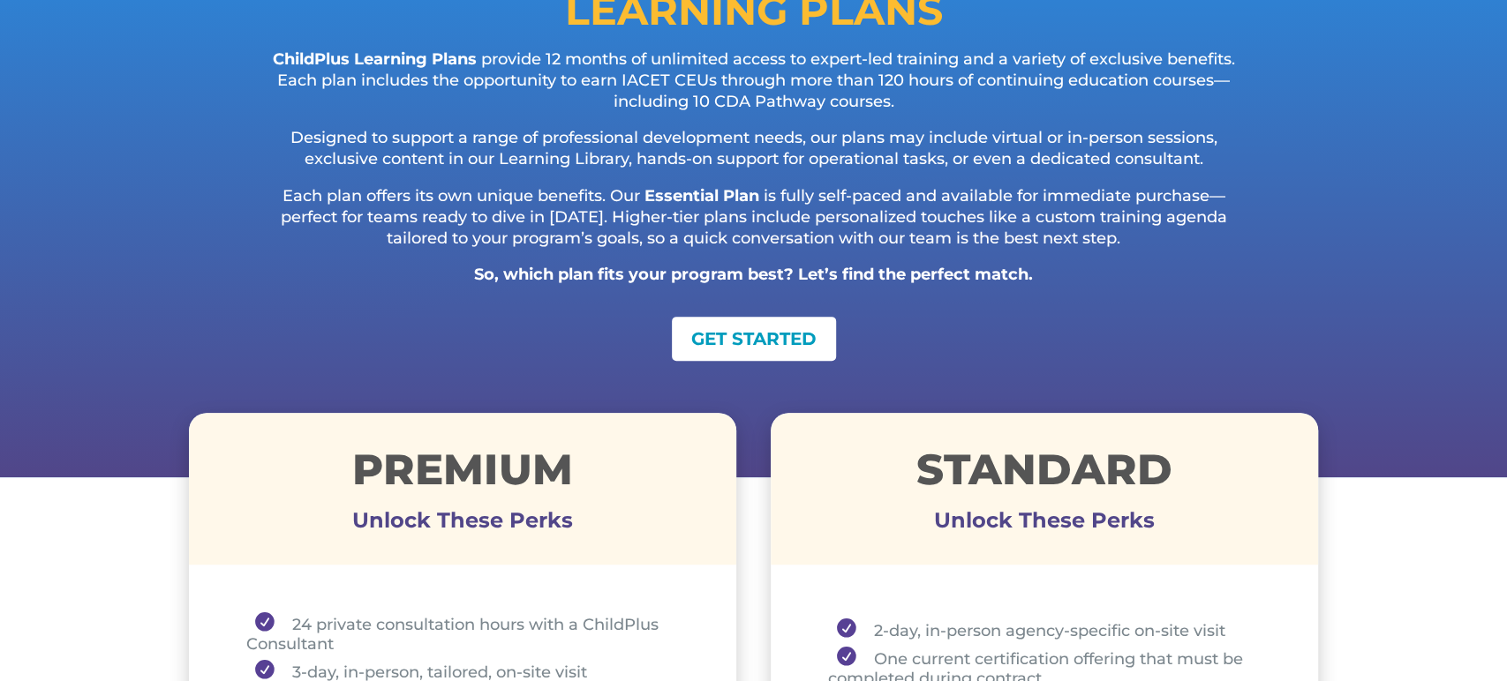
scroll to position [0, 0]
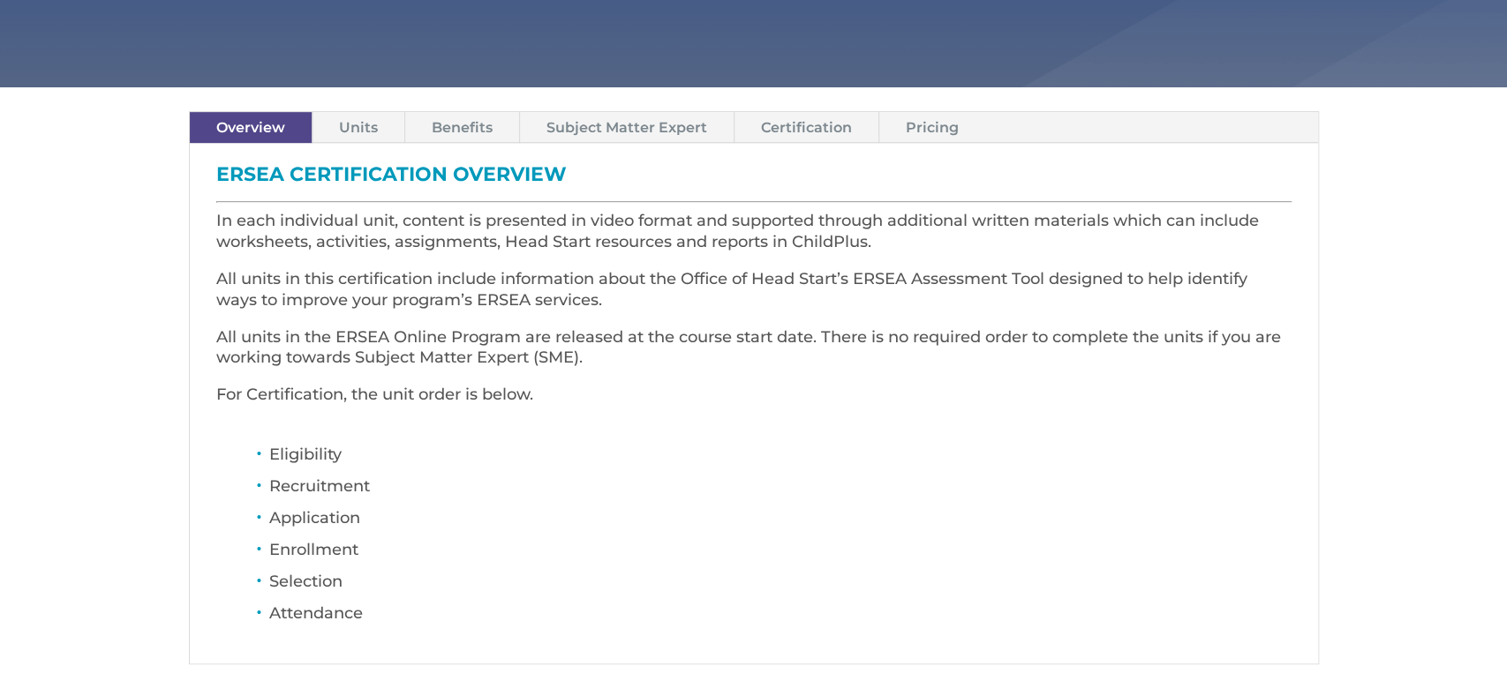
scroll to position [470, 0]
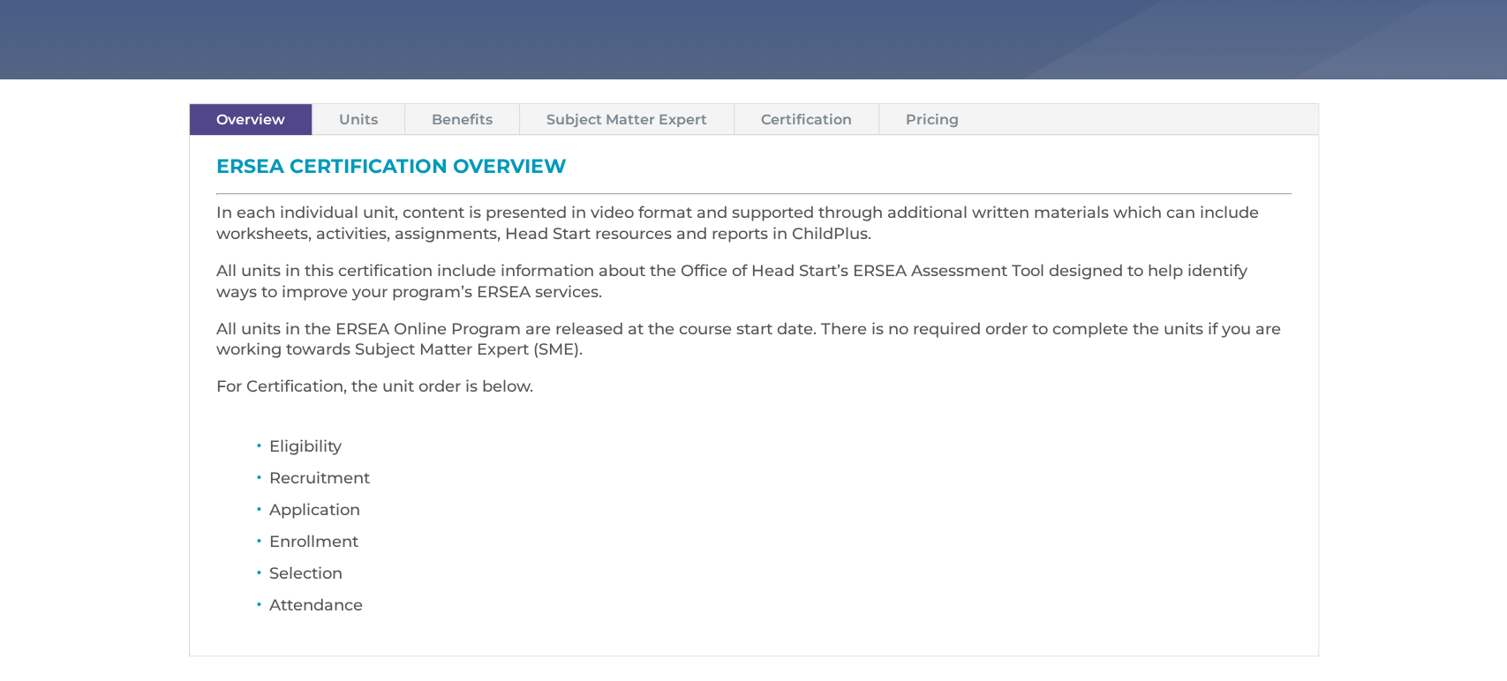
click at [345, 117] on link "Units" at bounding box center [358, 119] width 92 height 31
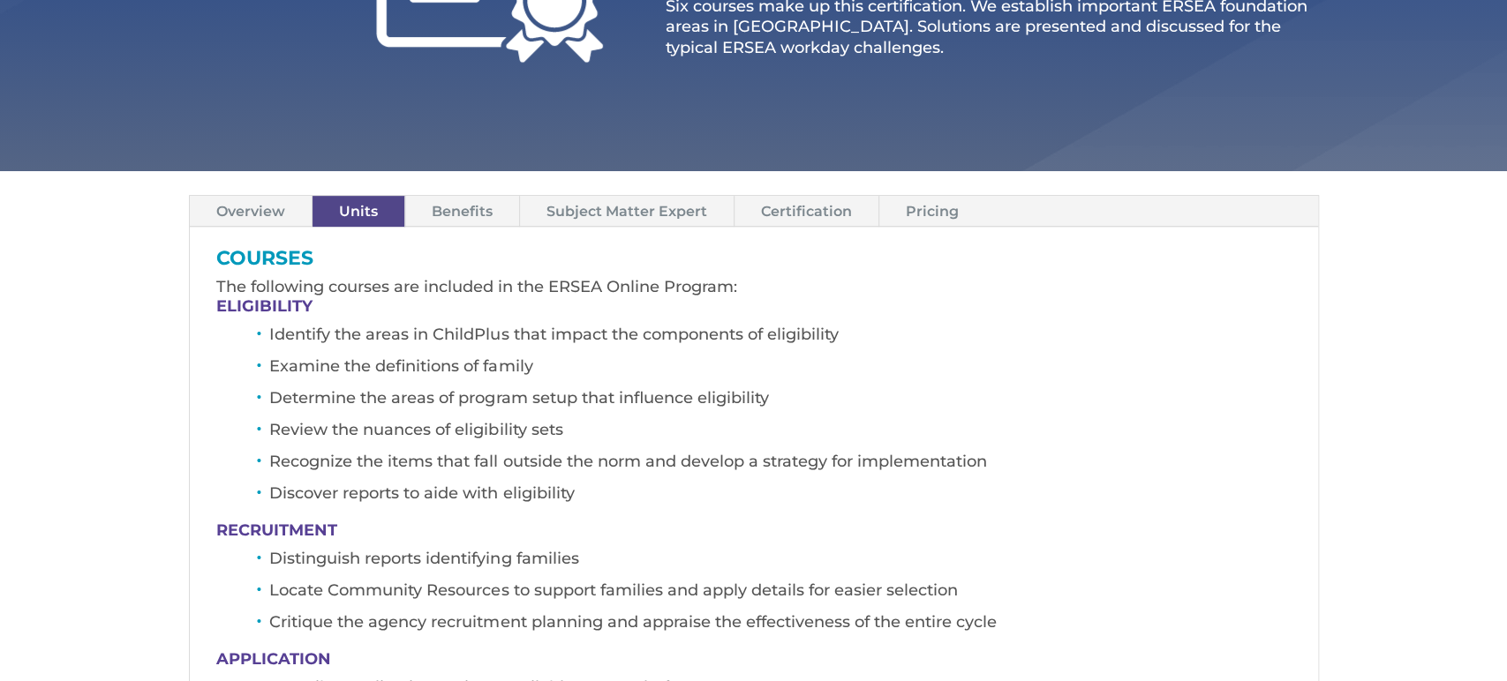
scroll to position [401, 0]
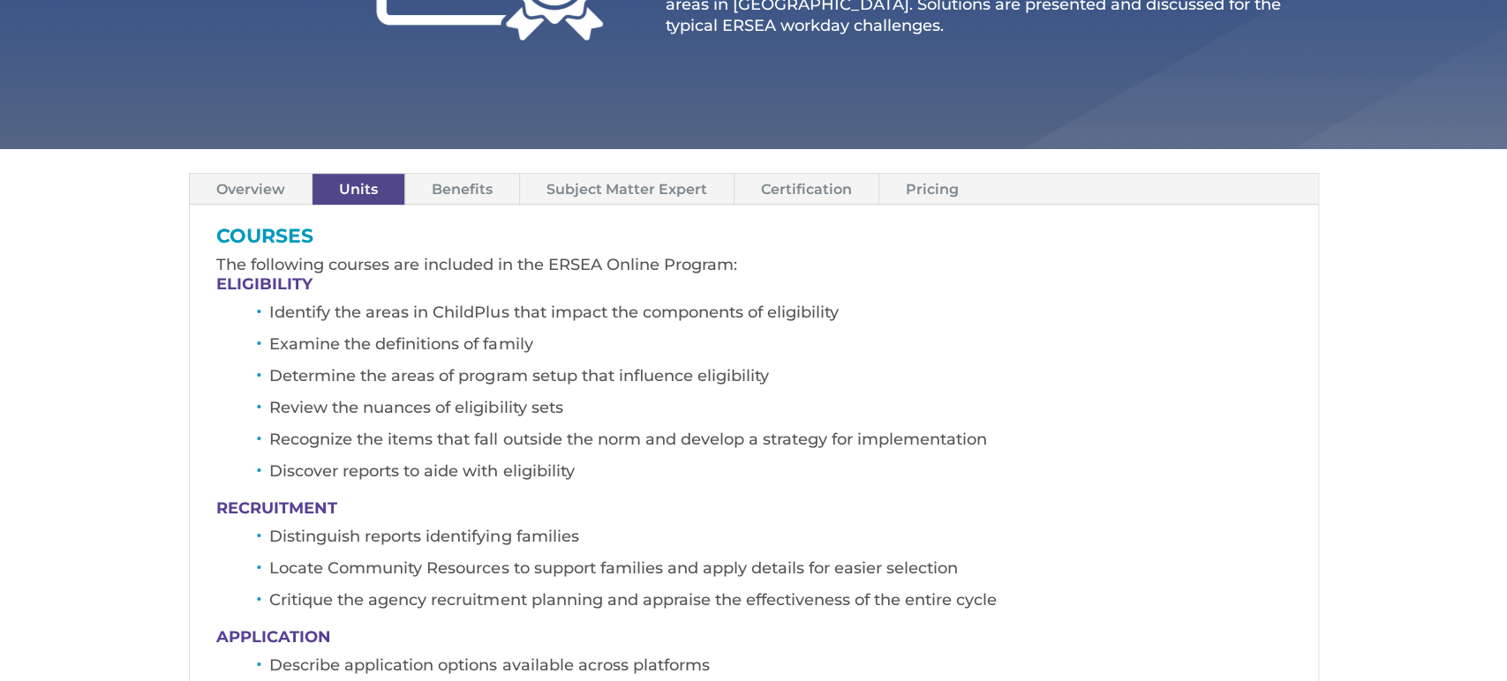
click at [918, 186] on link "Pricing" at bounding box center [932, 189] width 106 height 31
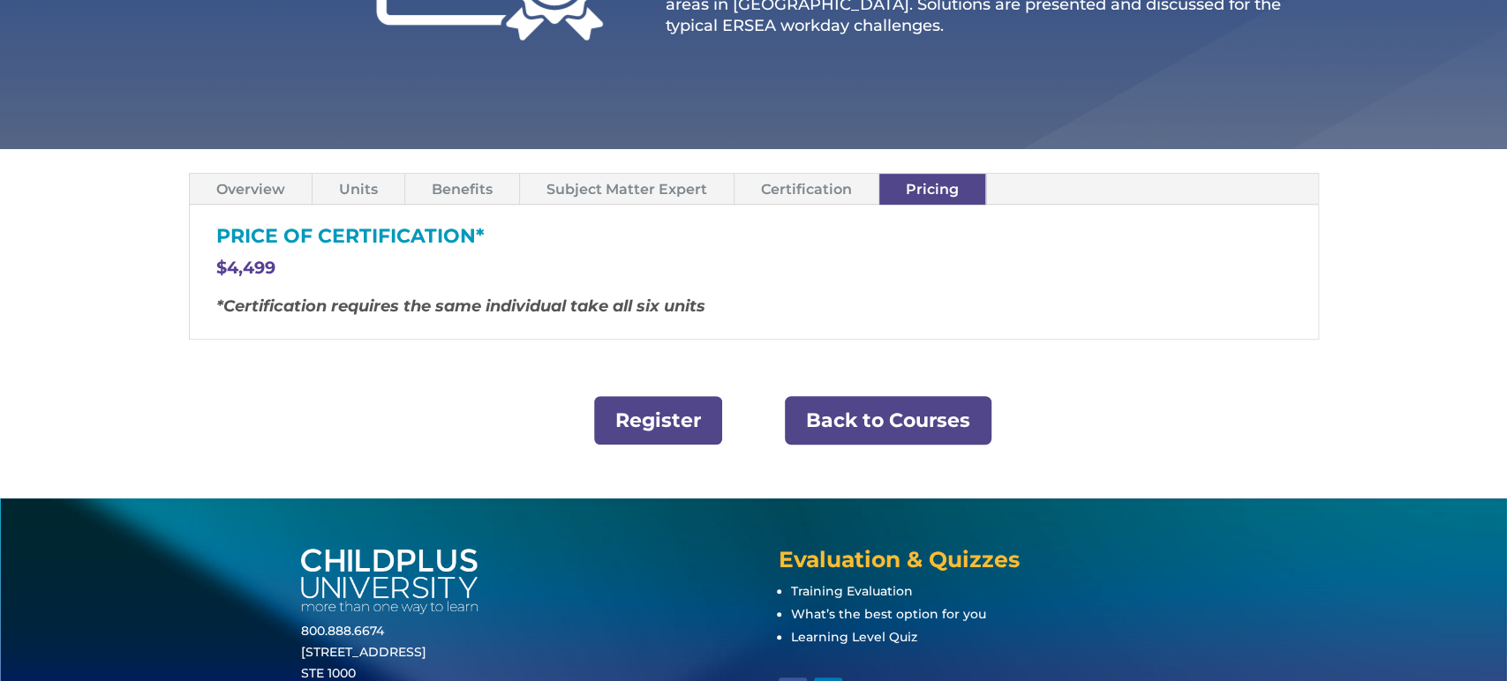
click at [888, 417] on link "Back to Courses" at bounding box center [888, 420] width 207 height 49
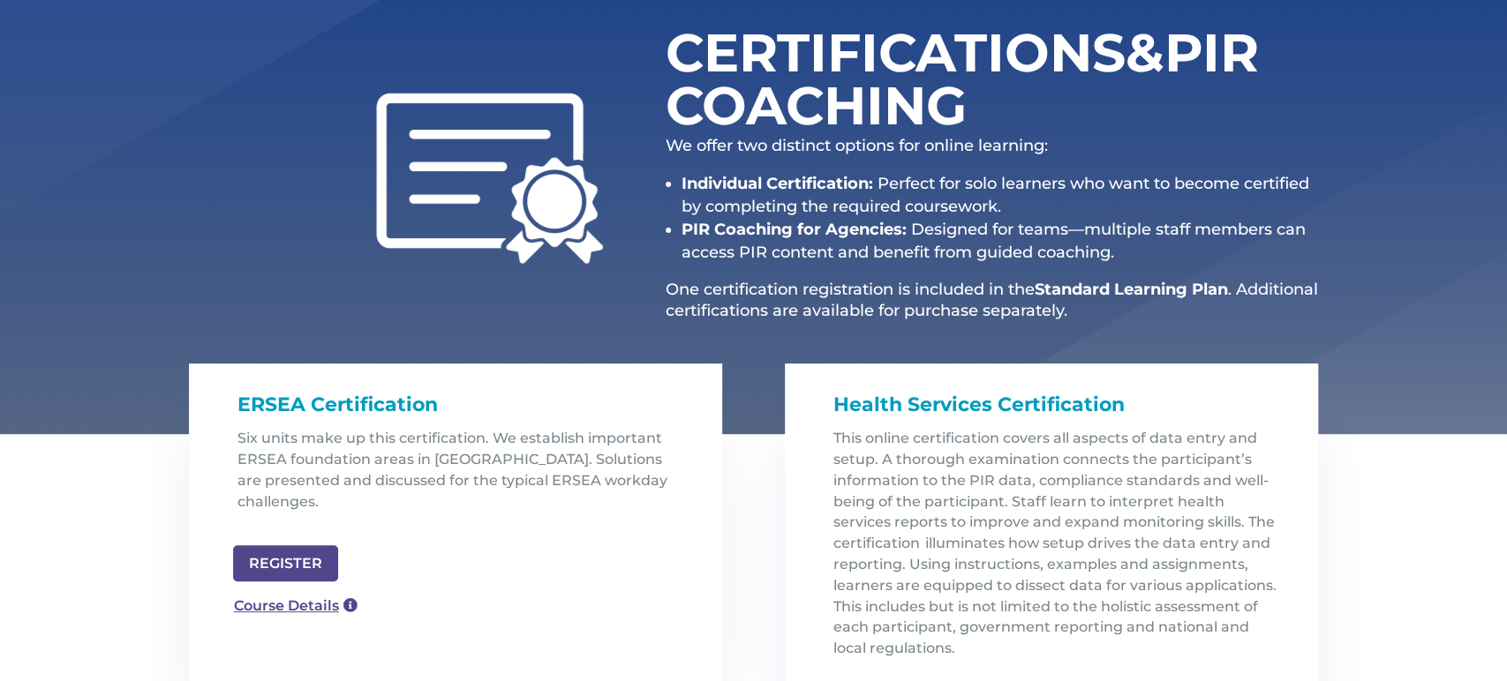
scroll to position [238, 0]
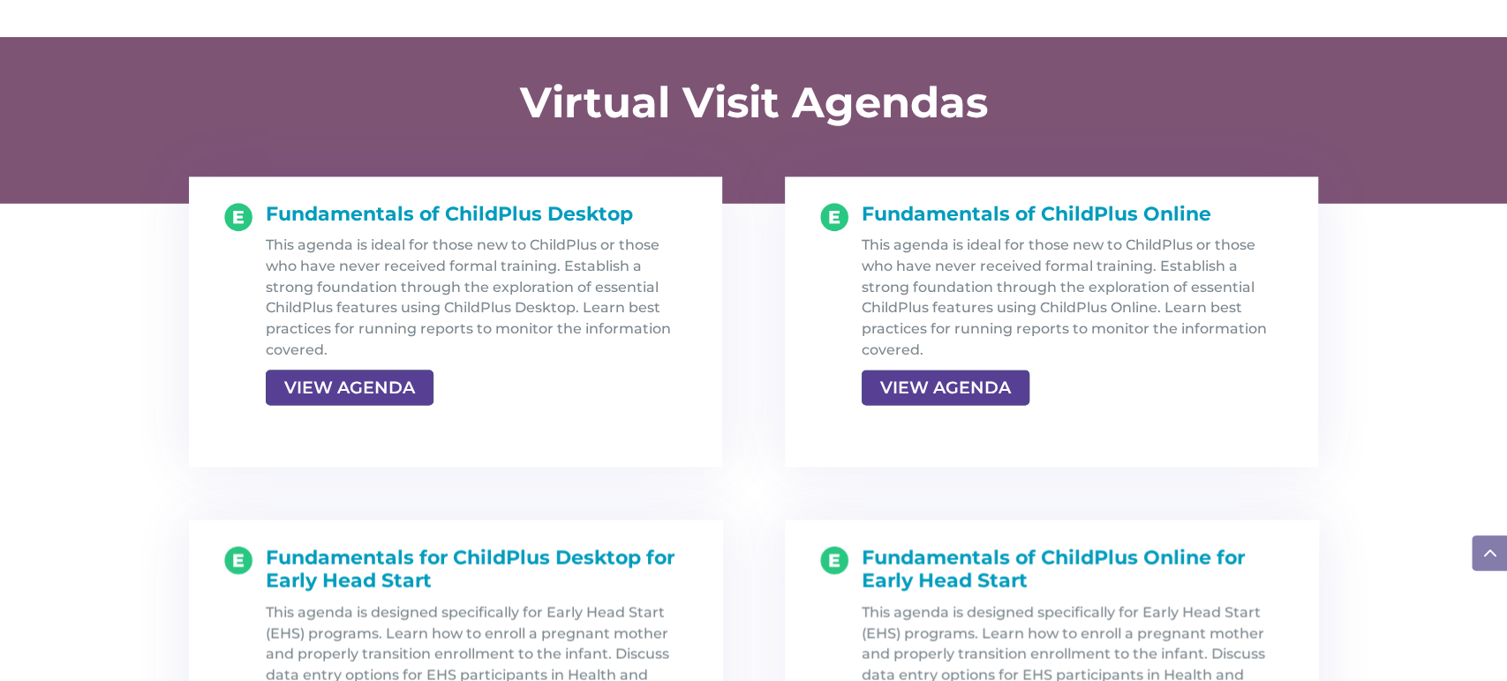
scroll to position [1815, 0]
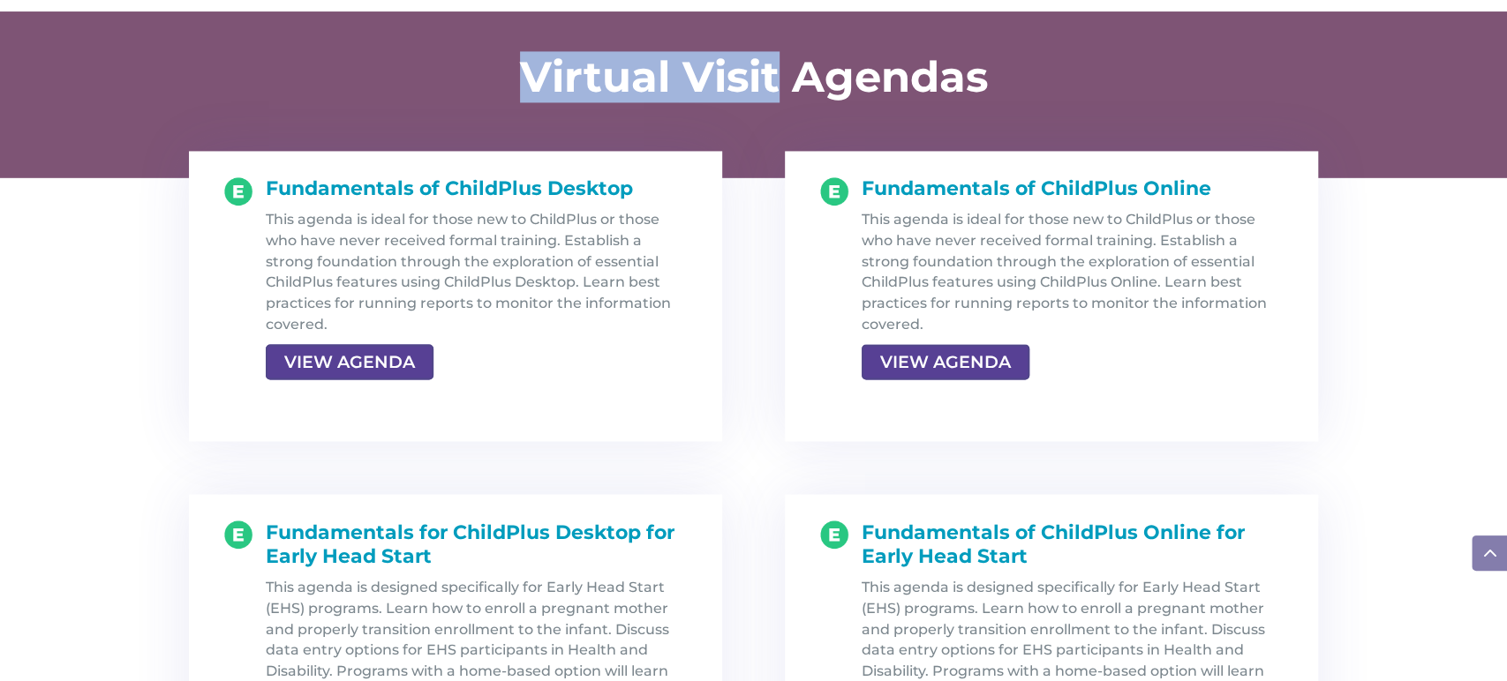
drag, startPoint x: 522, startPoint y: 77, endPoint x: 777, endPoint y: 69, distance: 255.2
click at [777, 69] on h1 "Virtual Visit Agendas" at bounding box center [754, 81] width 688 height 51
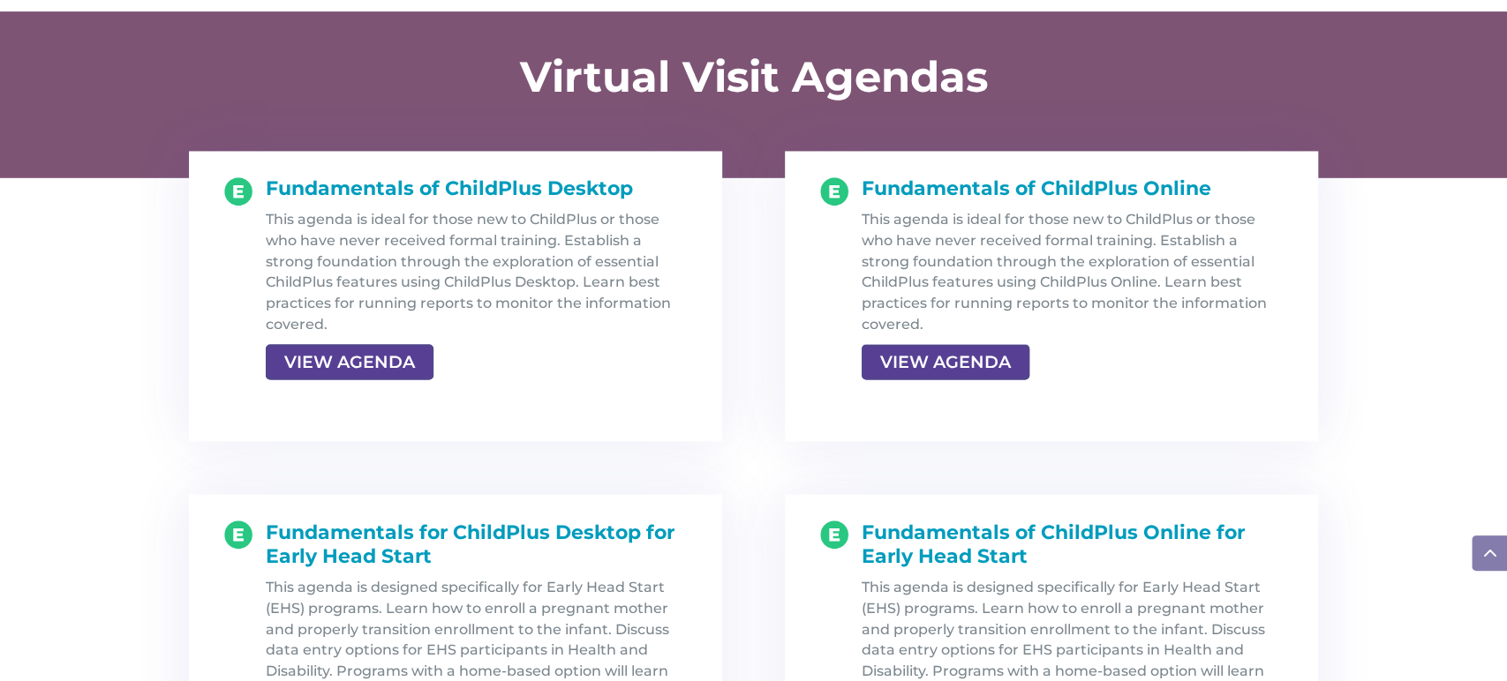
click at [904, 110] on div "Virtual Visit Agendas" at bounding box center [754, 81] width 706 height 69
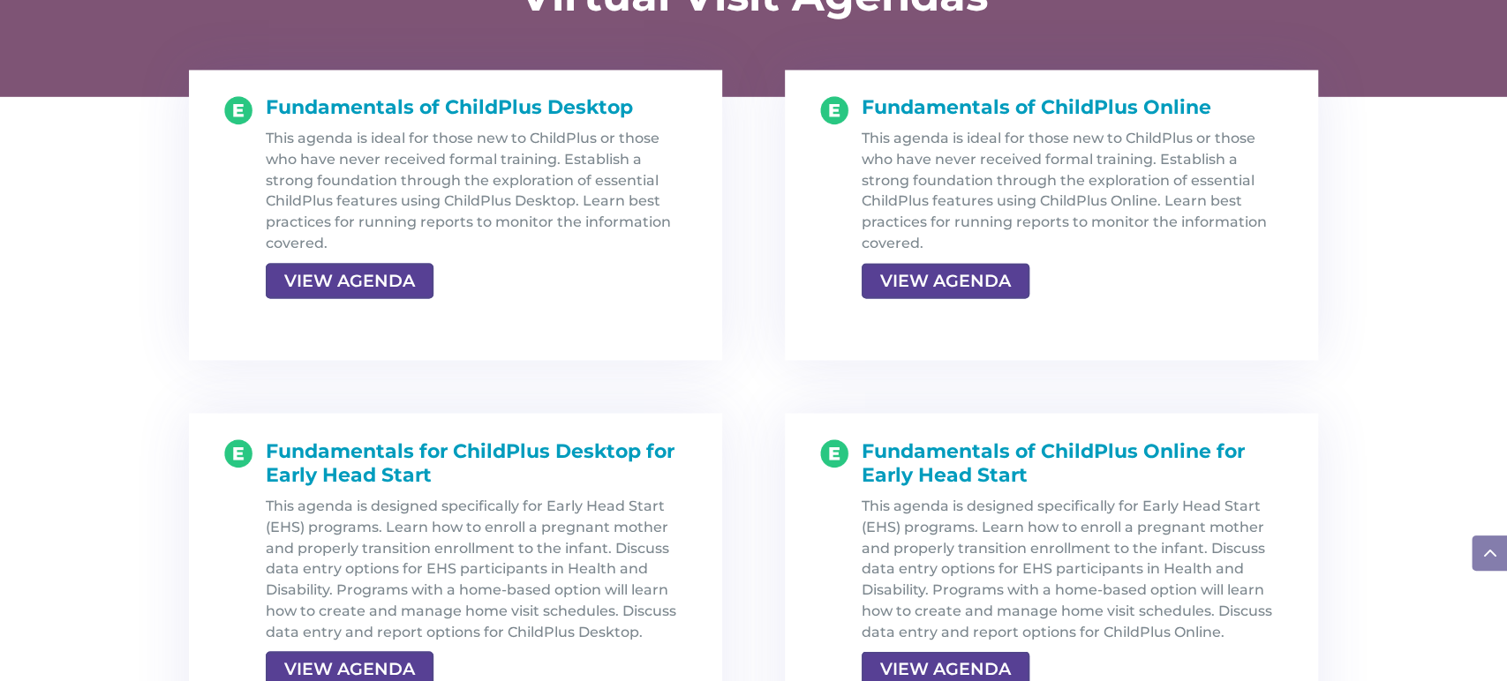
scroll to position [1897, 0]
click at [946, 280] on link "VIEW AGENDA" at bounding box center [943, 280] width 164 height 32
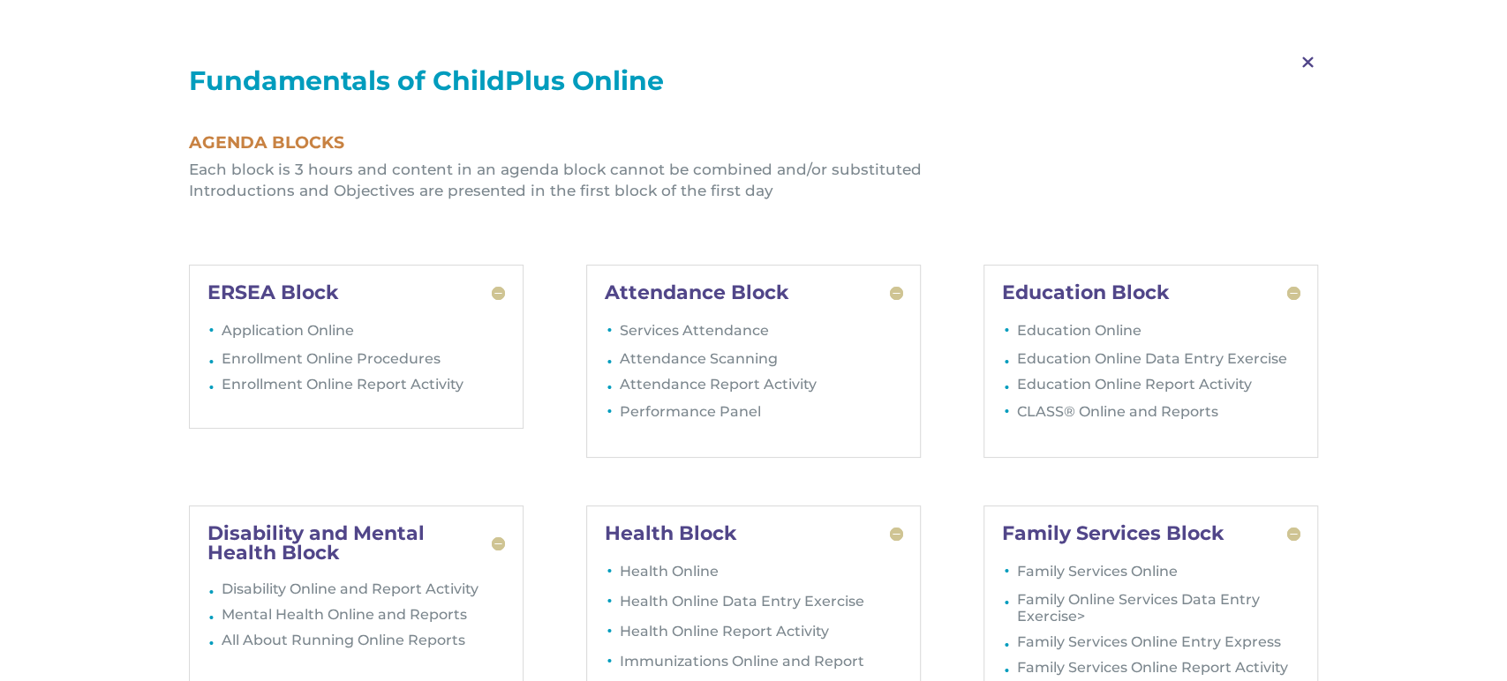
scroll to position [1974, 0]
click at [1300, 64] on span "M" at bounding box center [1307, 62] width 52 height 51
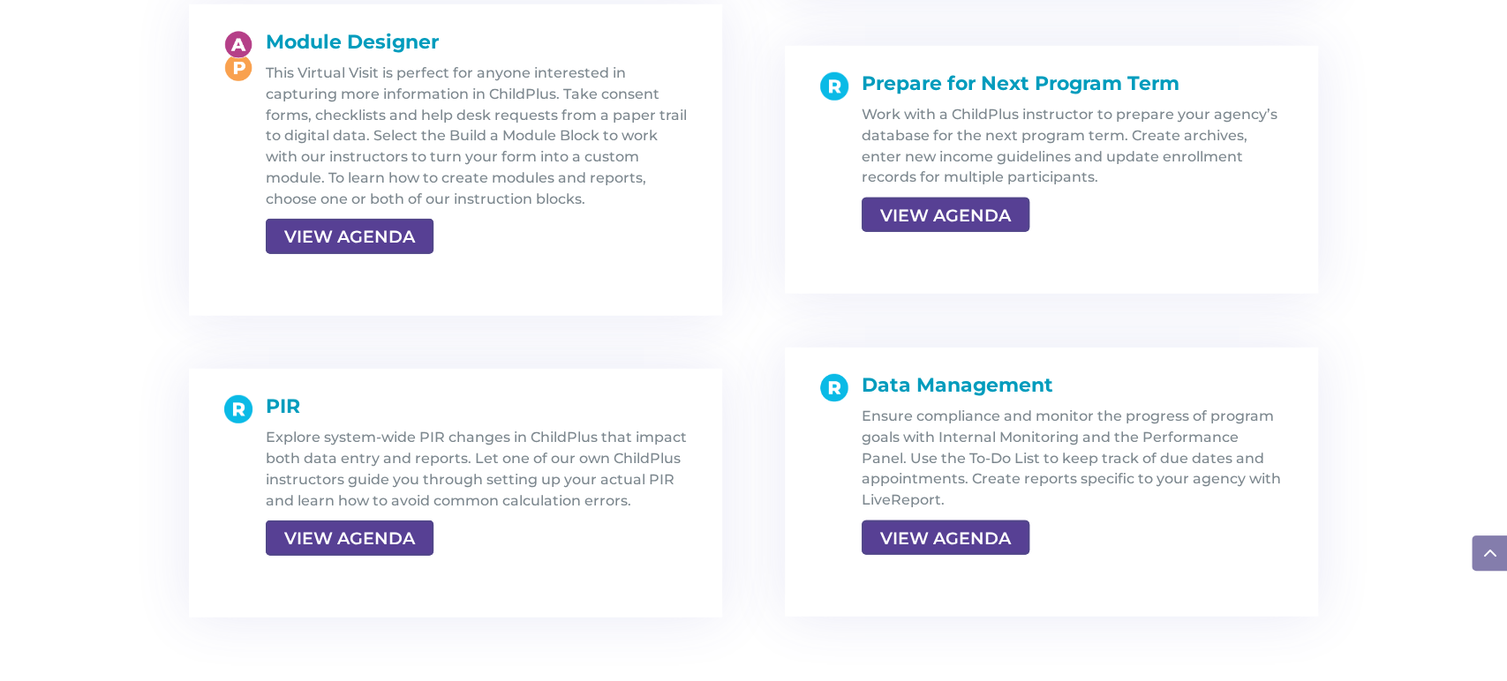
scroll to position [3235, 0]
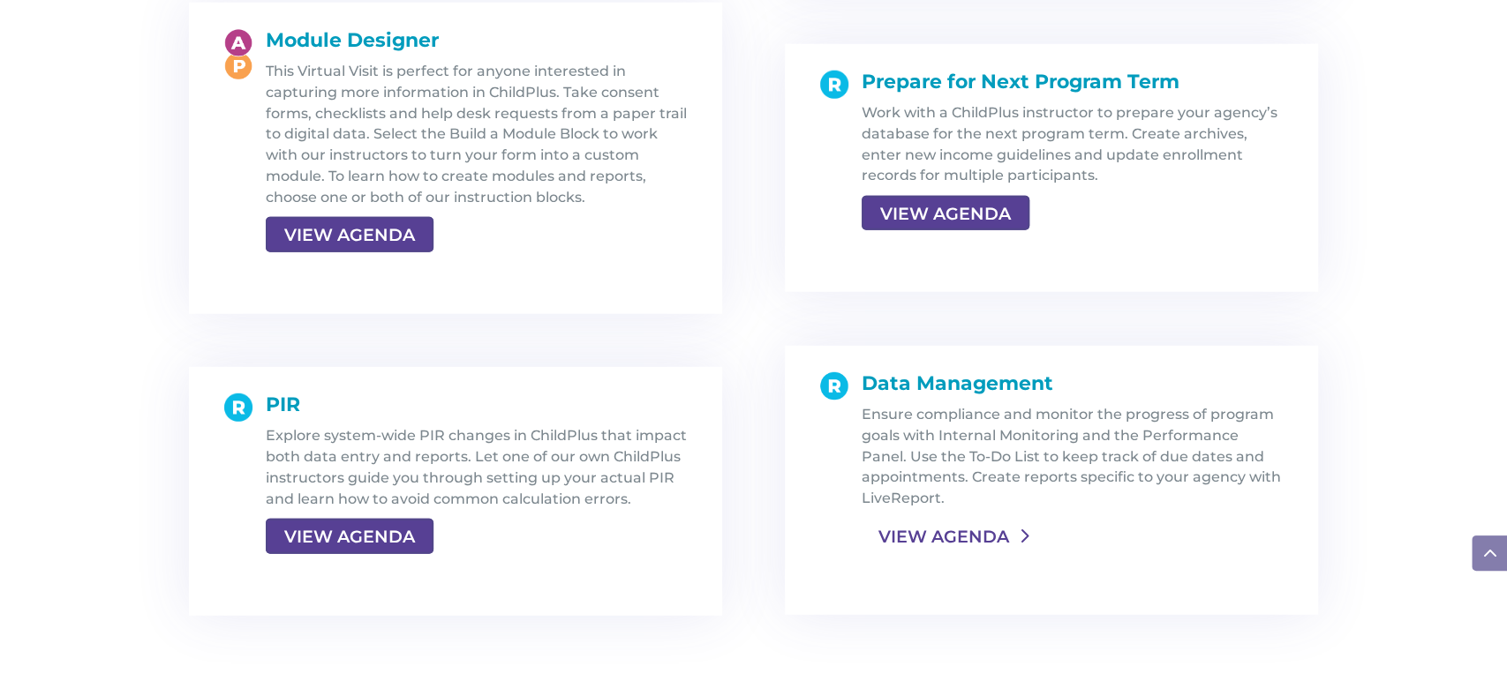
click at [920, 536] on link "VIEW AGENDA" at bounding box center [943, 537] width 164 height 32
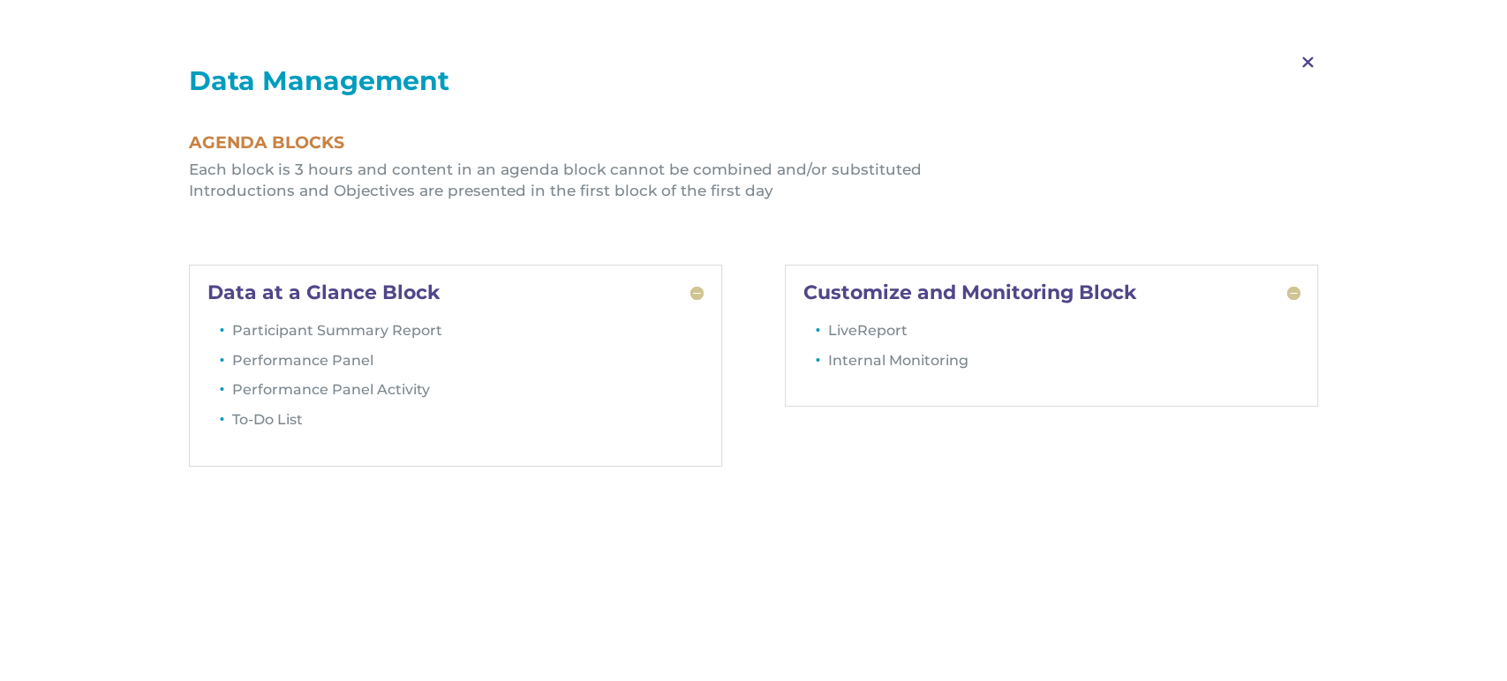
click at [1304, 62] on span "M" at bounding box center [1307, 62] width 52 height 51
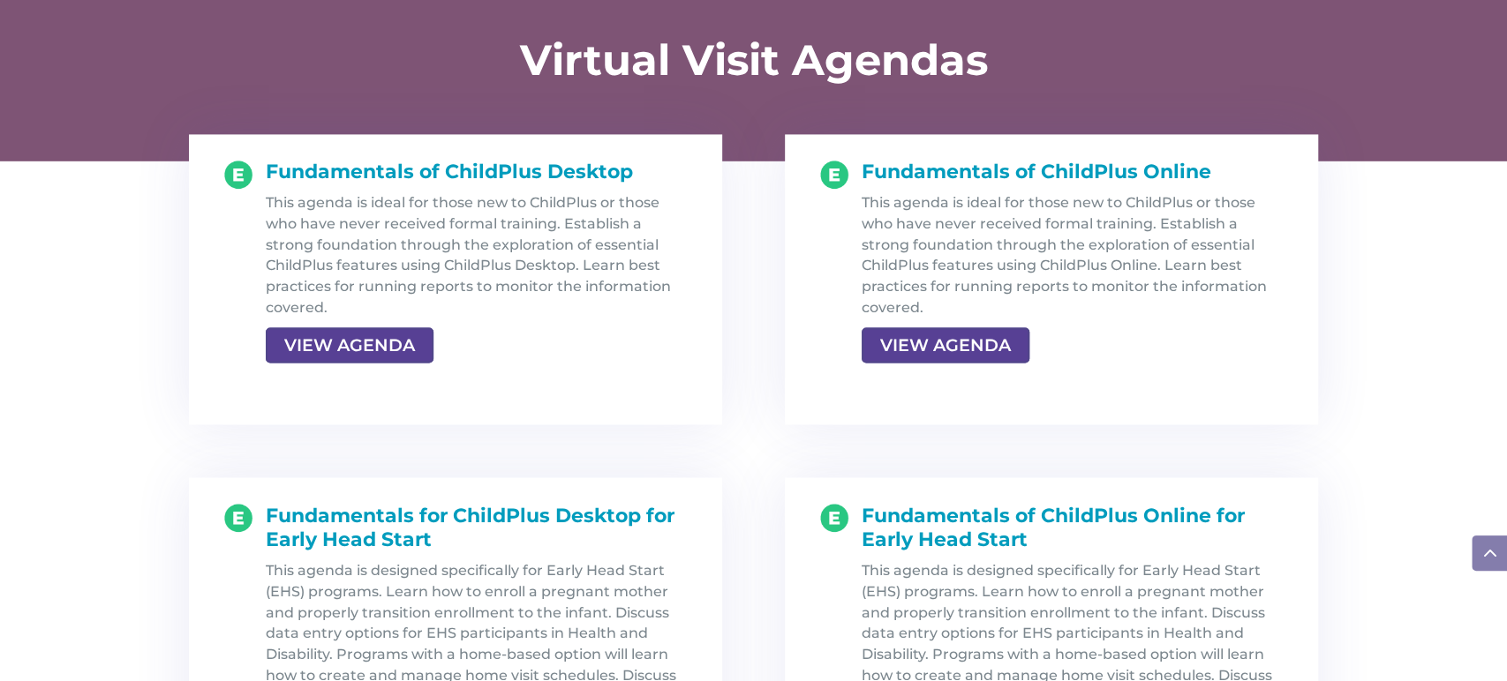
scroll to position [1832, 0]
click at [953, 351] on link "VIEW AGENDA" at bounding box center [943, 344] width 164 height 32
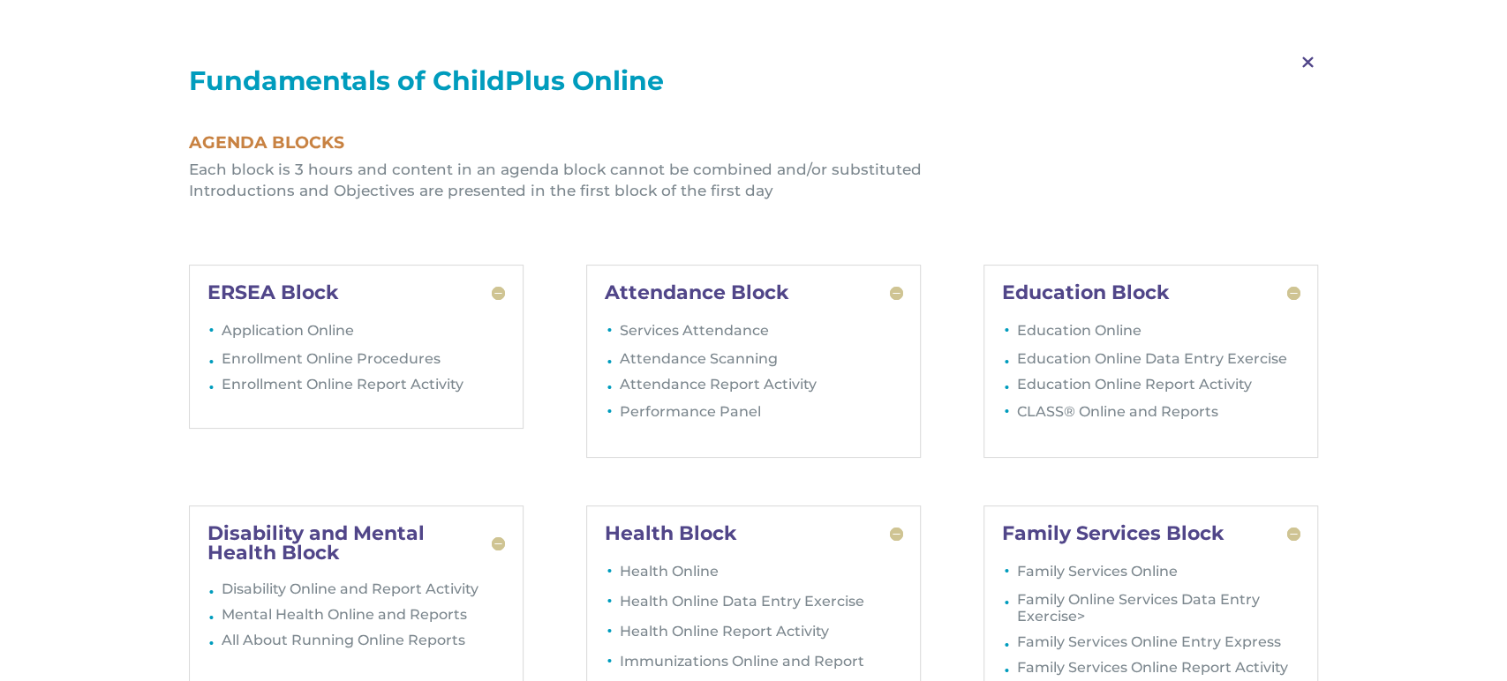
scroll to position [2069, 0]
click at [1308, 58] on span "M" at bounding box center [1307, 62] width 52 height 51
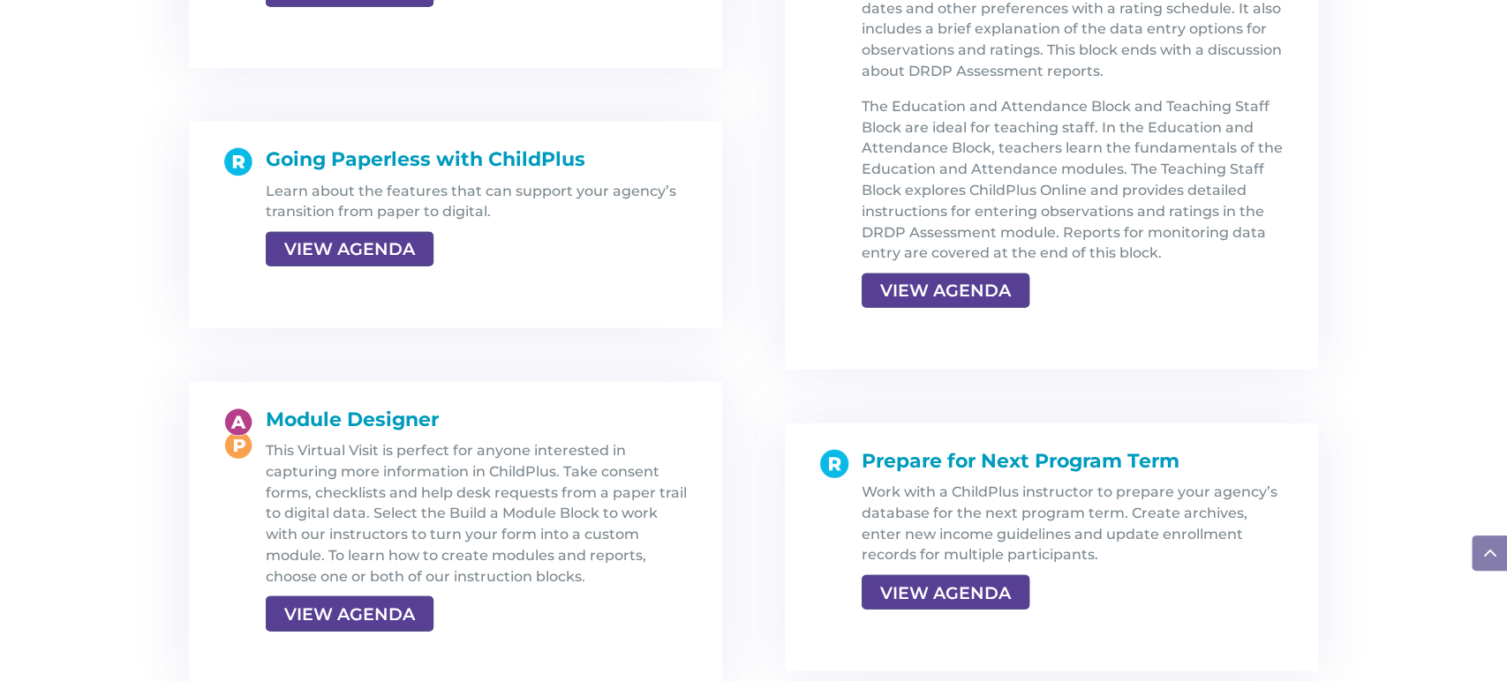
scroll to position [2859, 0]
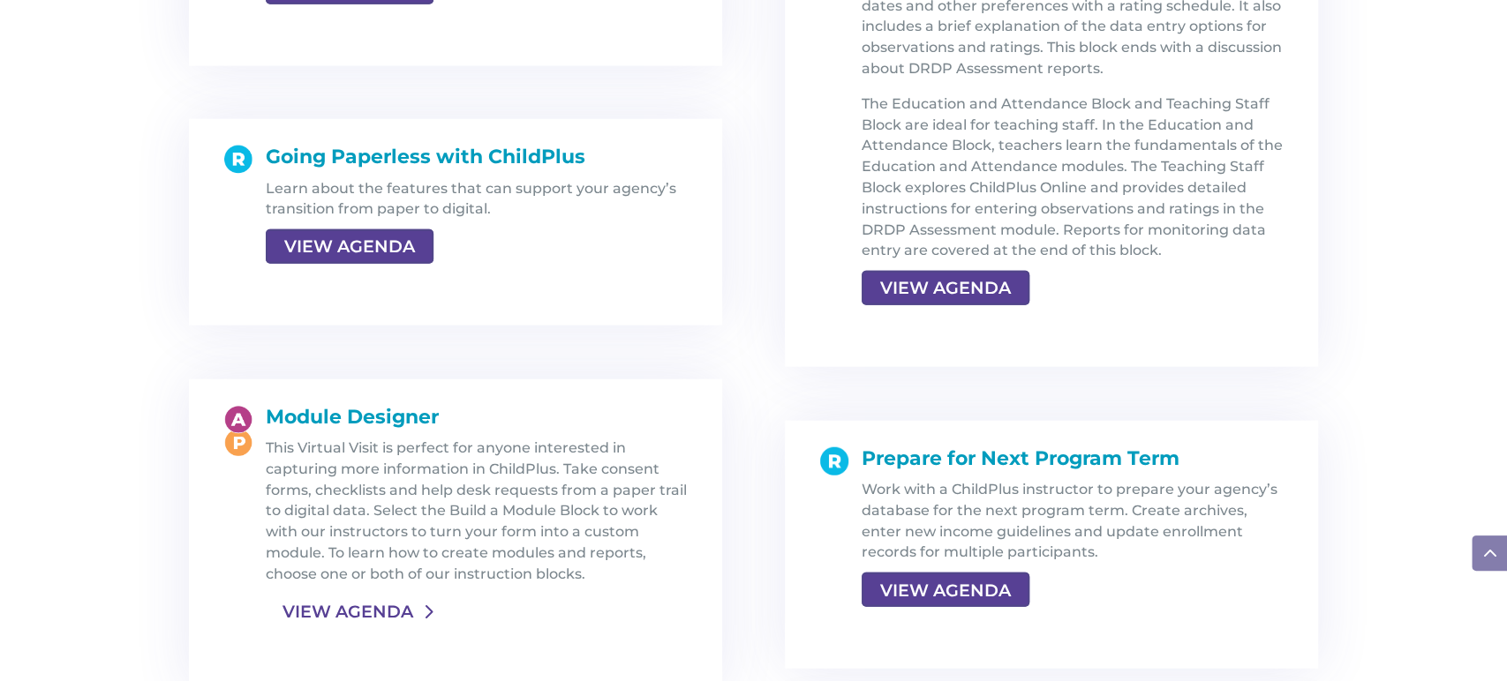
click at [381, 605] on link "VIEW AGENDA" at bounding box center [348, 612] width 164 height 32
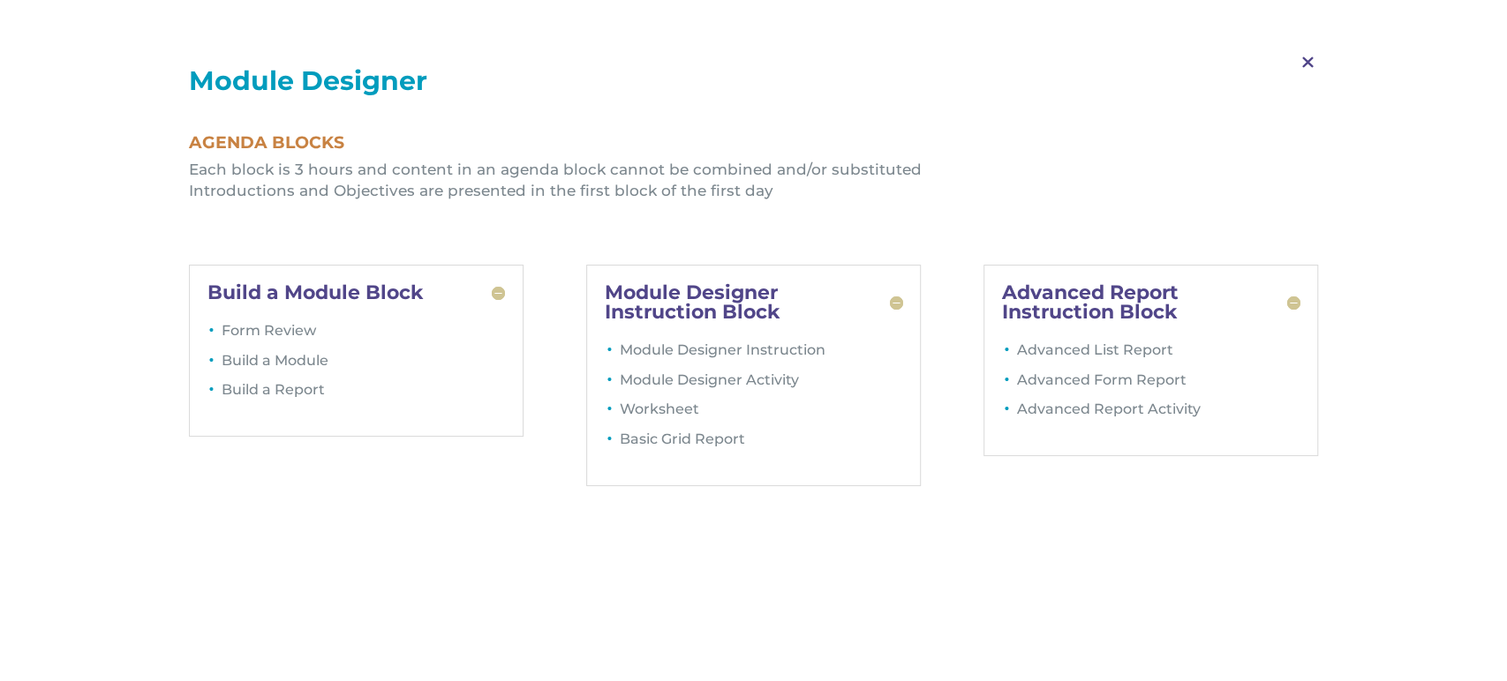
click at [1305, 64] on span "M" at bounding box center [1307, 62] width 52 height 51
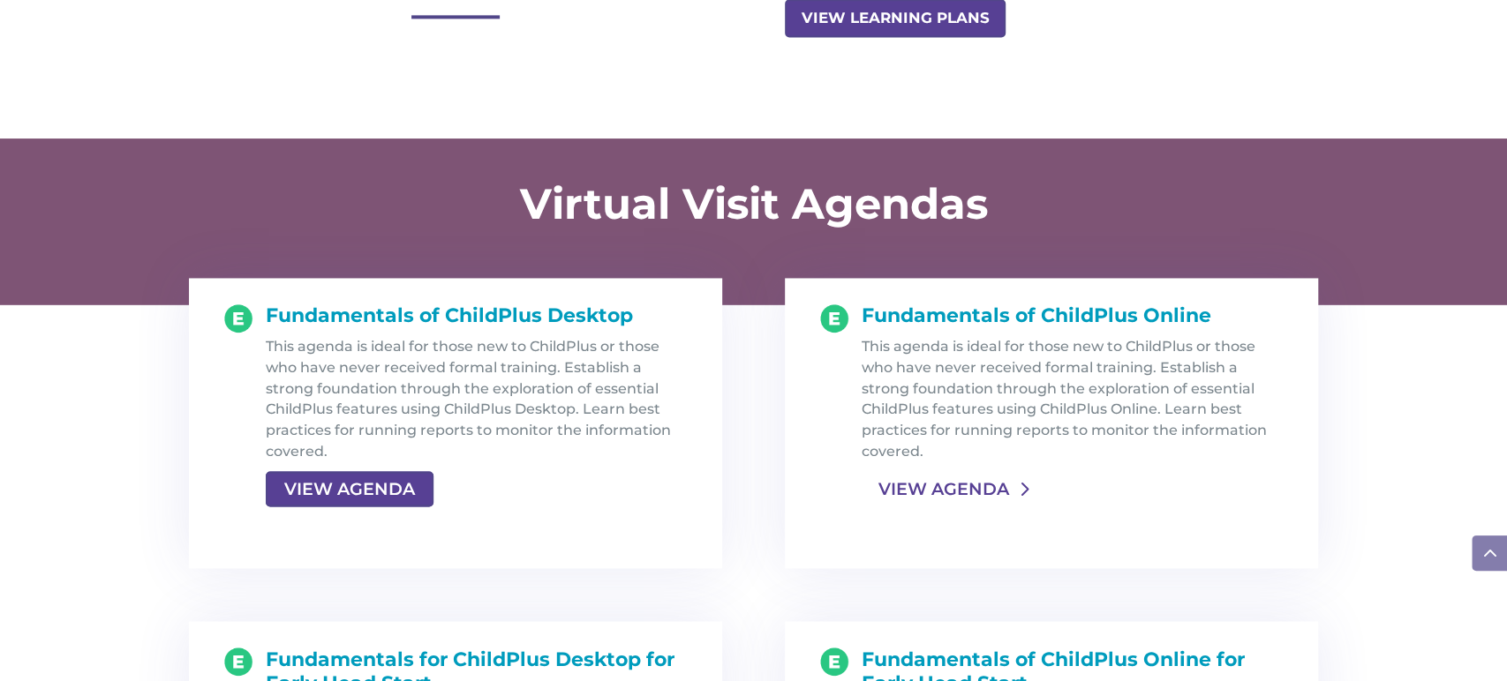
scroll to position [1687, 0]
click at [946, 491] on link "VIEW AGENDA" at bounding box center [943, 489] width 164 height 32
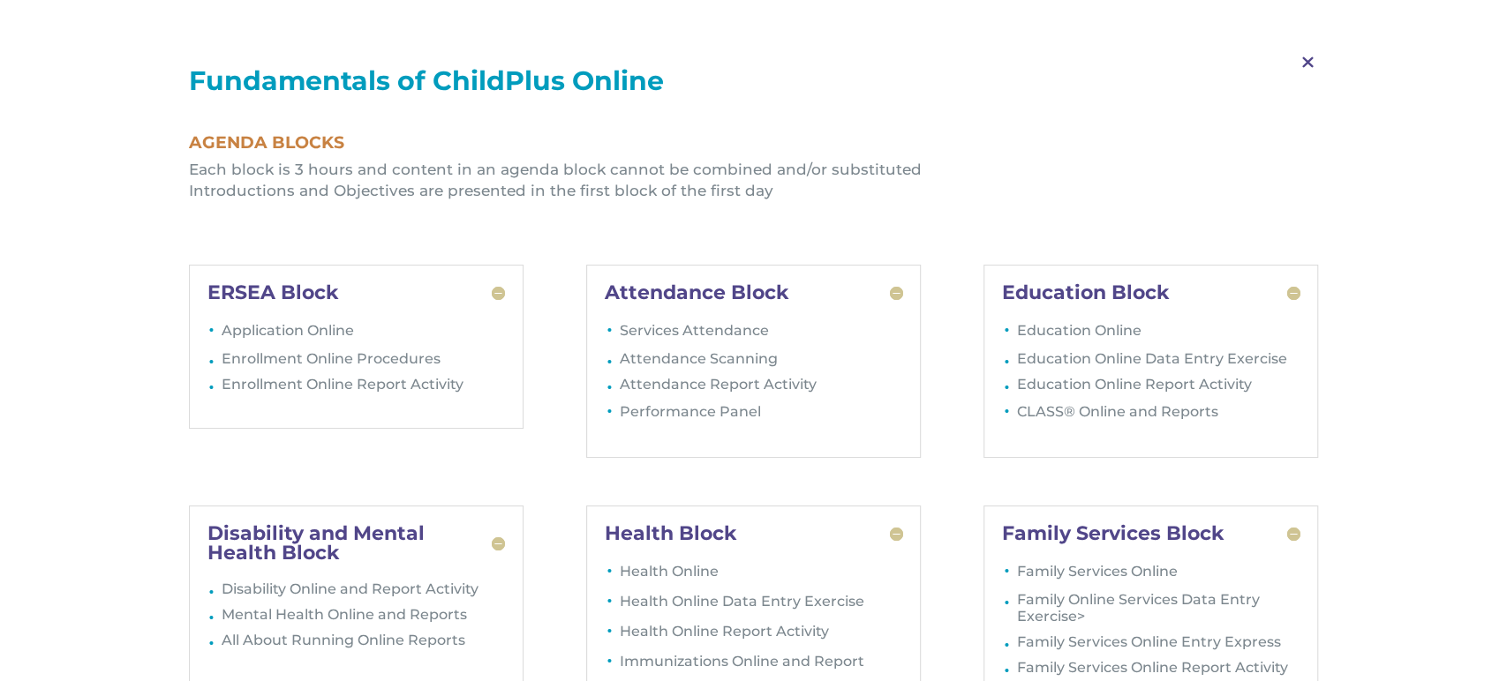
click at [1310, 62] on span "M" at bounding box center [1307, 62] width 52 height 51
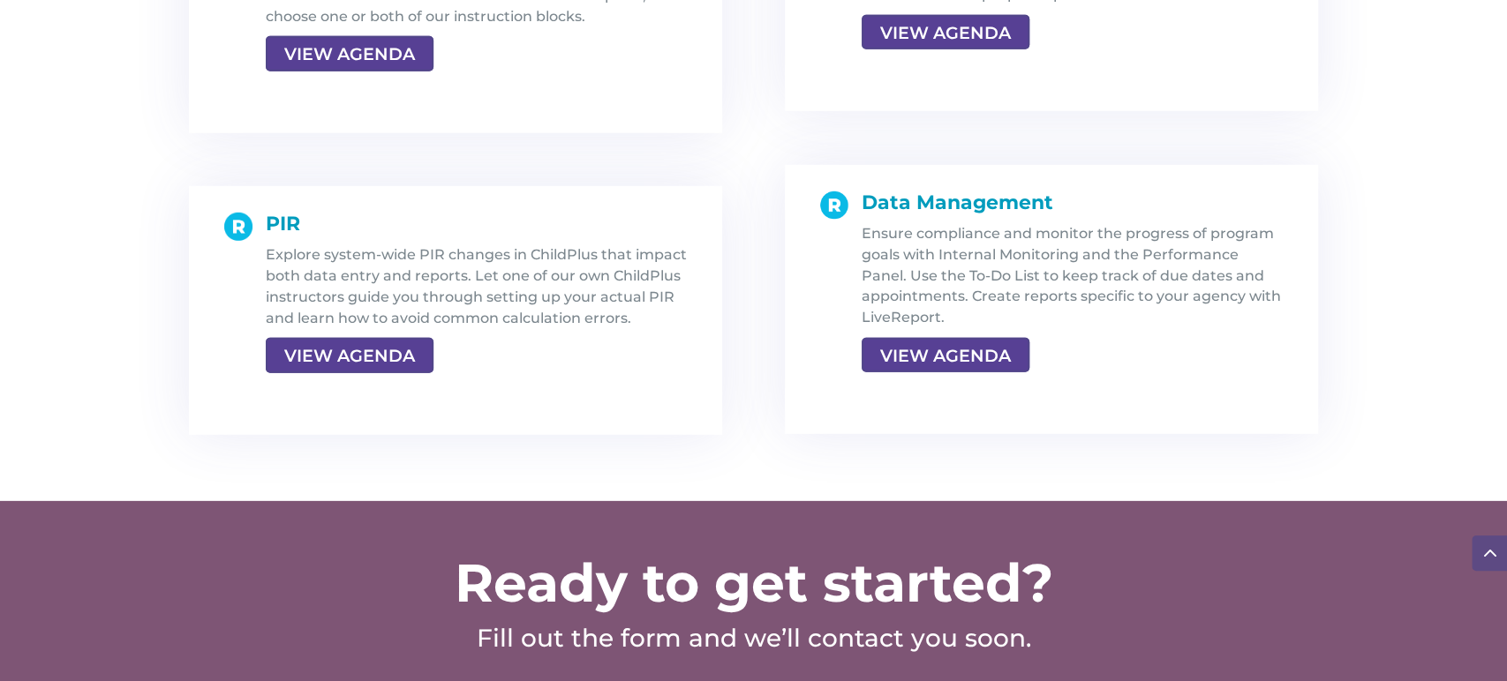
scroll to position [3420, 0]
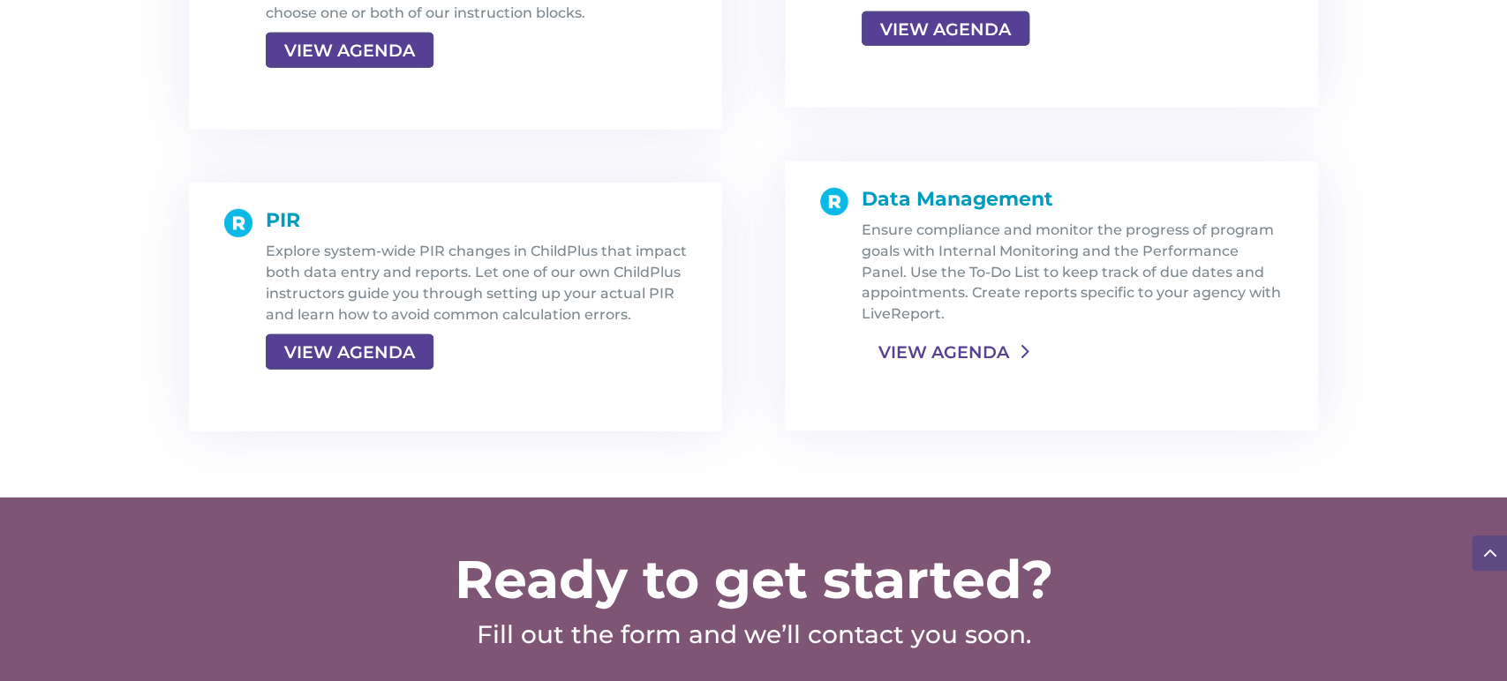
click at [928, 346] on link "VIEW AGENDA" at bounding box center [943, 352] width 164 height 32
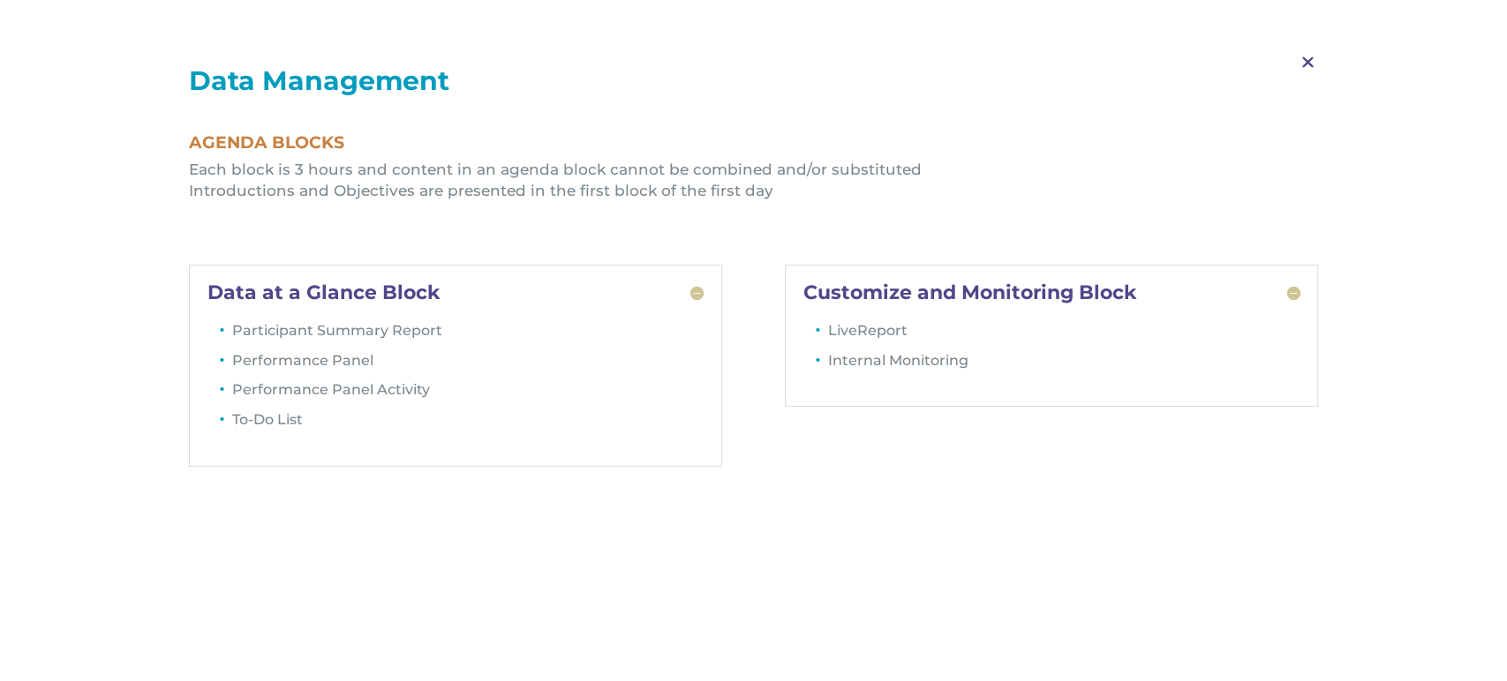
click at [1310, 65] on span "M" at bounding box center [1307, 62] width 52 height 51
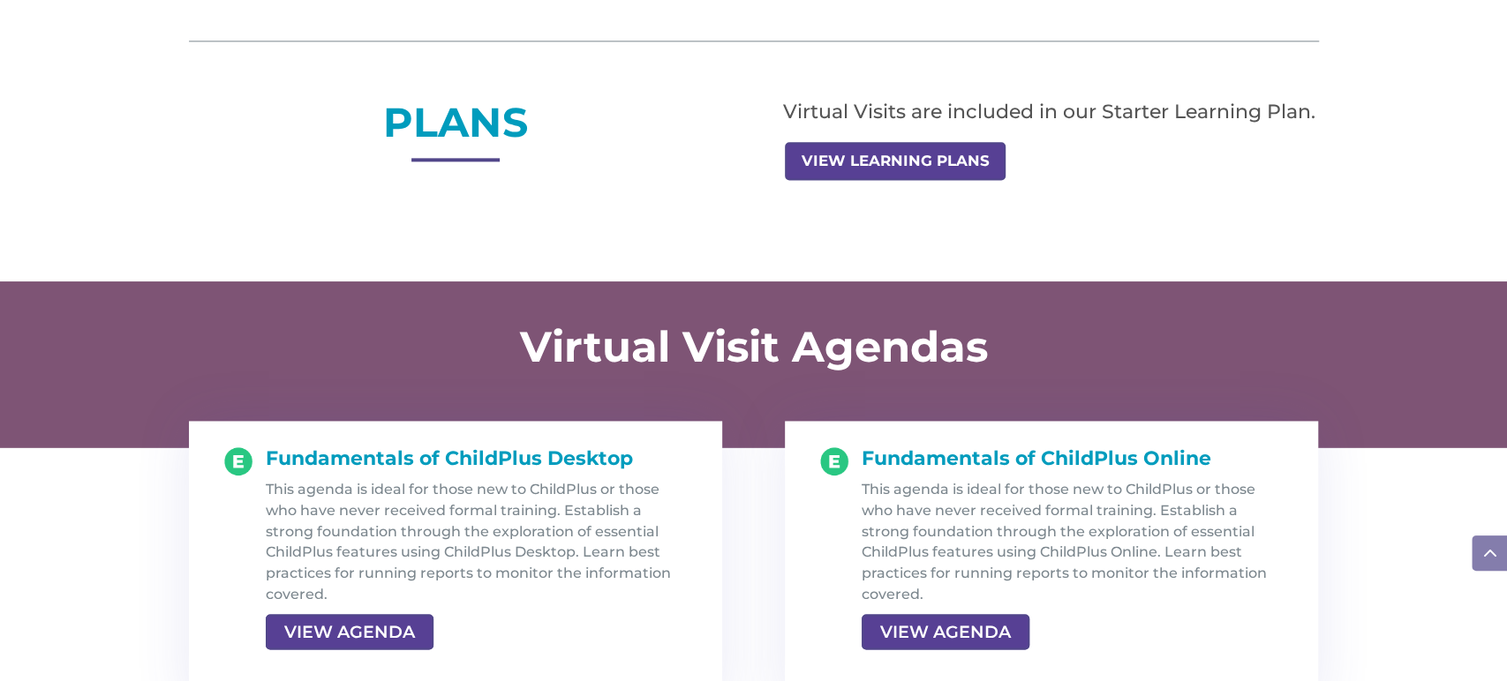
scroll to position [1545, 0]
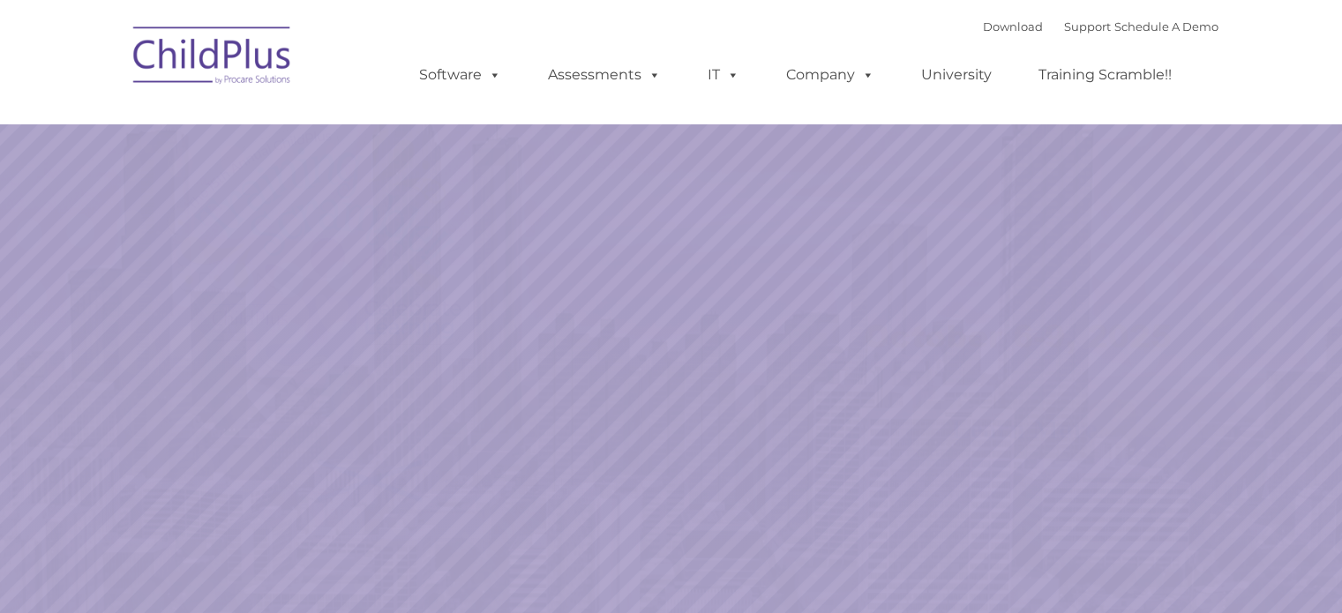
select select "MEDIUM"
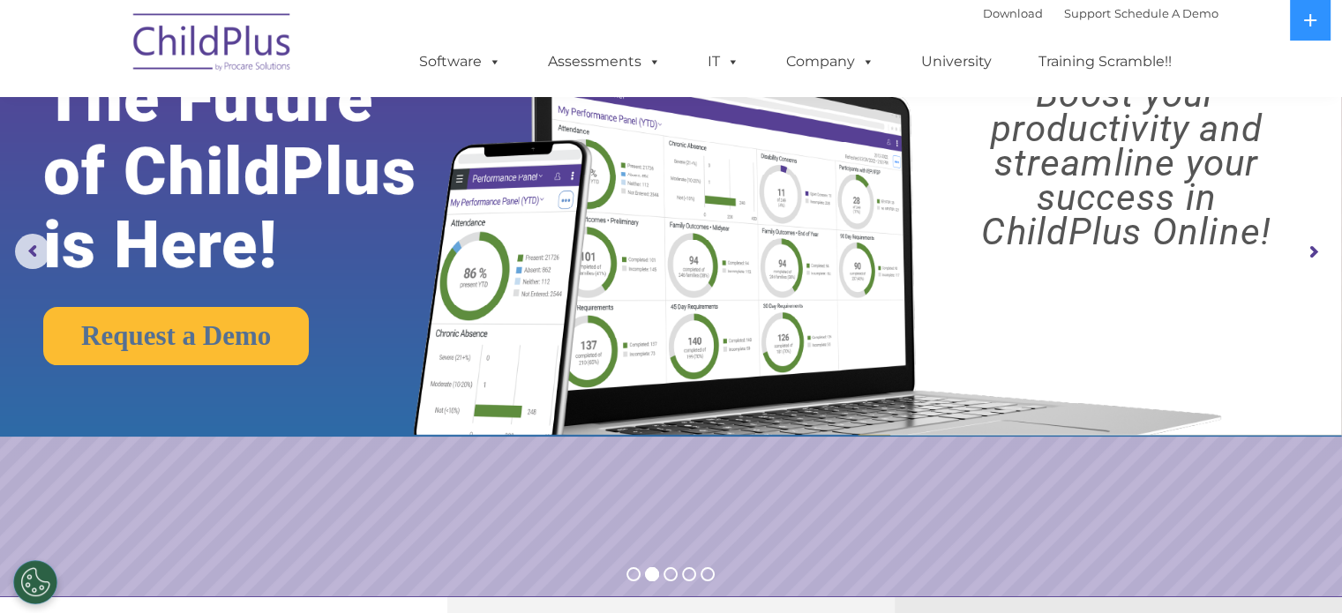
scroll to position [91, 0]
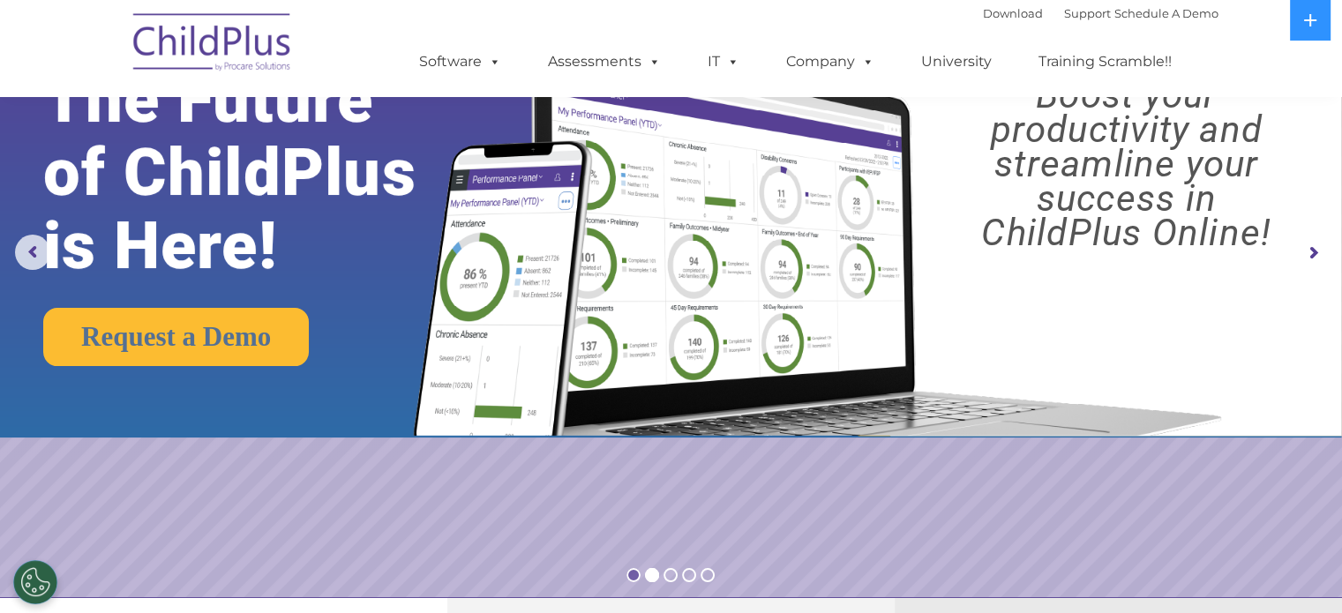
click at [627, 576] on rs-bullet at bounding box center [634, 575] width 14 height 14
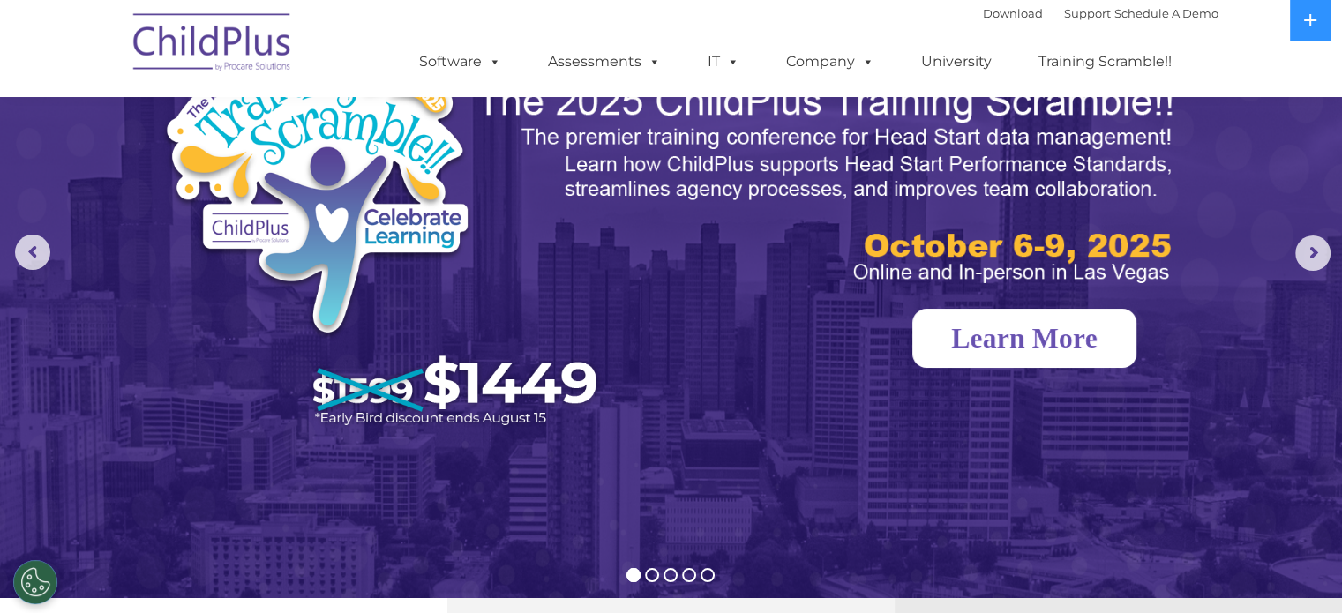
click at [1030, 341] on link "Learn More" at bounding box center [1025, 338] width 224 height 59
